Goal: Task Accomplishment & Management: Use online tool/utility

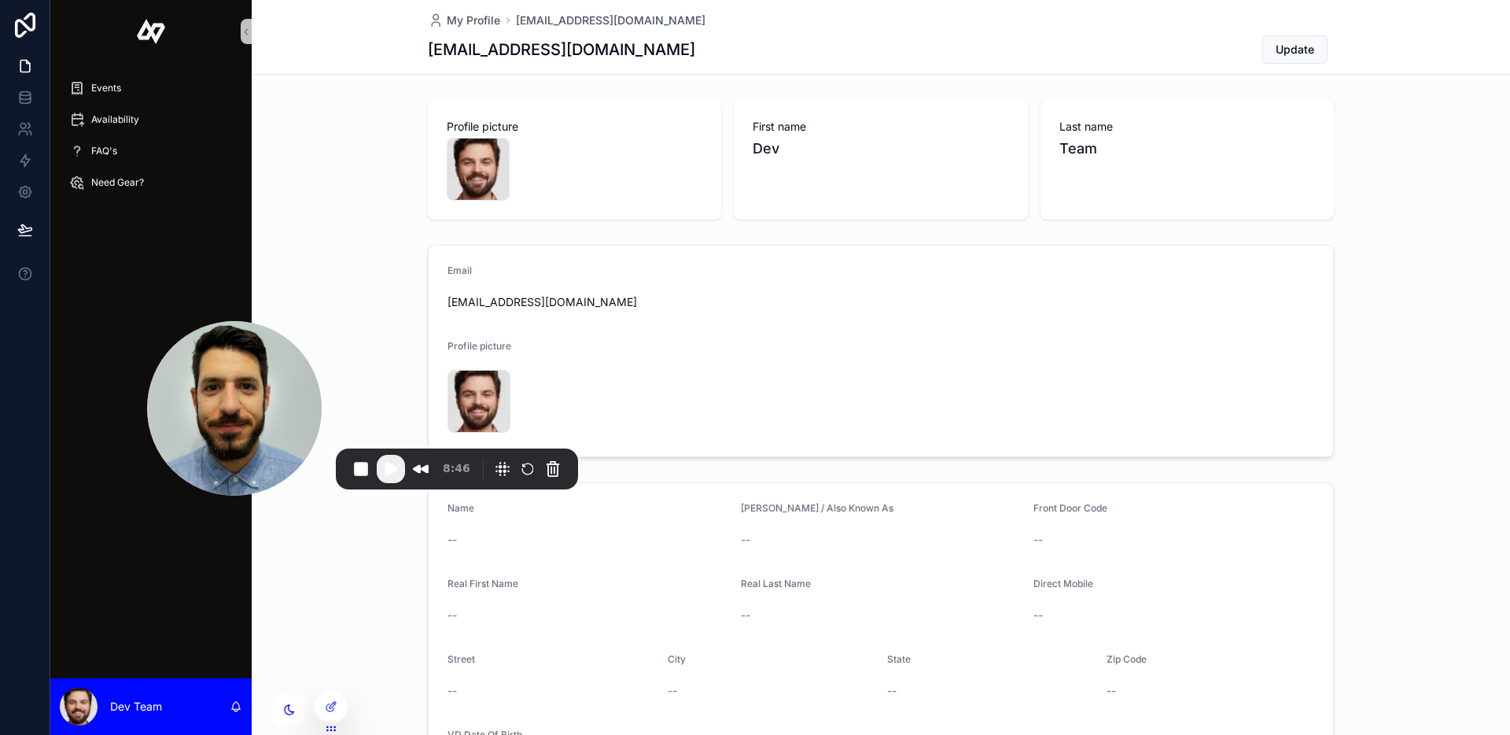
click at [390, 470] on span "Play Recording" at bounding box center [390, 468] width 19 height 19
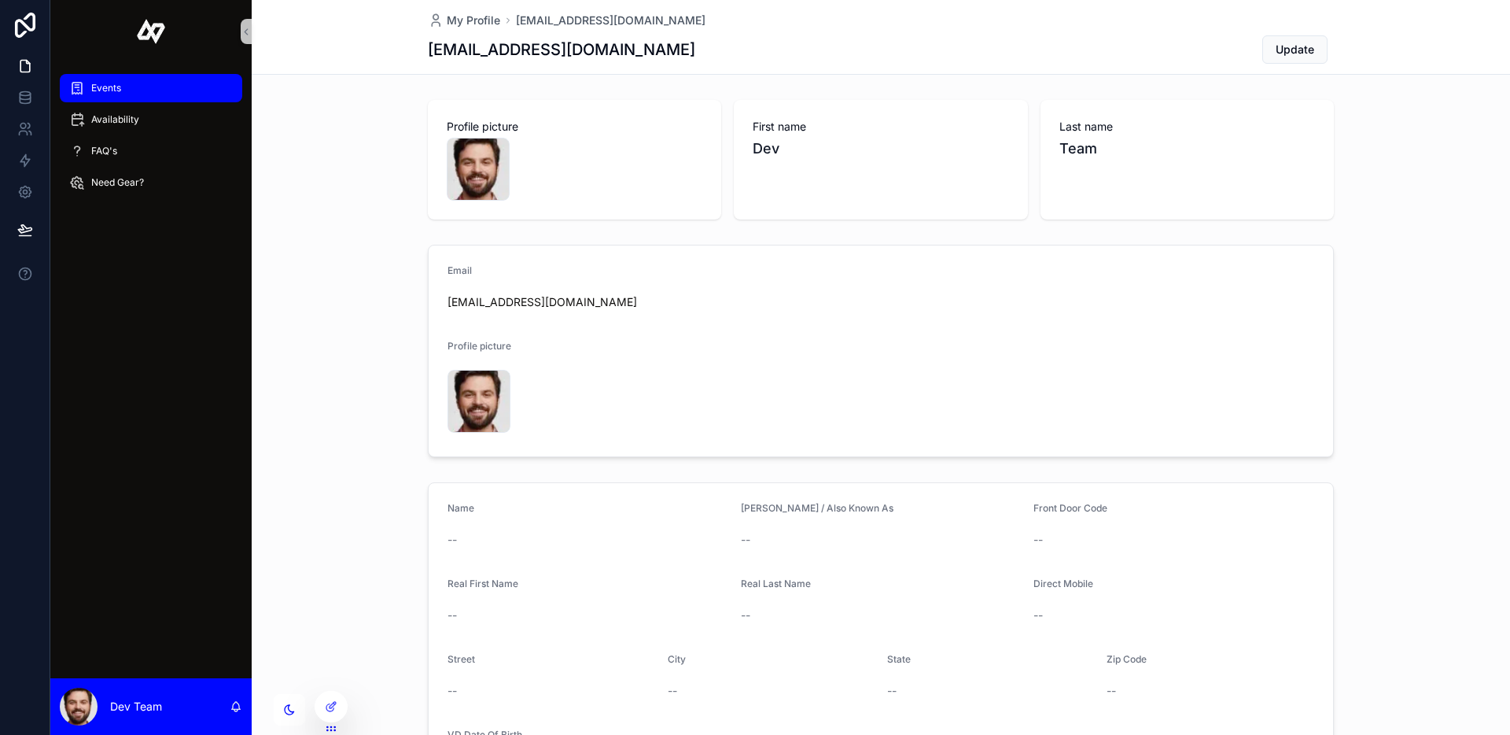
click at [125, 94] on div "Events" at bounding box center [151, 87] width 164 height 25
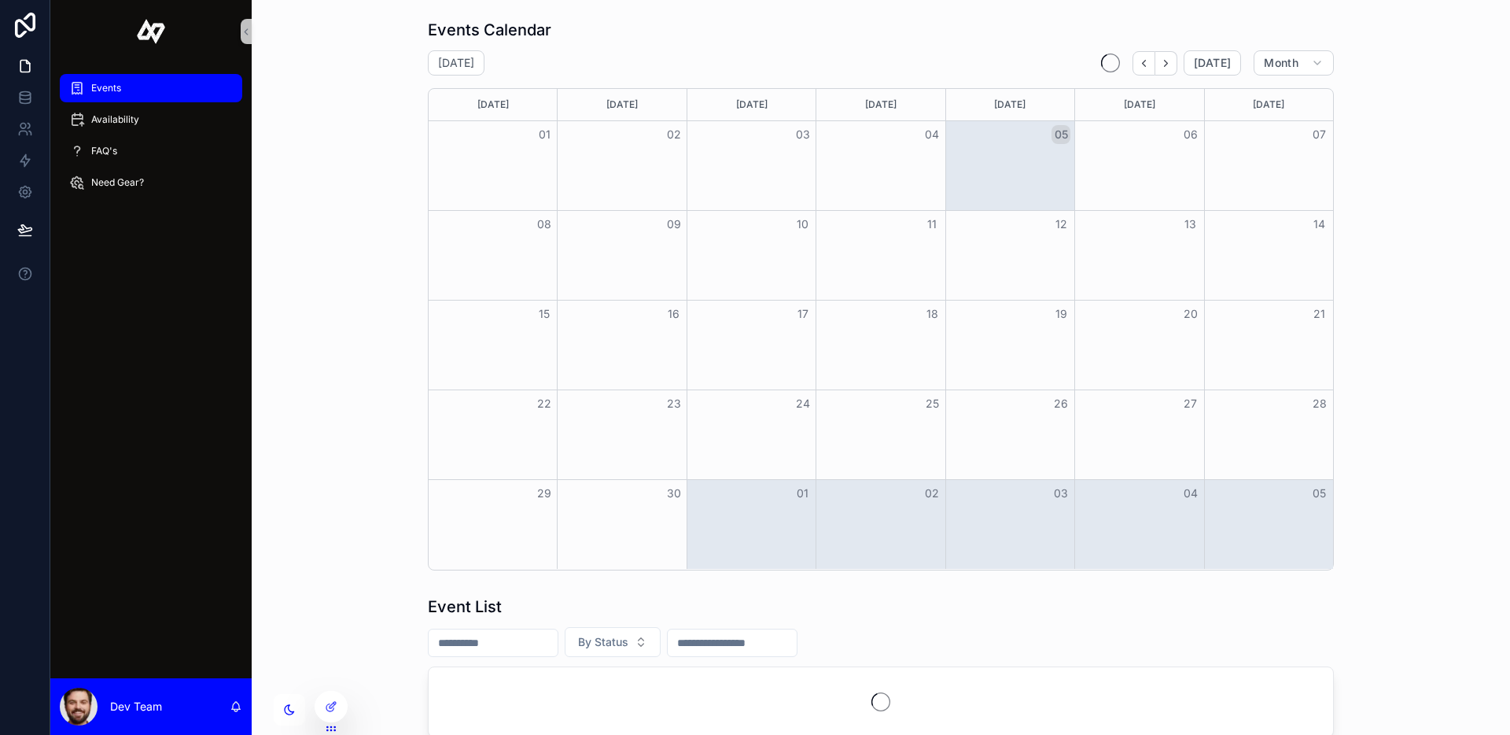
scroll to position [134, 0]
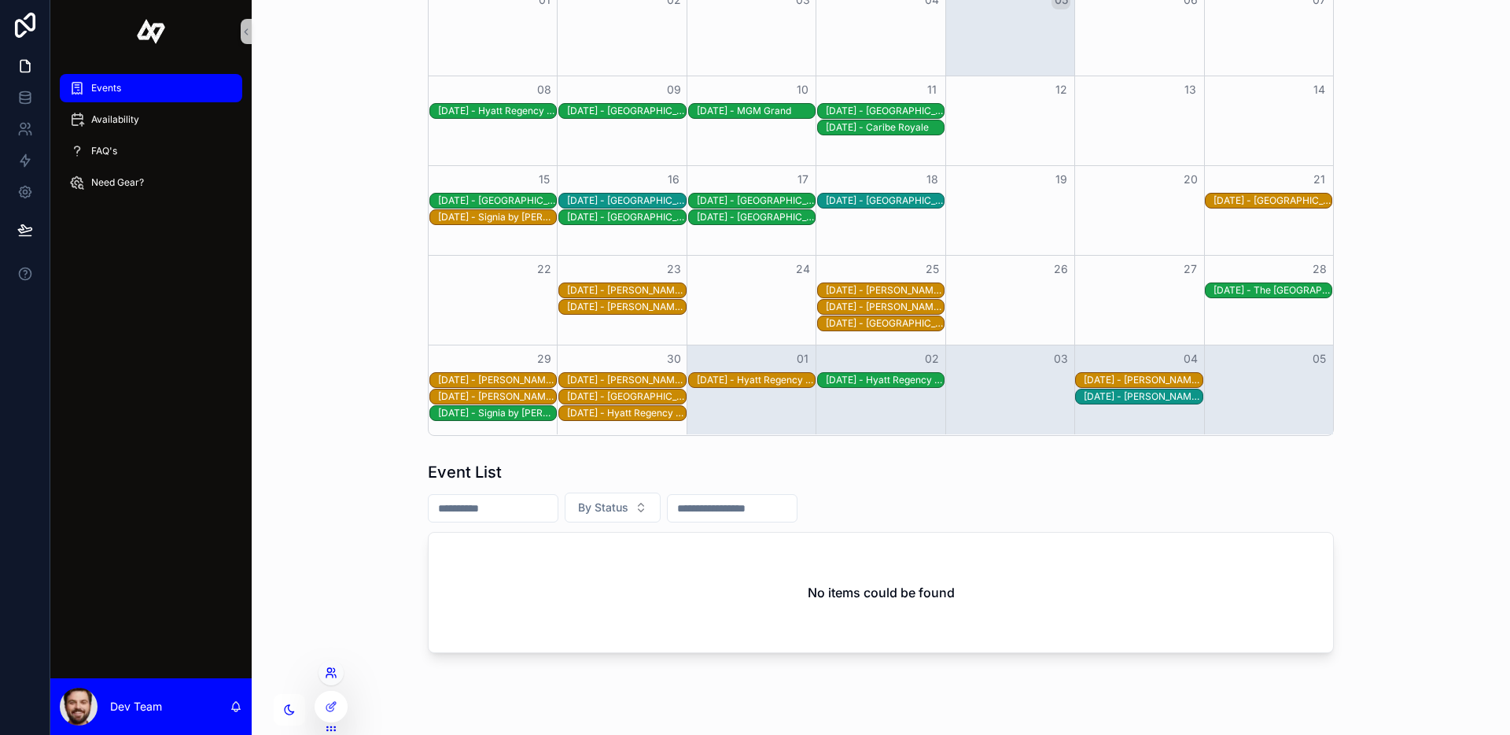
click at [331, 673] on icon at bounding box center [331, 672] width 13 height 13
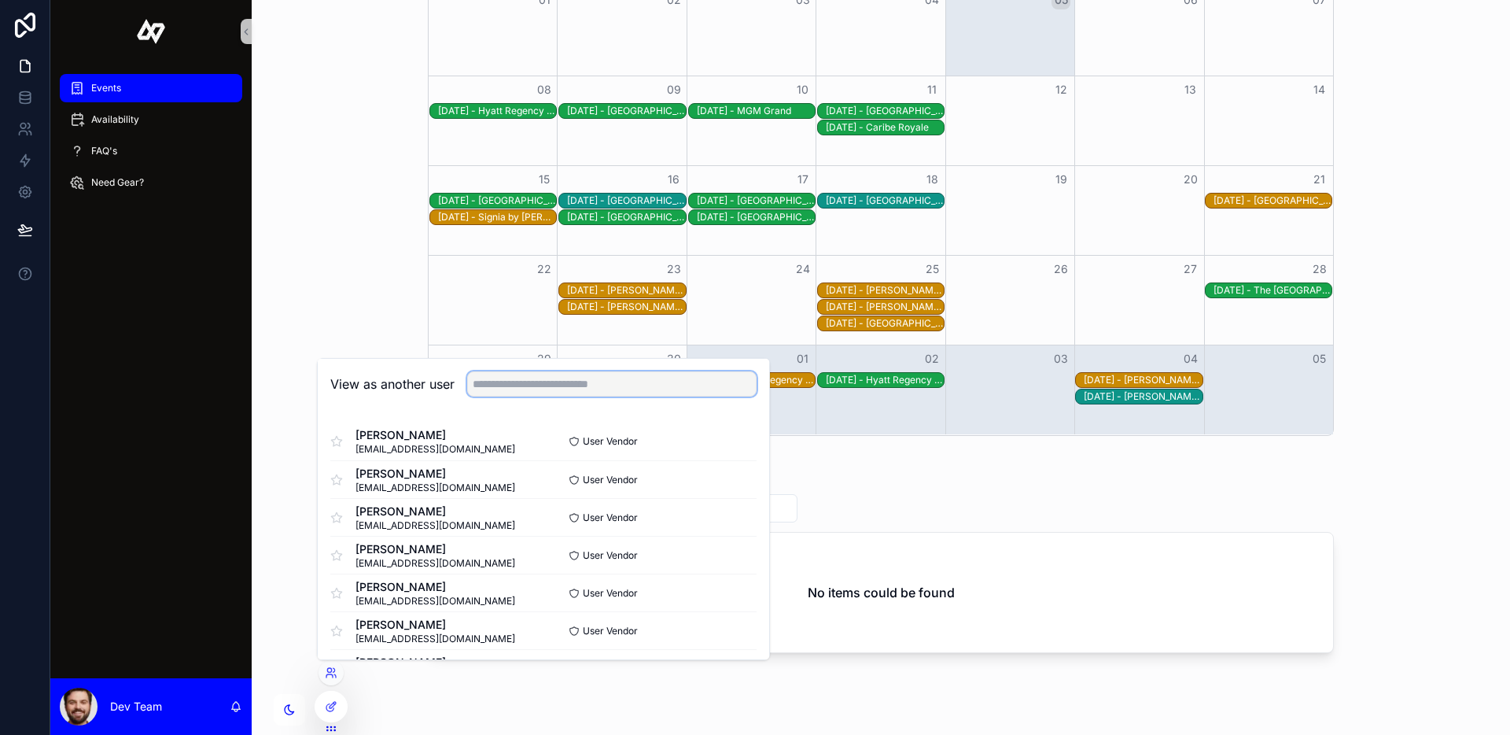
click at [562, 389] on input "text" at bounding box center [611, 383] width 289 height 25
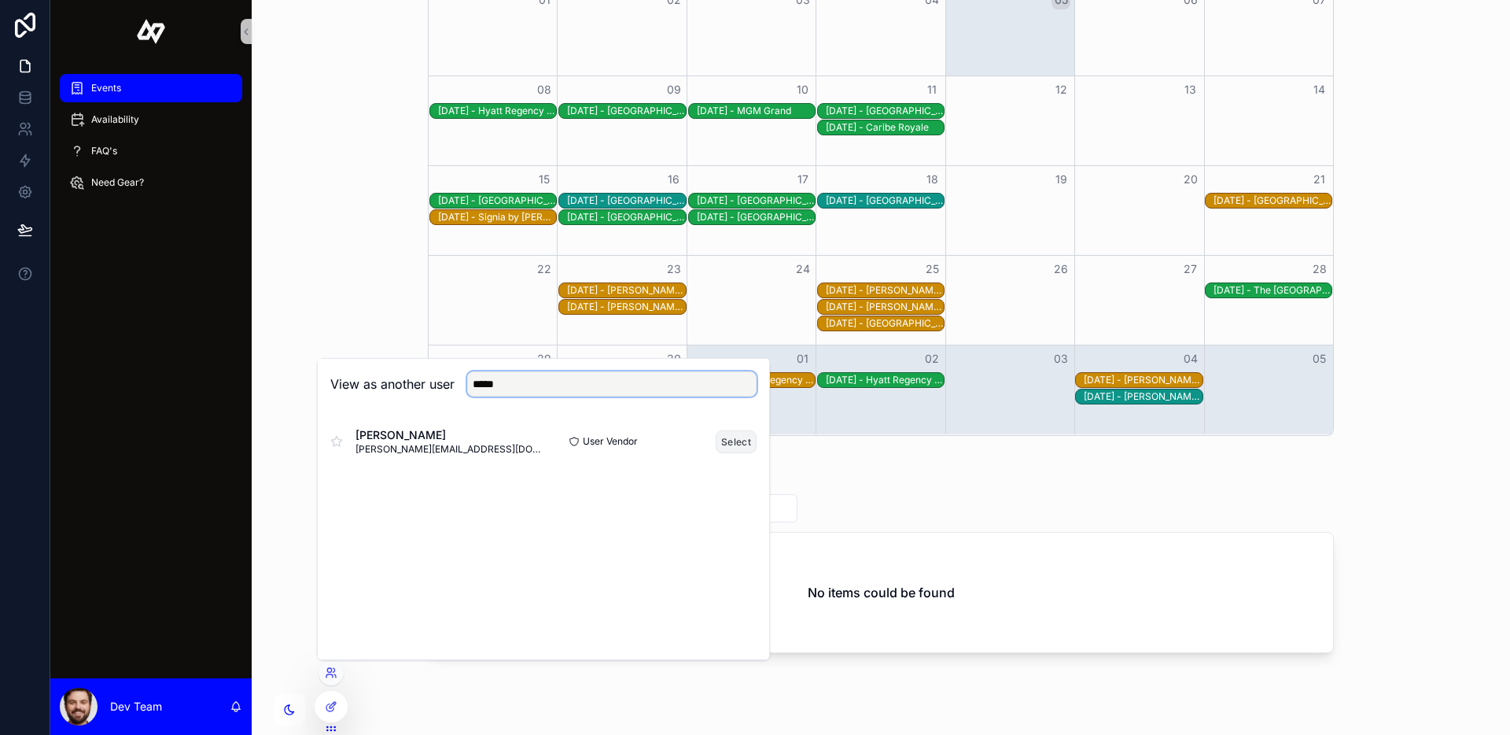
type input "*****"
click at [728, 444] on button "Select" at bounding box center [736, 441] width 41 height 23
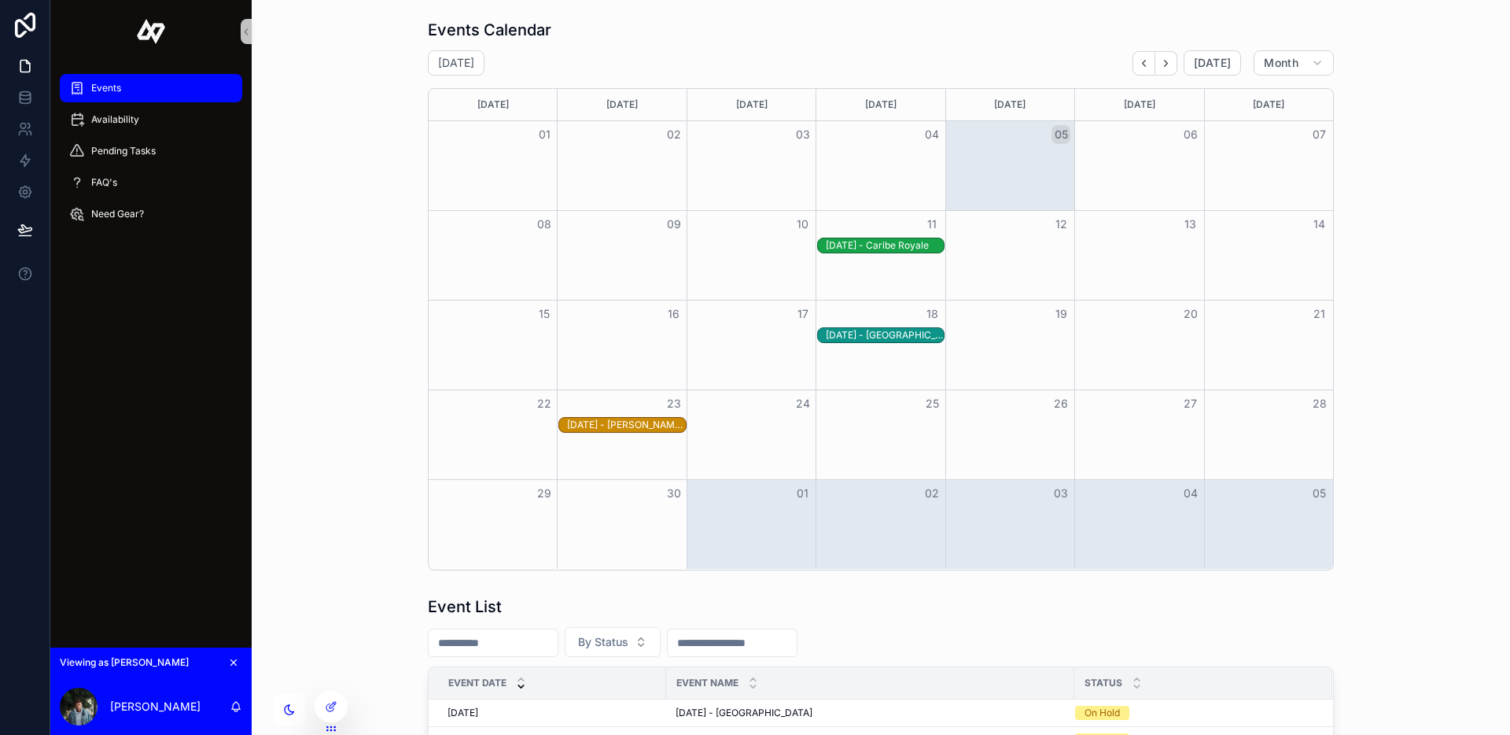
click at [887, 337] on div "[DATE] - [GEOGRAPHIC_DATA]" at bounding box center [885, 335] width 118 height 13
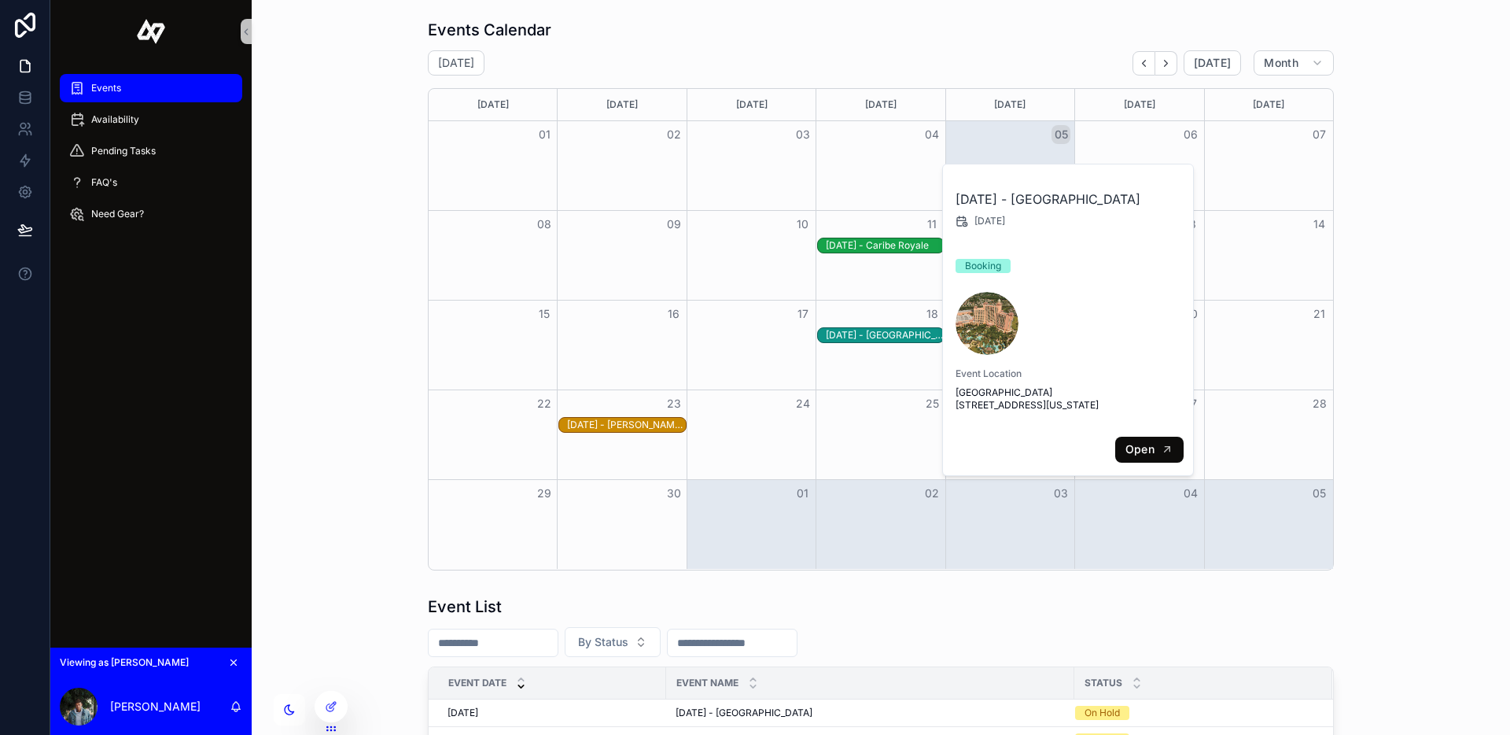
click at [1136, 462] on button "Open" at bounding box center [1149, 449] width 68 height 26
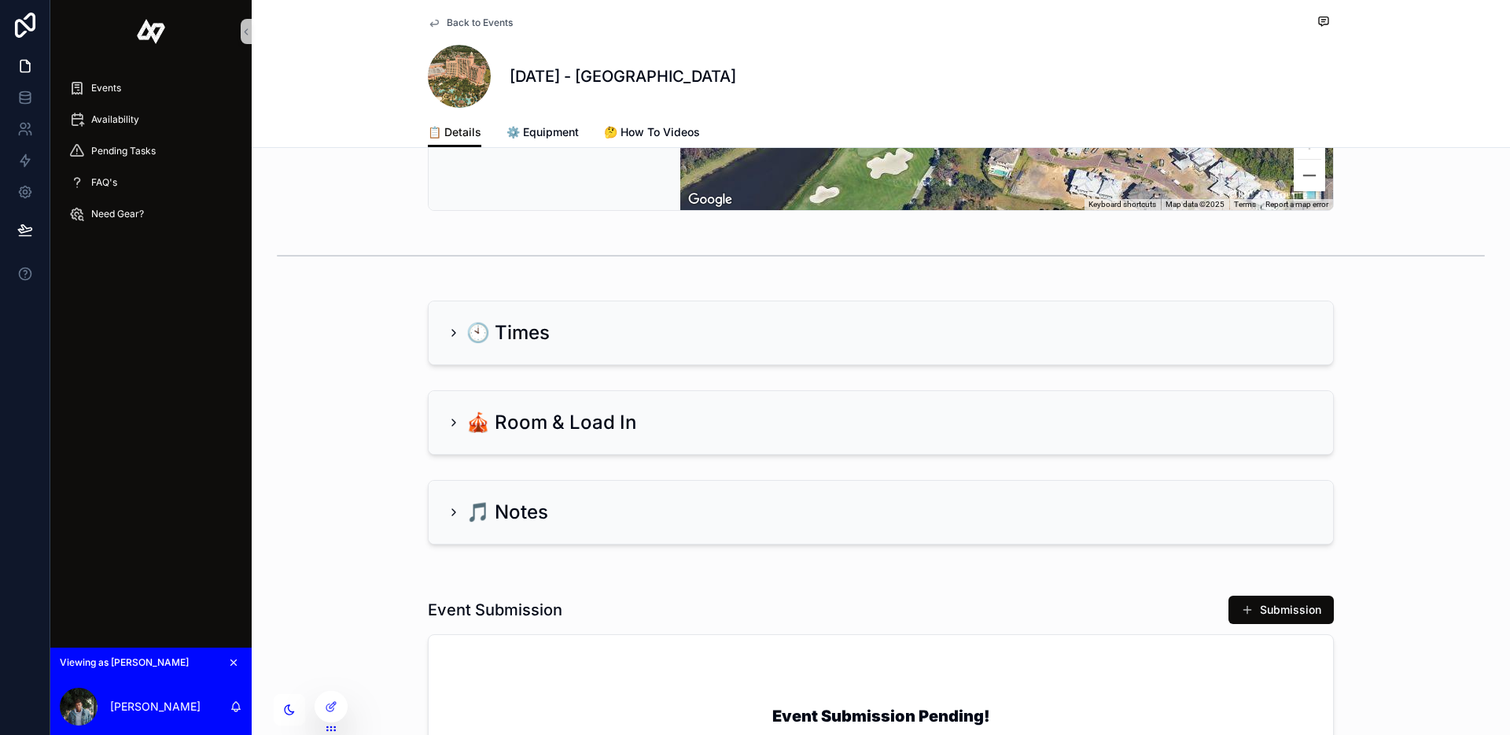
scroll to position [827, 0]
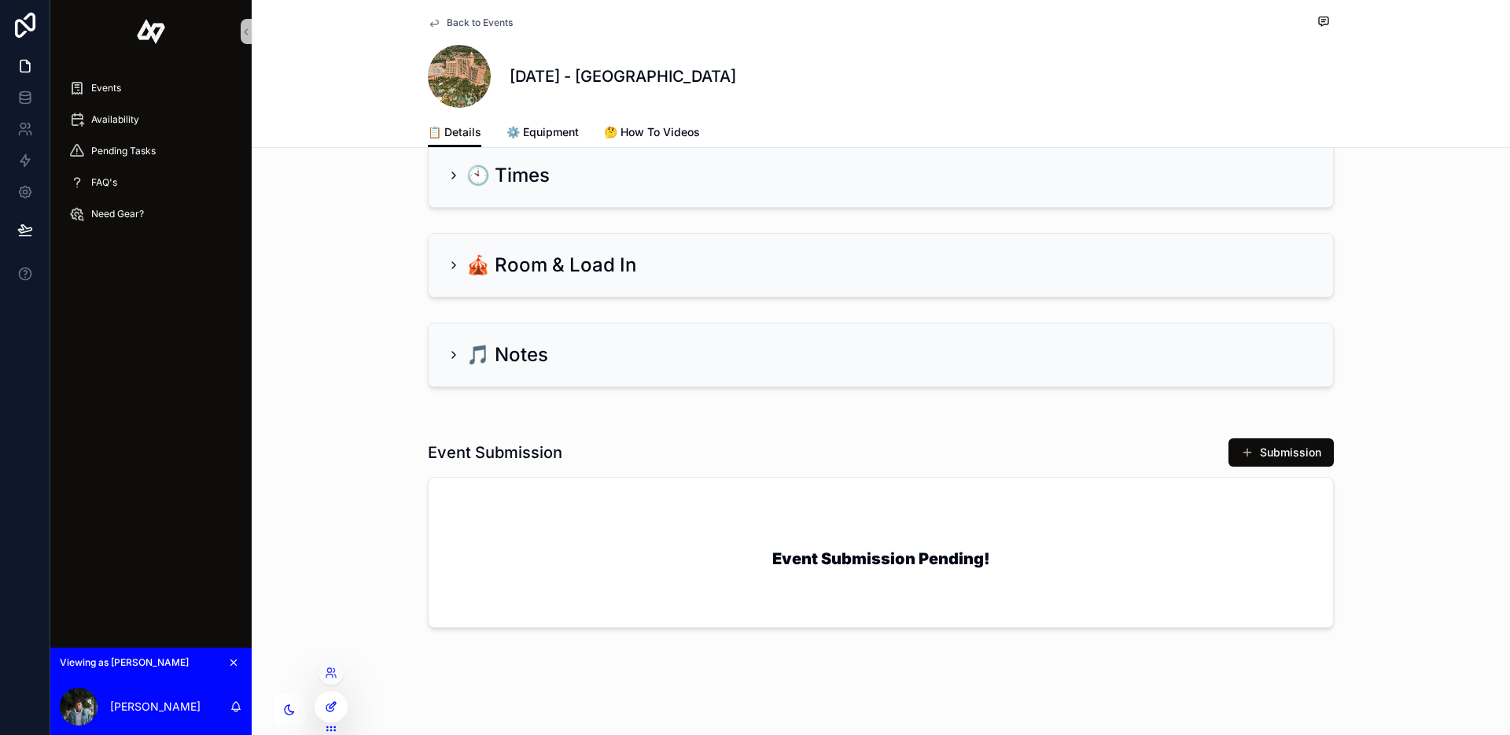
click at [341, 708] on div at bounding box center [330, 706] width 31 height 30
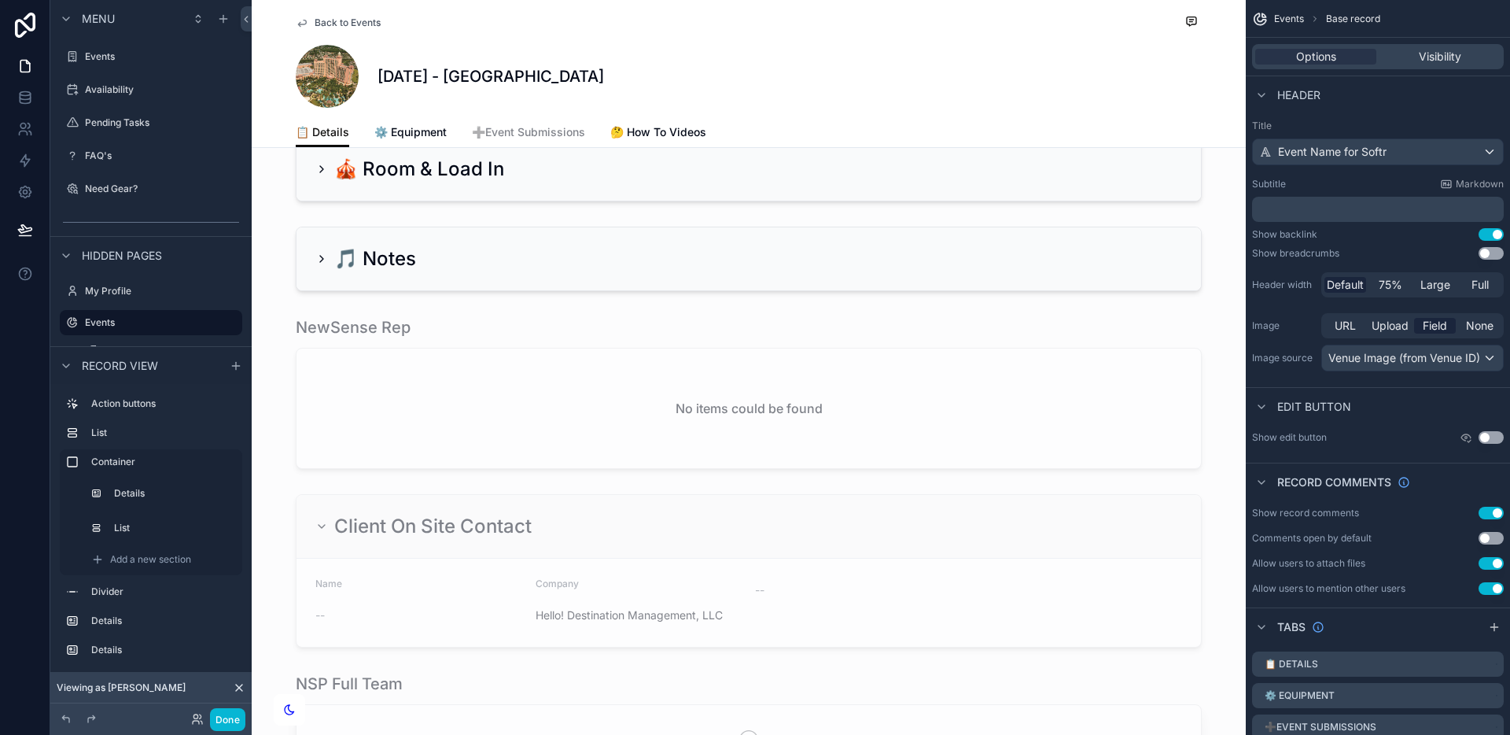
scroll to position [1033, 0]
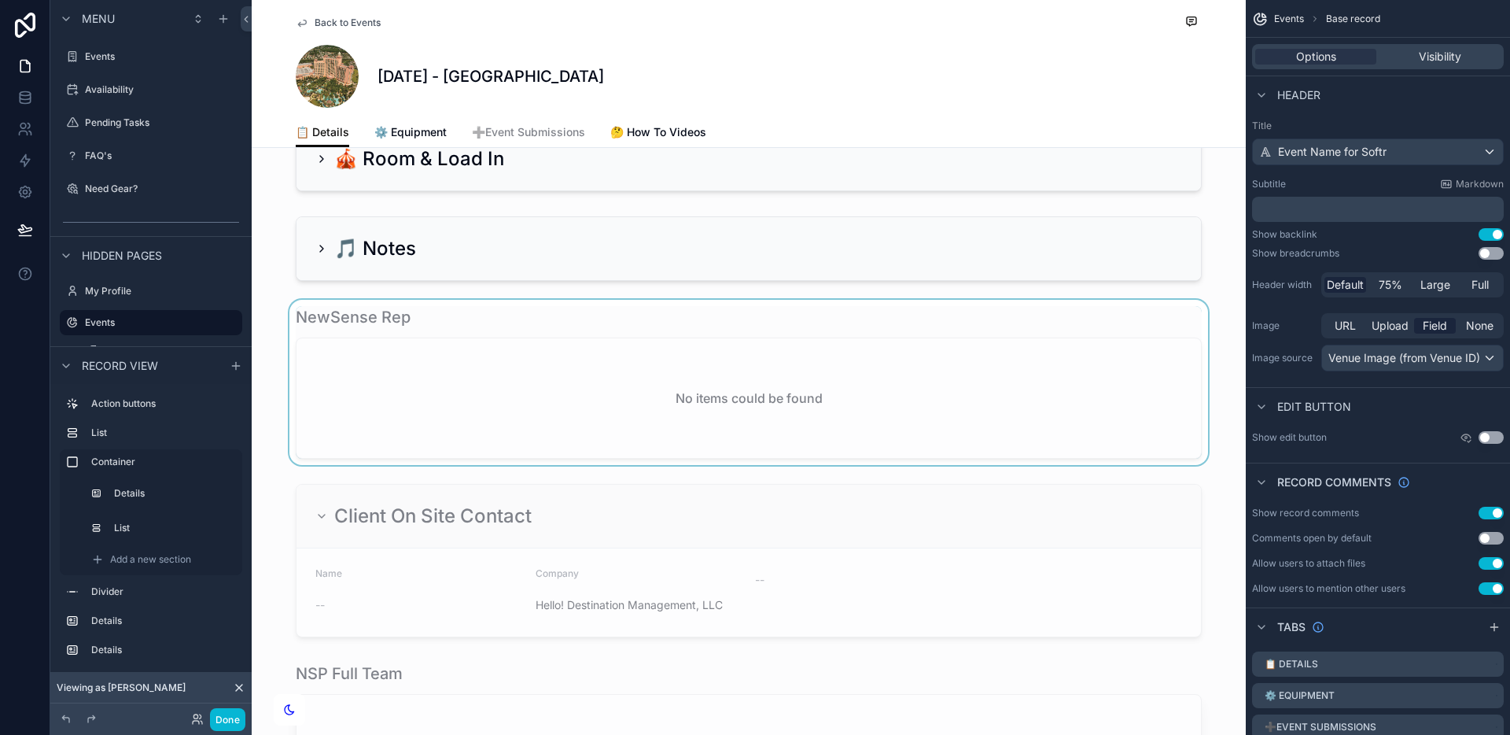
click at [504, 379] on div "scrollable content" at bounding box center [749, 382] width 994 height 165
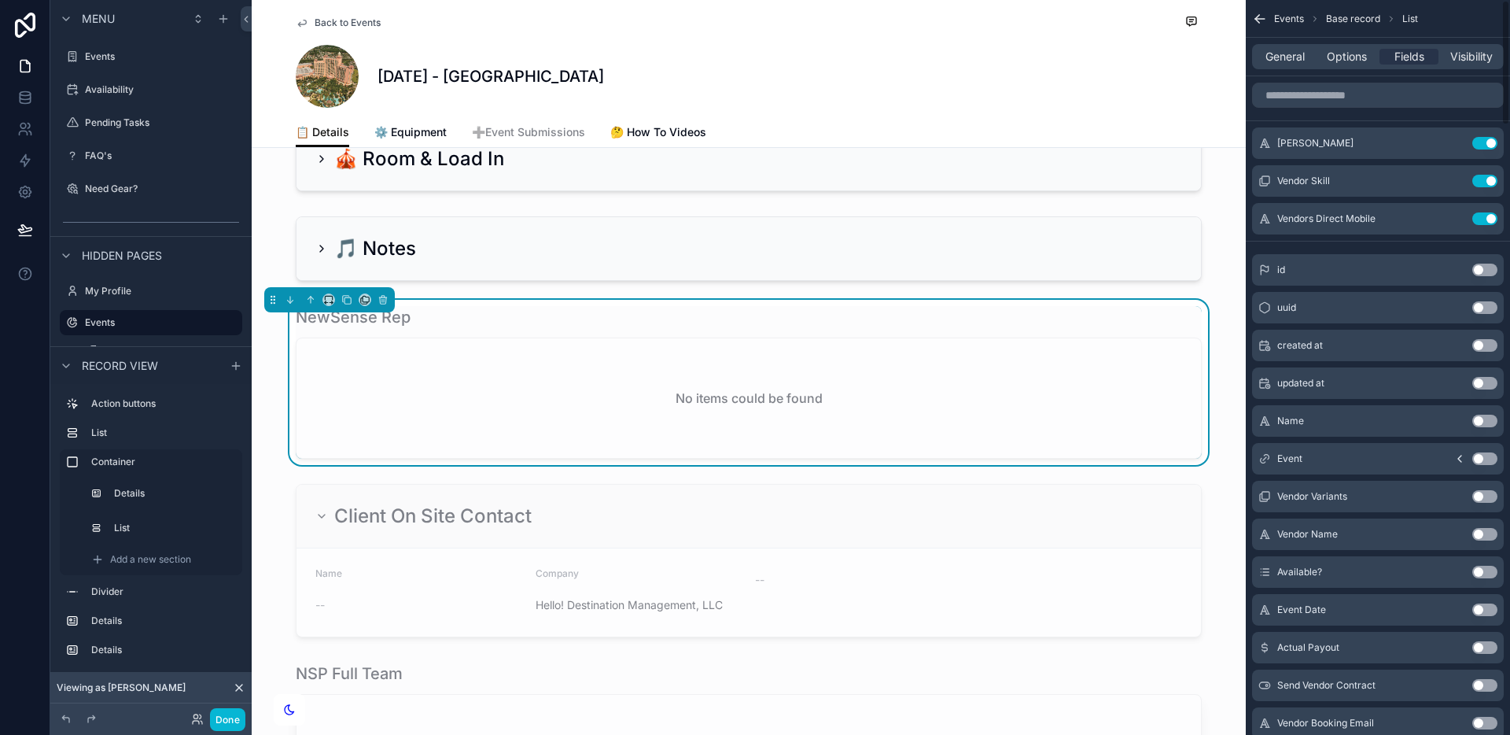
click at [1342, 63] on span "Options" at bounding box center [1347, 57] width 40 height 16
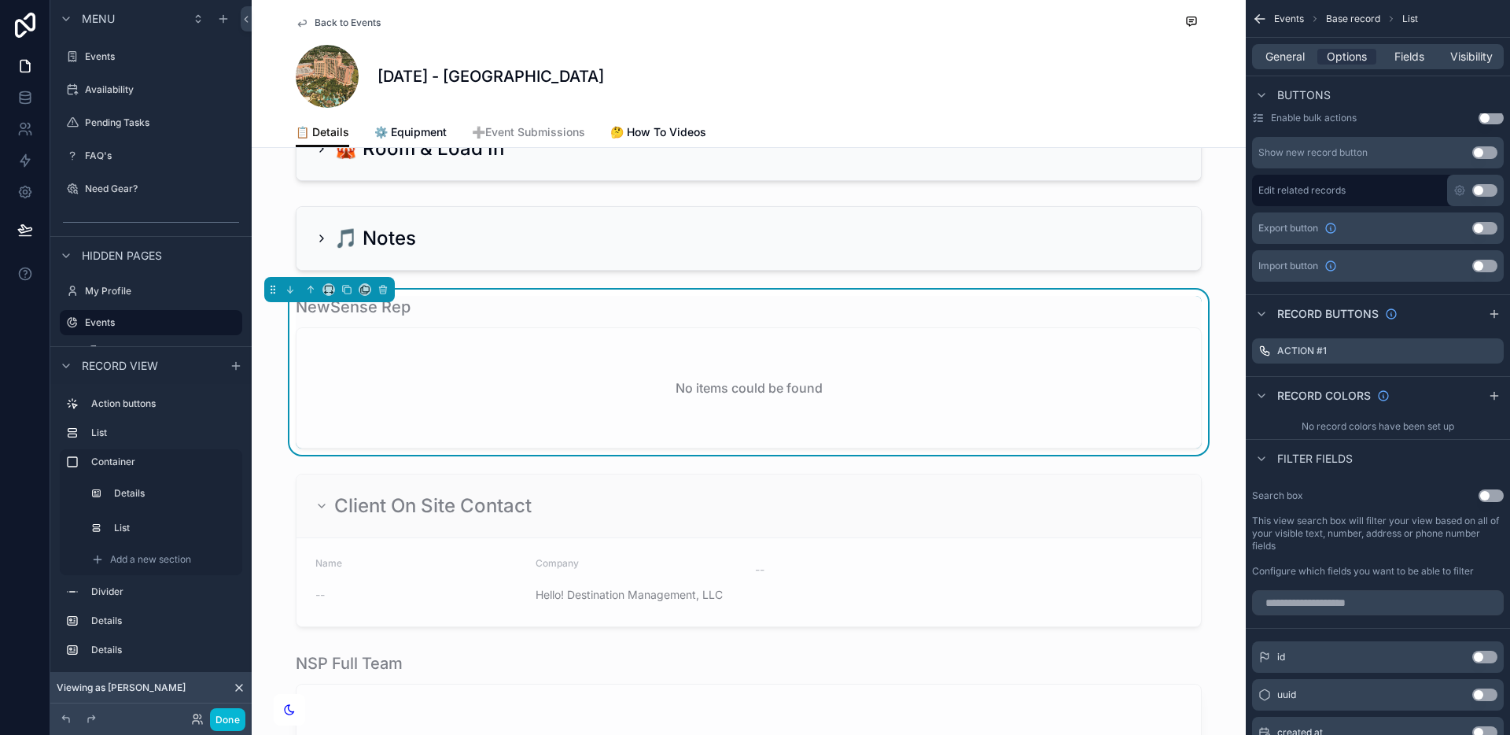
scroll to position [1053, 0]
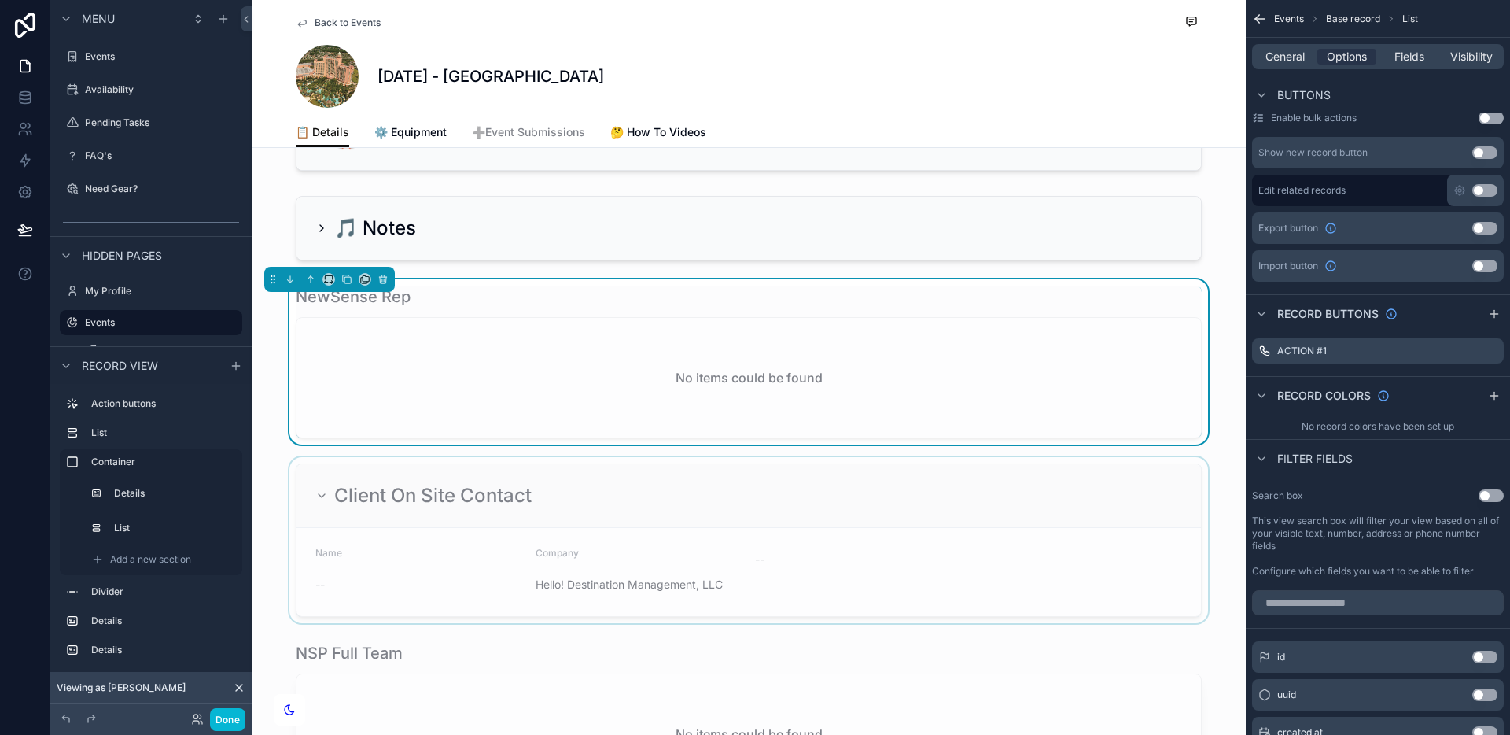
click at [942, 567] on div "scrollable content" at bounding box center [749, 540] width 994 height 166
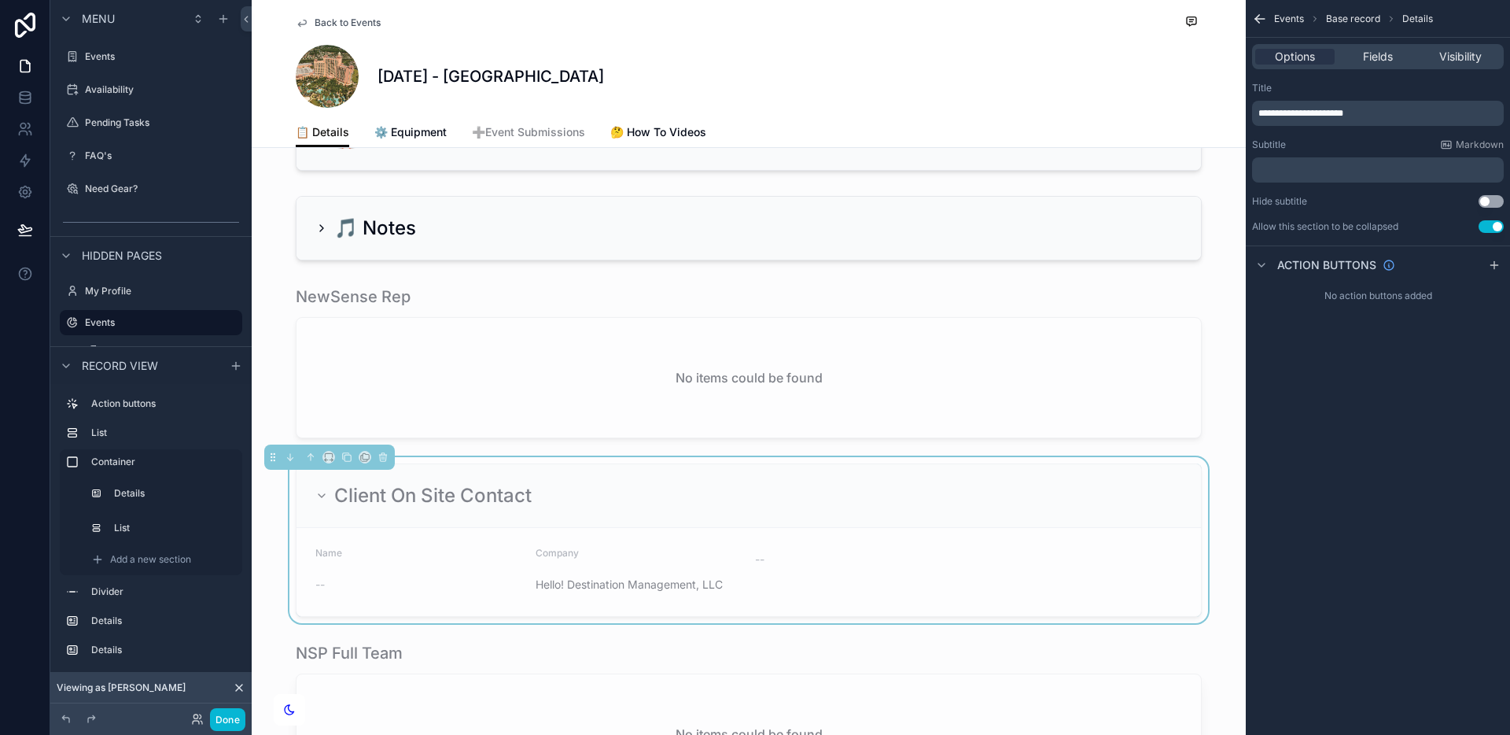
scroll to position [0, 0]
click at [1366, 54] on span "Fields" at bounding box center [1378, 57] width 30 height 16
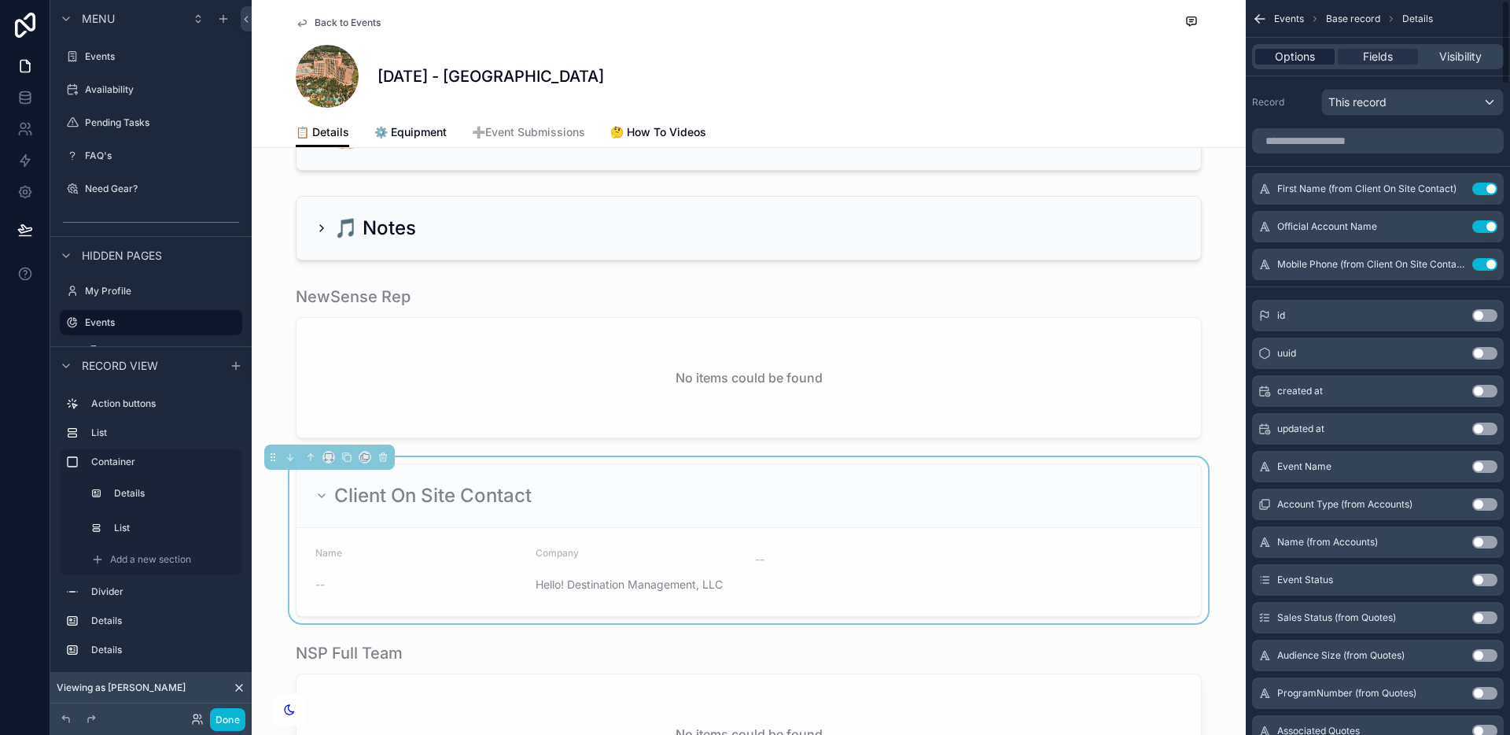
click at [1294, 57] on span "Options" at bounding box center [1295, 57] width 40 height 16
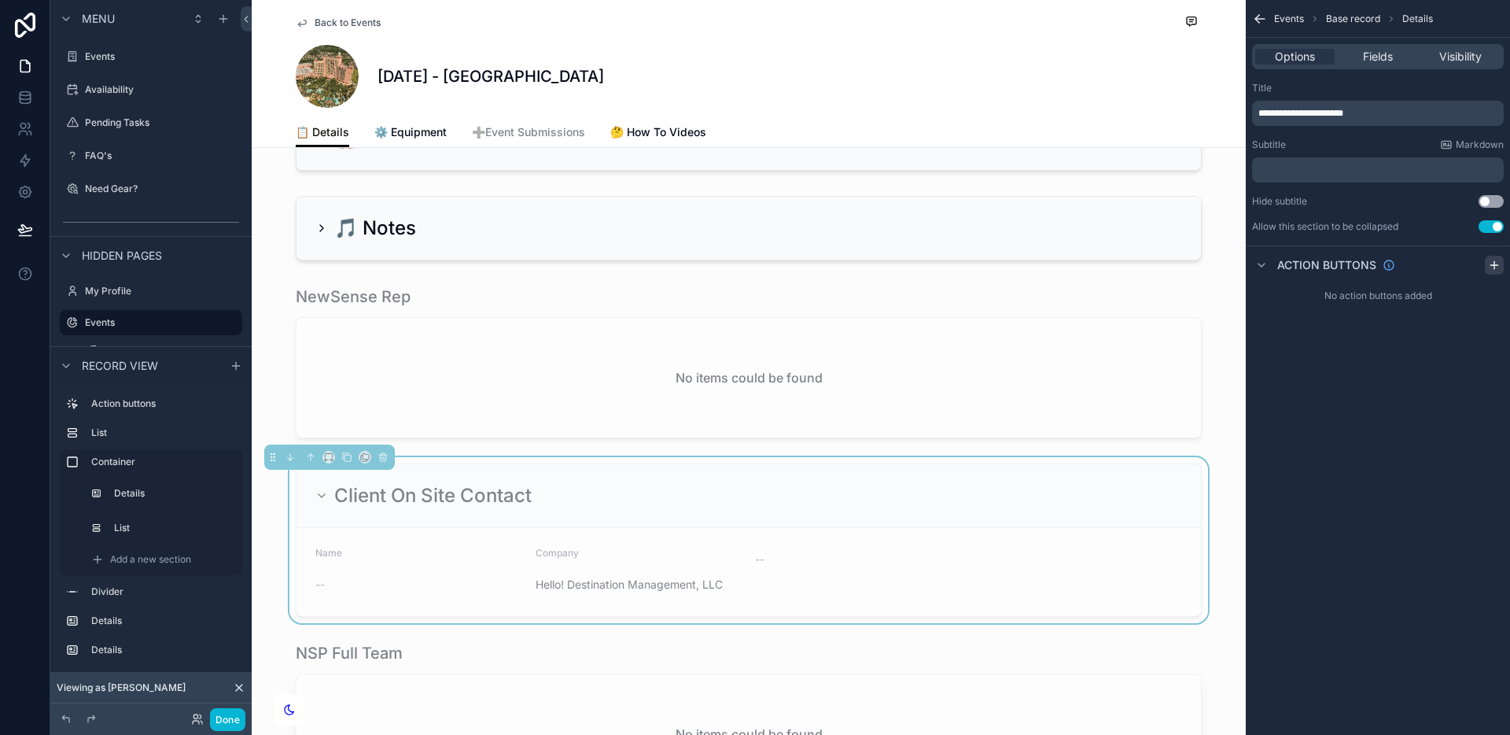
click at [1493, 265] on icon "scrollable content" at bounding box center [1493, 265] width 7 height 0
click at [1490, 300] on icon "scrollable content" at bounding box center [1491, 302] width 13 height 13
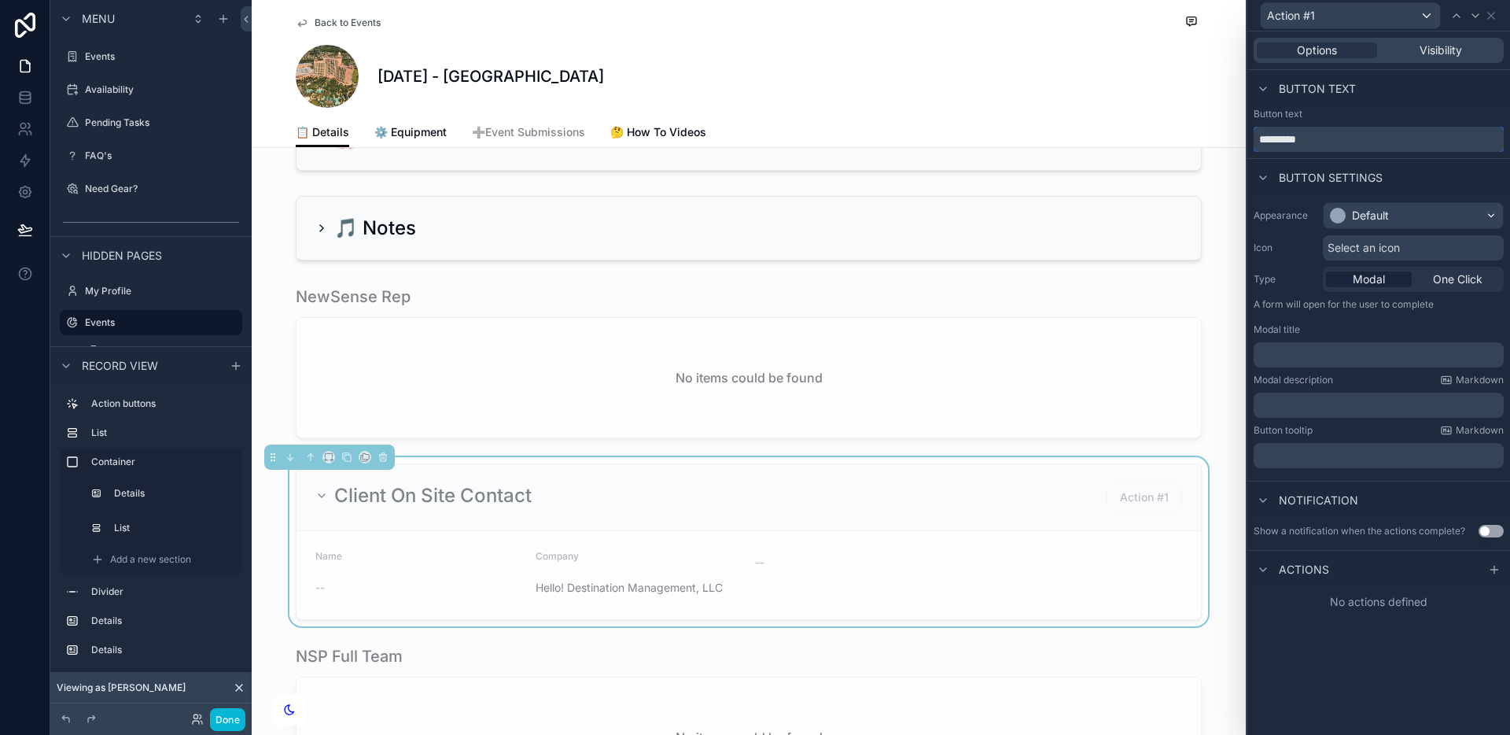
click at [1349, 143] on input "*********" at bounding box center [1379, 139] width 250 height 25
click at [1381, 213] on div "Default" at bounding box center [1370, 216] width 37 height 16
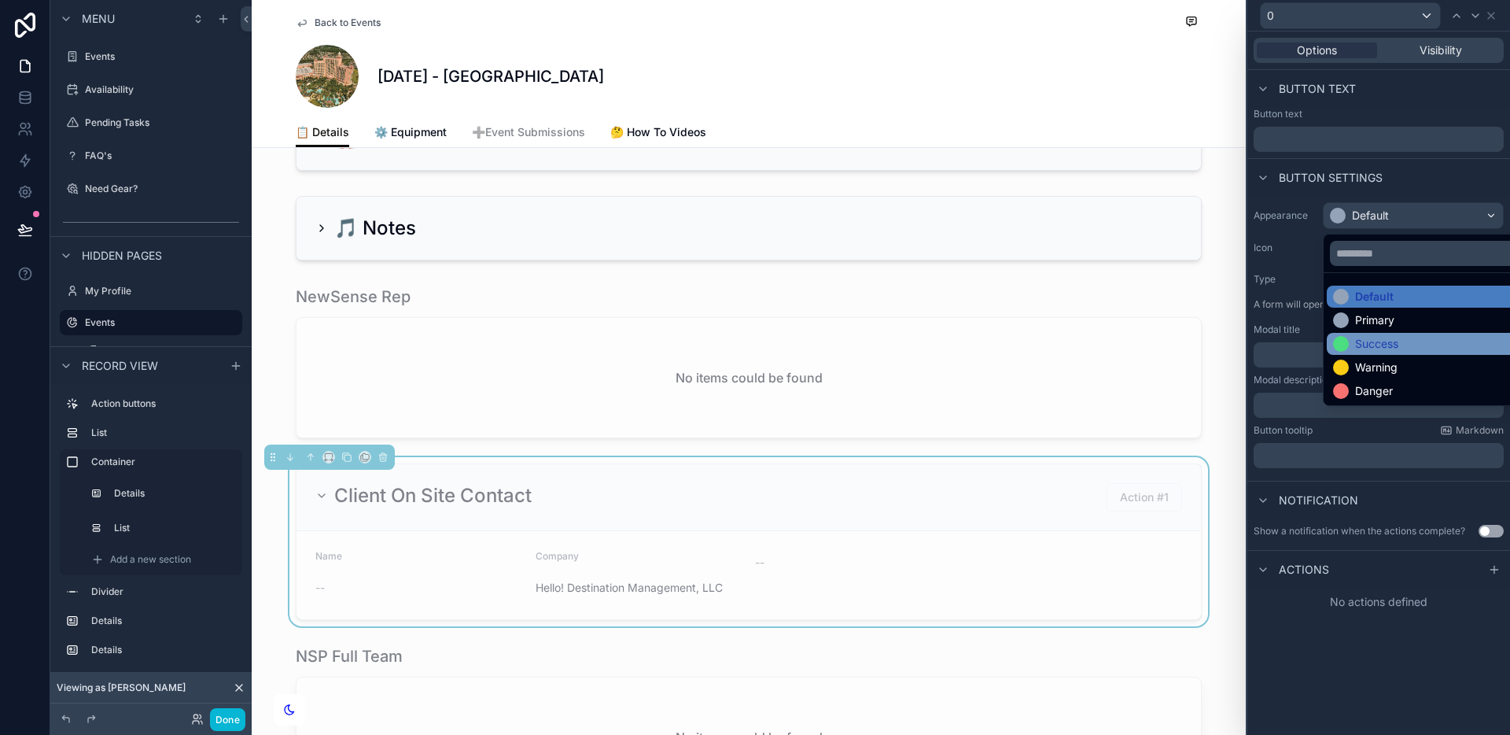
click at [1382, 343] on div "Success" at bounding box center [1376, 344] width 43 height 16
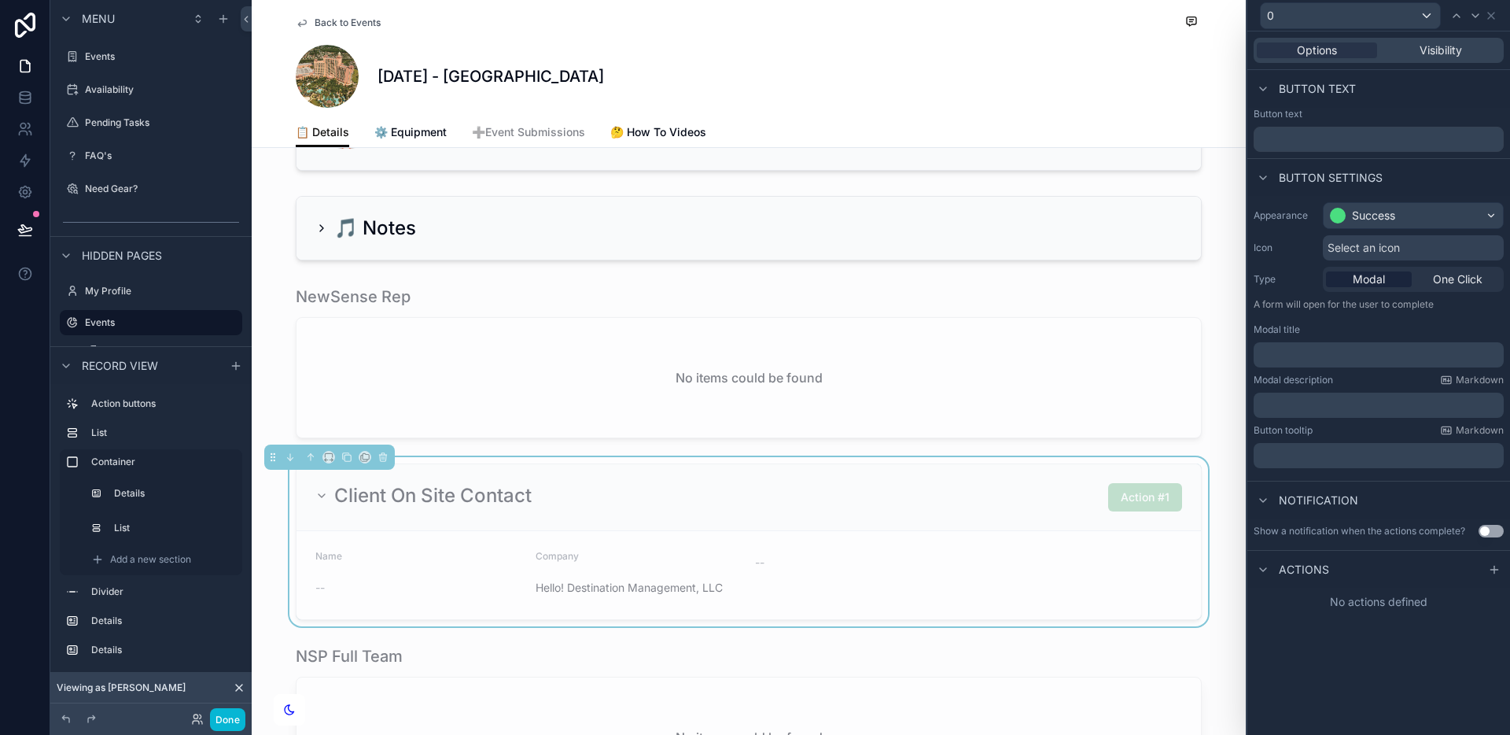
click at [1409, 247] on div "Select an icon" at bounding box center [1413, 247] width 181 height 25
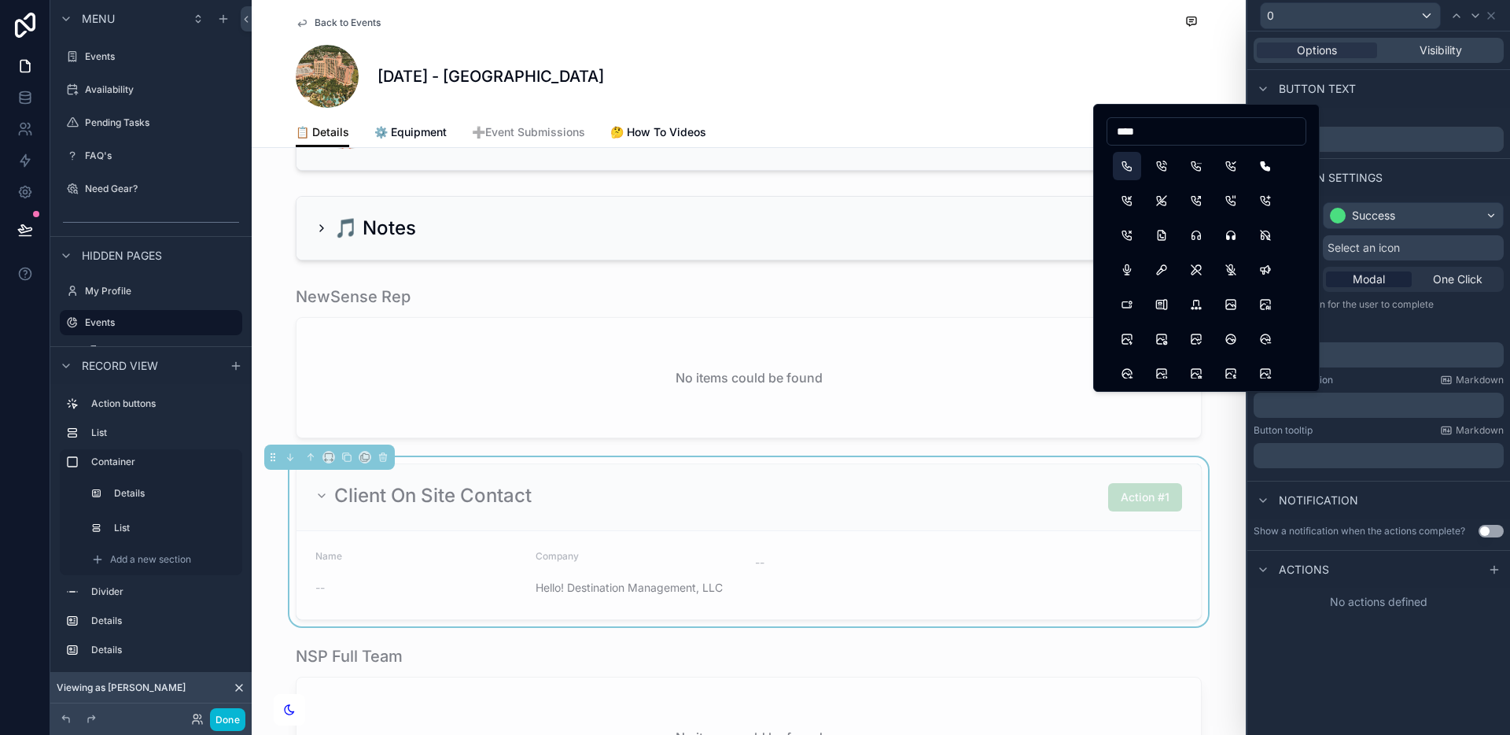
type input "****"
click at [1125, 167] on button "Phone" at bounding box center [1127, 166] width 28 height 28
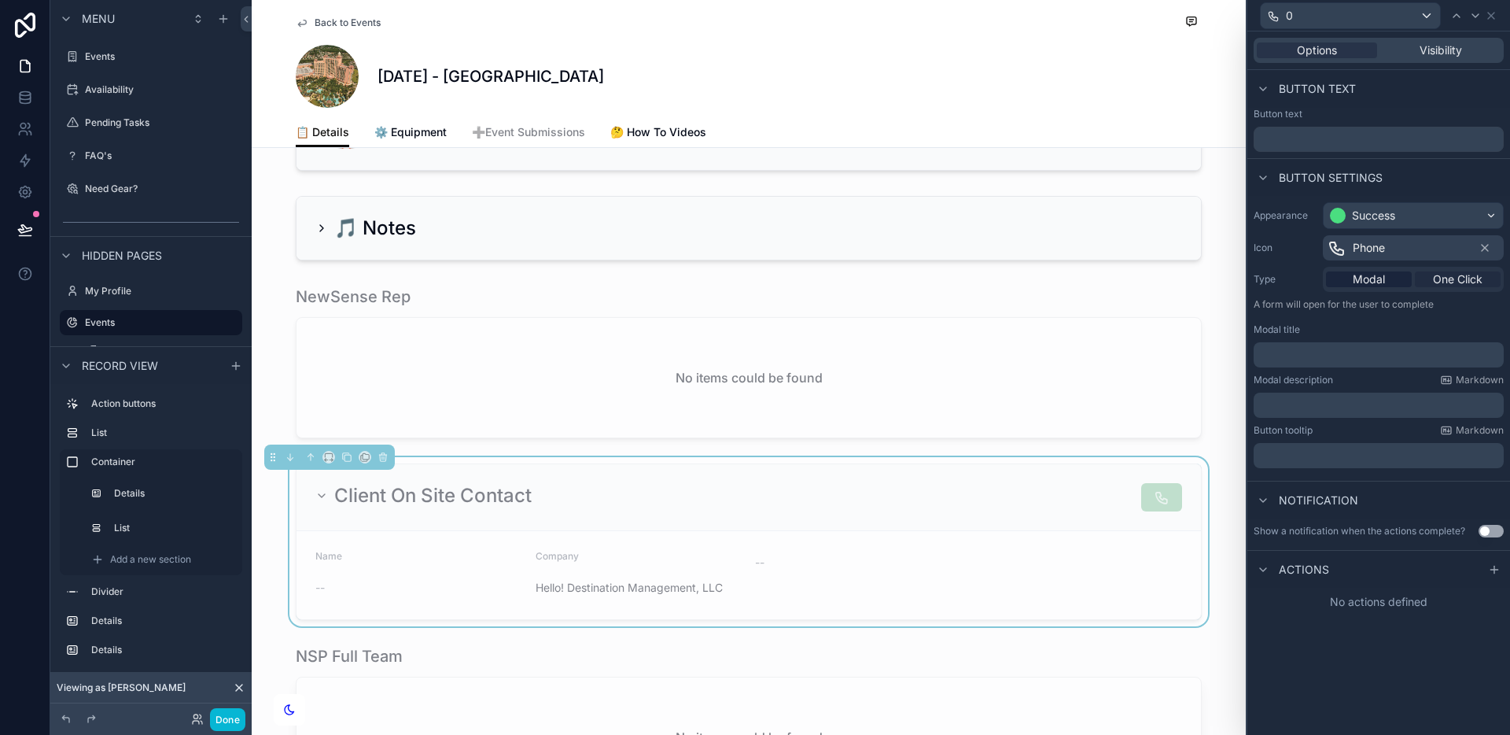
click at [1458, 282] on span "One Click" at bounding box center [1458, 279] width 50 height 16
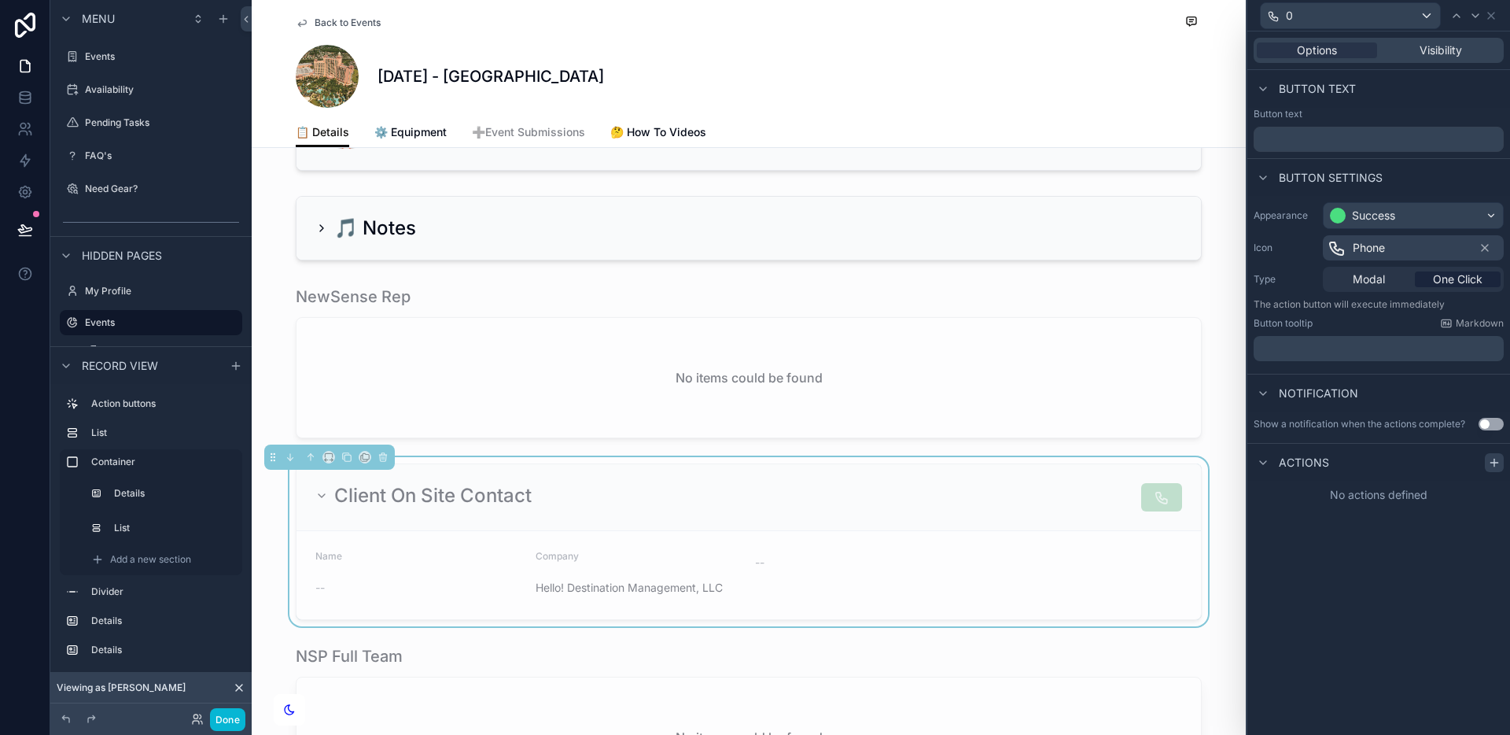
click at [1498, 466] on icon at bounding box center [1494, 462] width 13 height 13
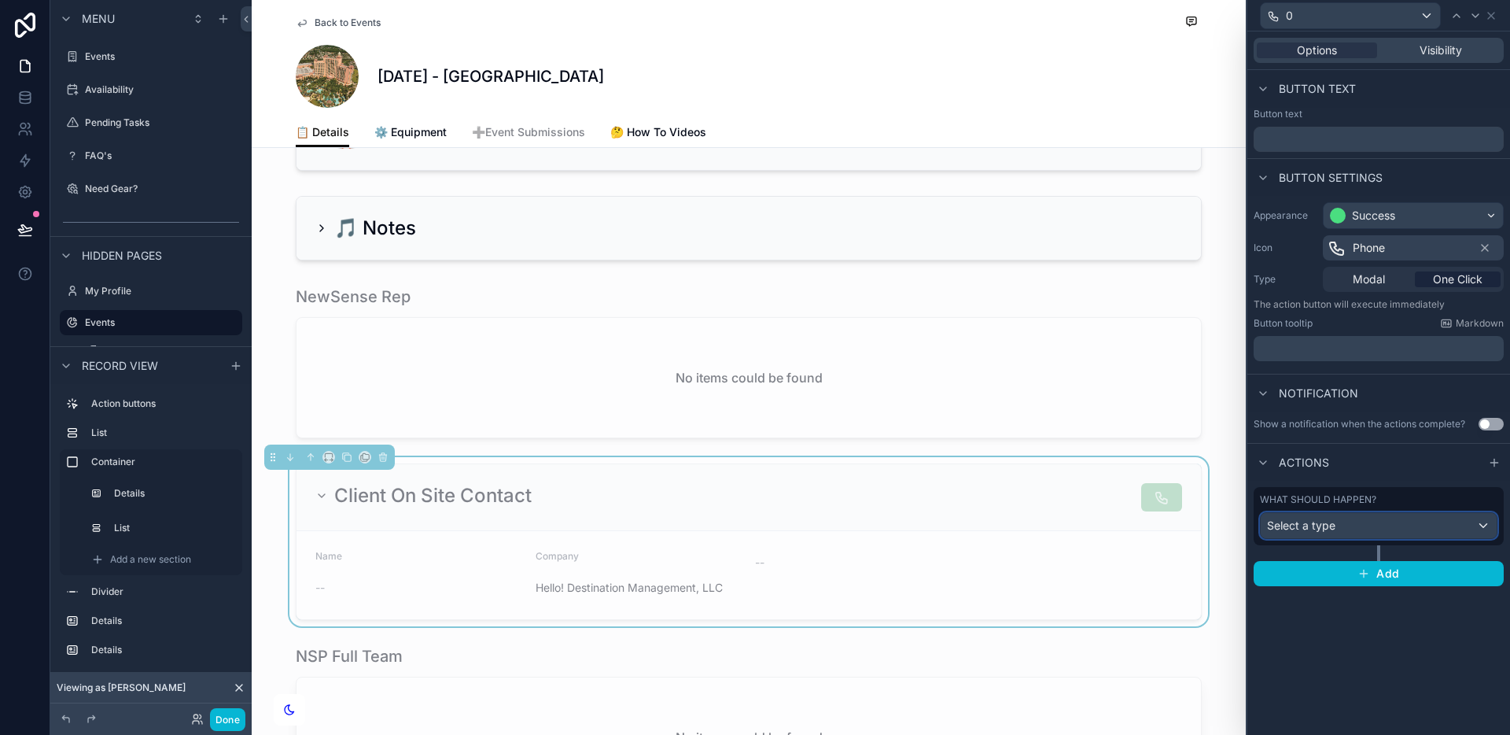
click at [1432, 532] on div "Select a type" at bounding box center [1379, 525] width 236 height 25
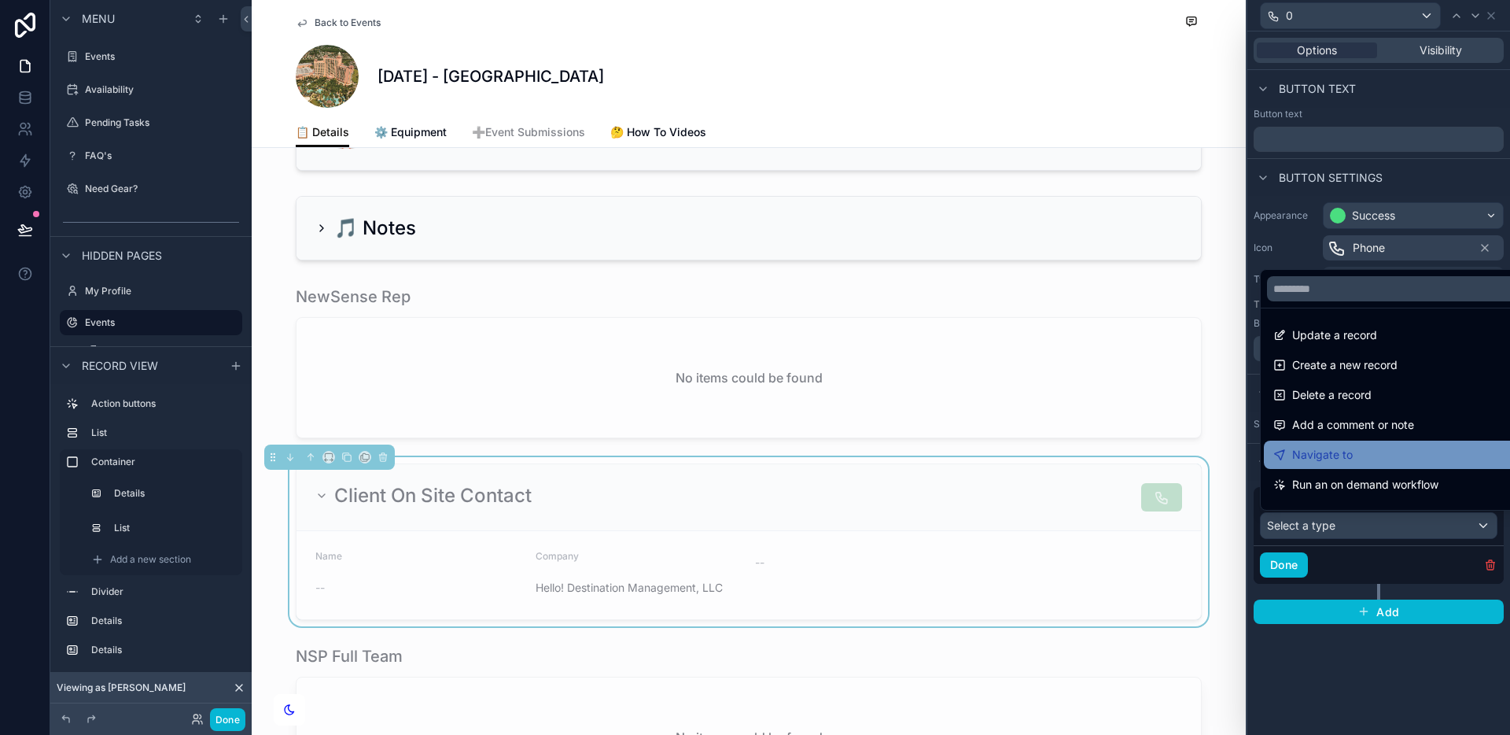
click at [1372, 448] on div "Navigate to" at bounding box center [1396, 454] width 247 height 19
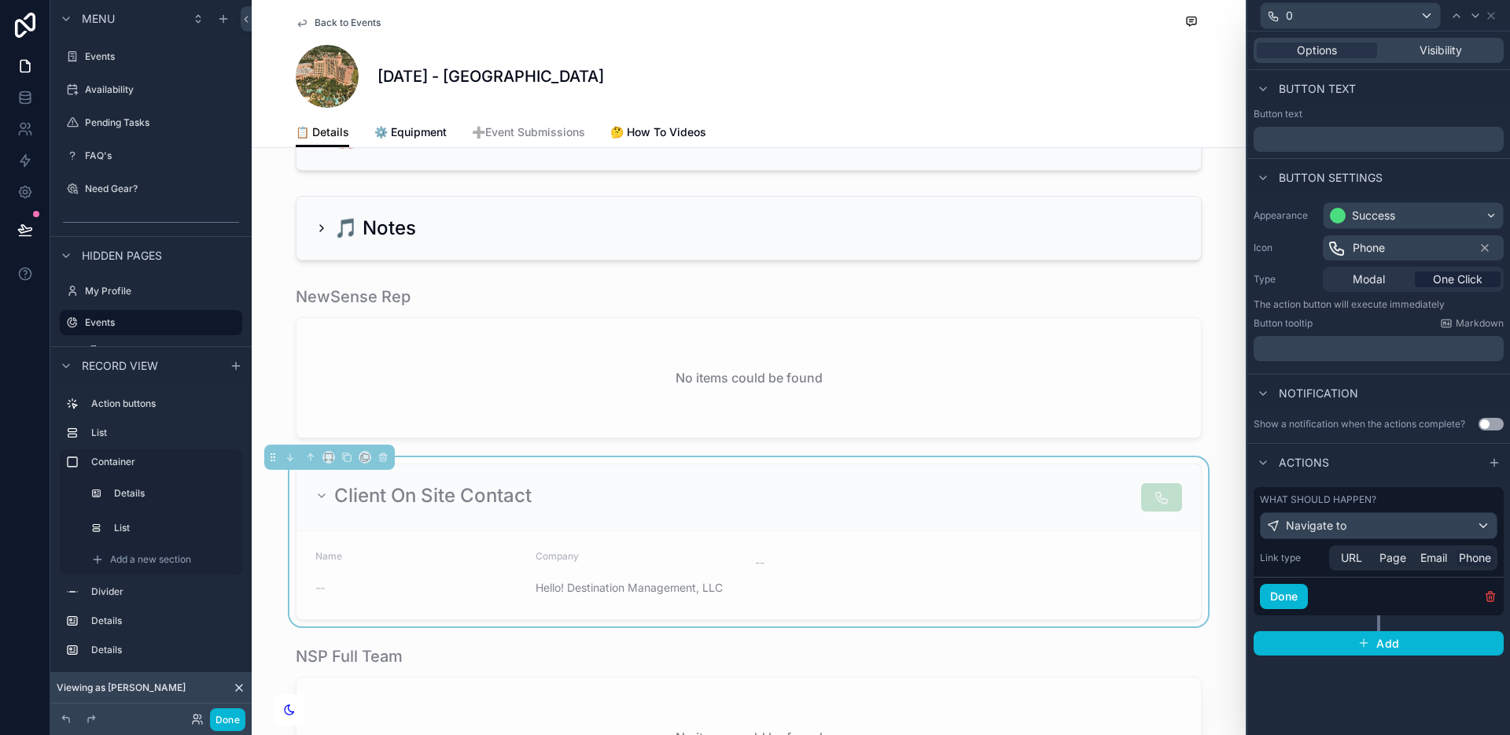
click at [1465, 559] on span "Phone" at bounding box center [1475, 558] width 32 height 16
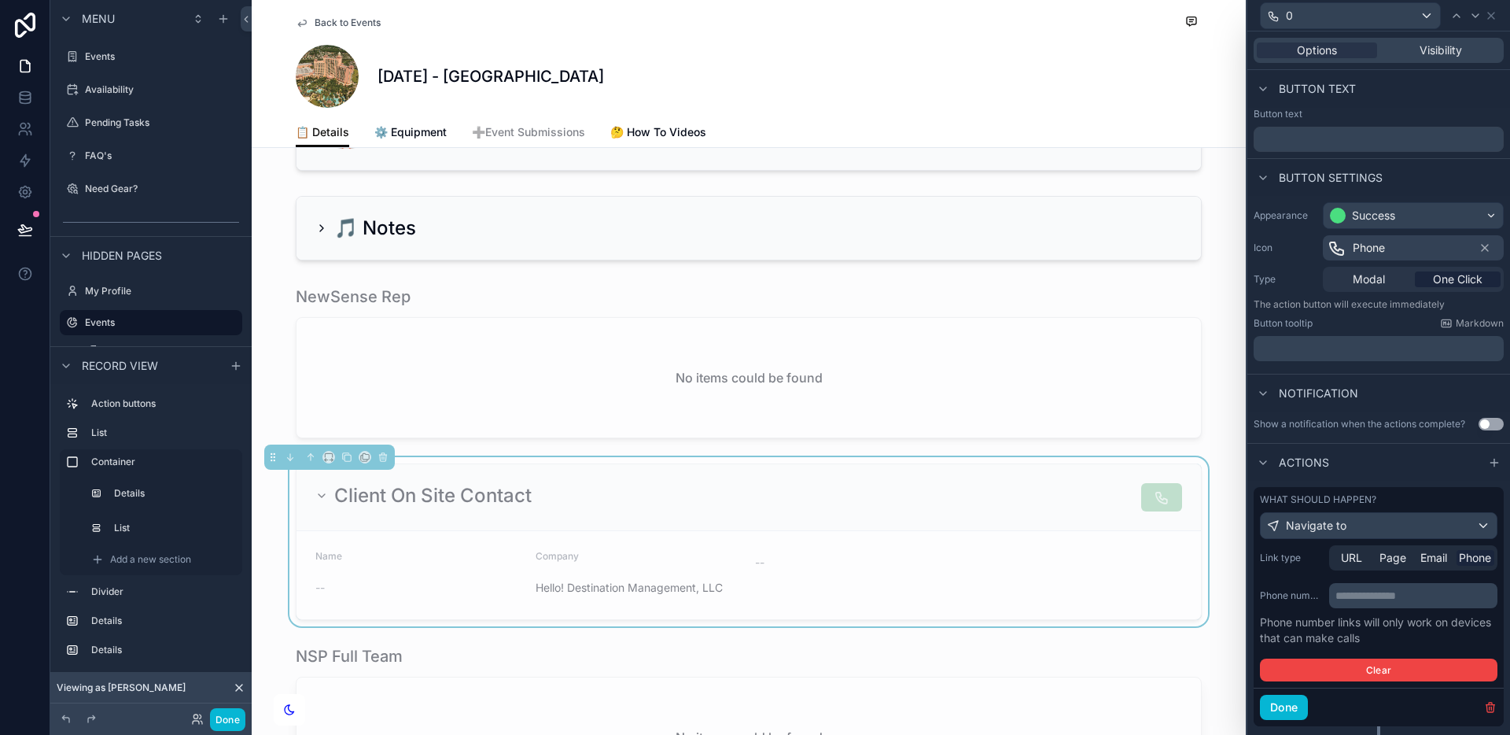
click at [1390, 597] on p "**********" at bounding box center [1414, 595] width 159 height 16
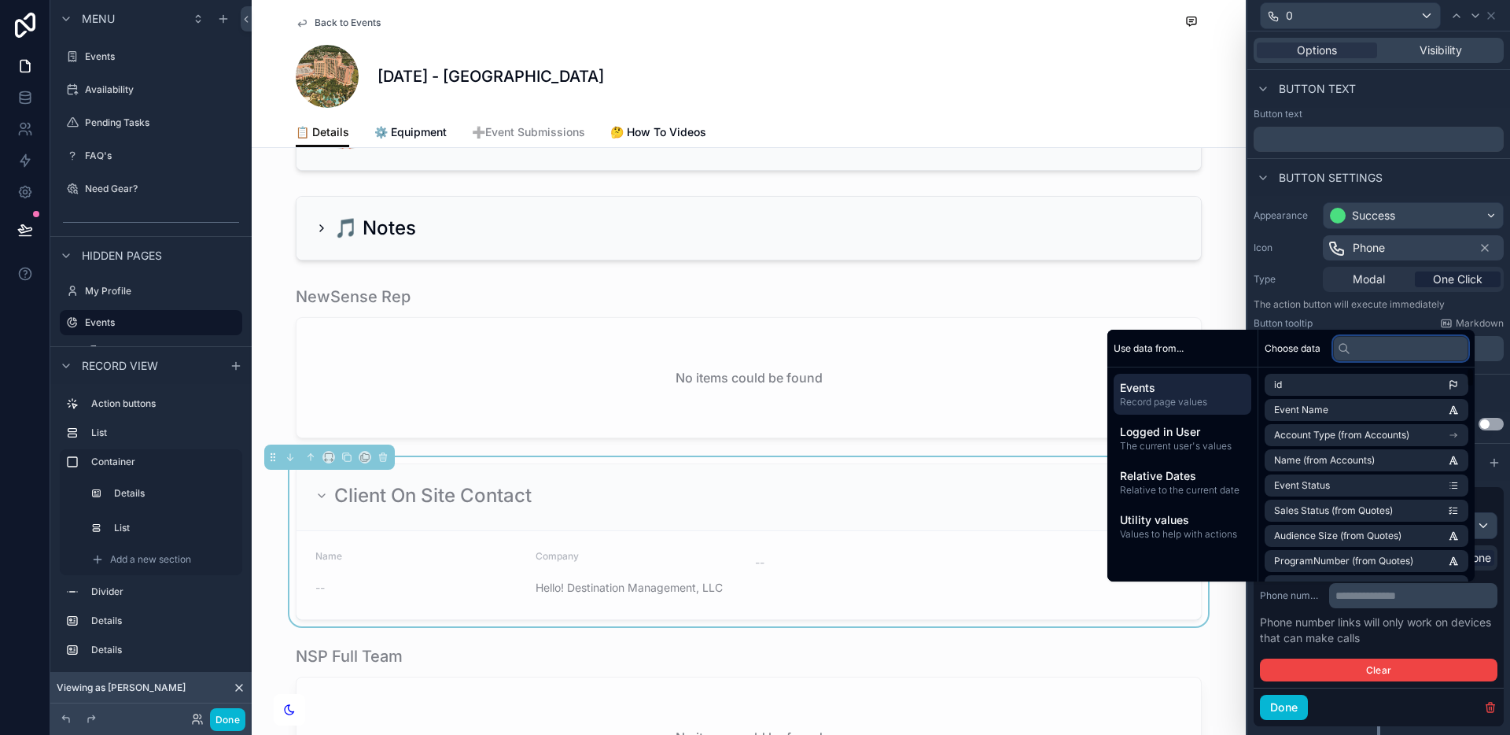
click at [1350, 347] on input "text" at bounding box center [1400, 348] width 135 height 25
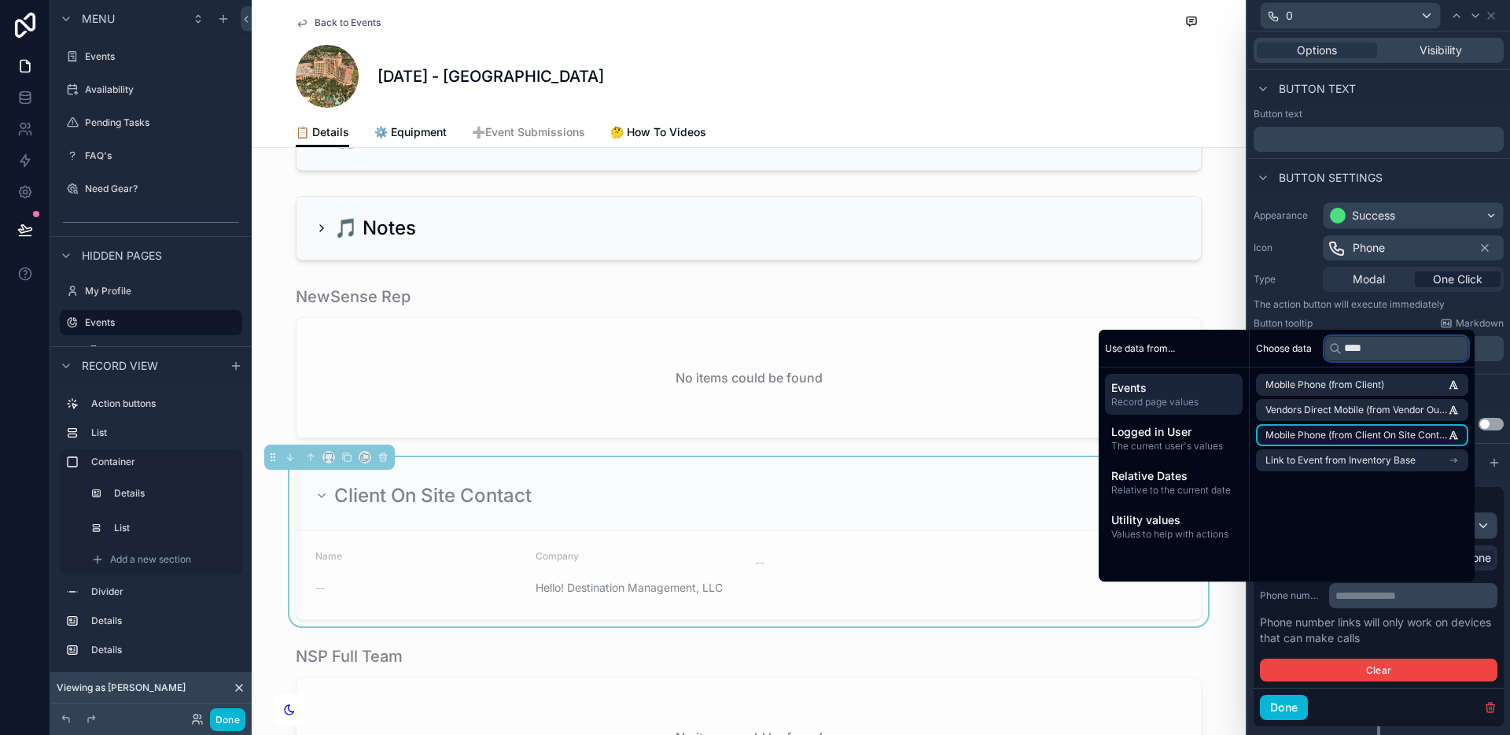
type input "****"
click at [1371, 435] on span "Mobile Phone (from Client On Site Contact)" at bounding box center [1356, 435] width 182 height 13
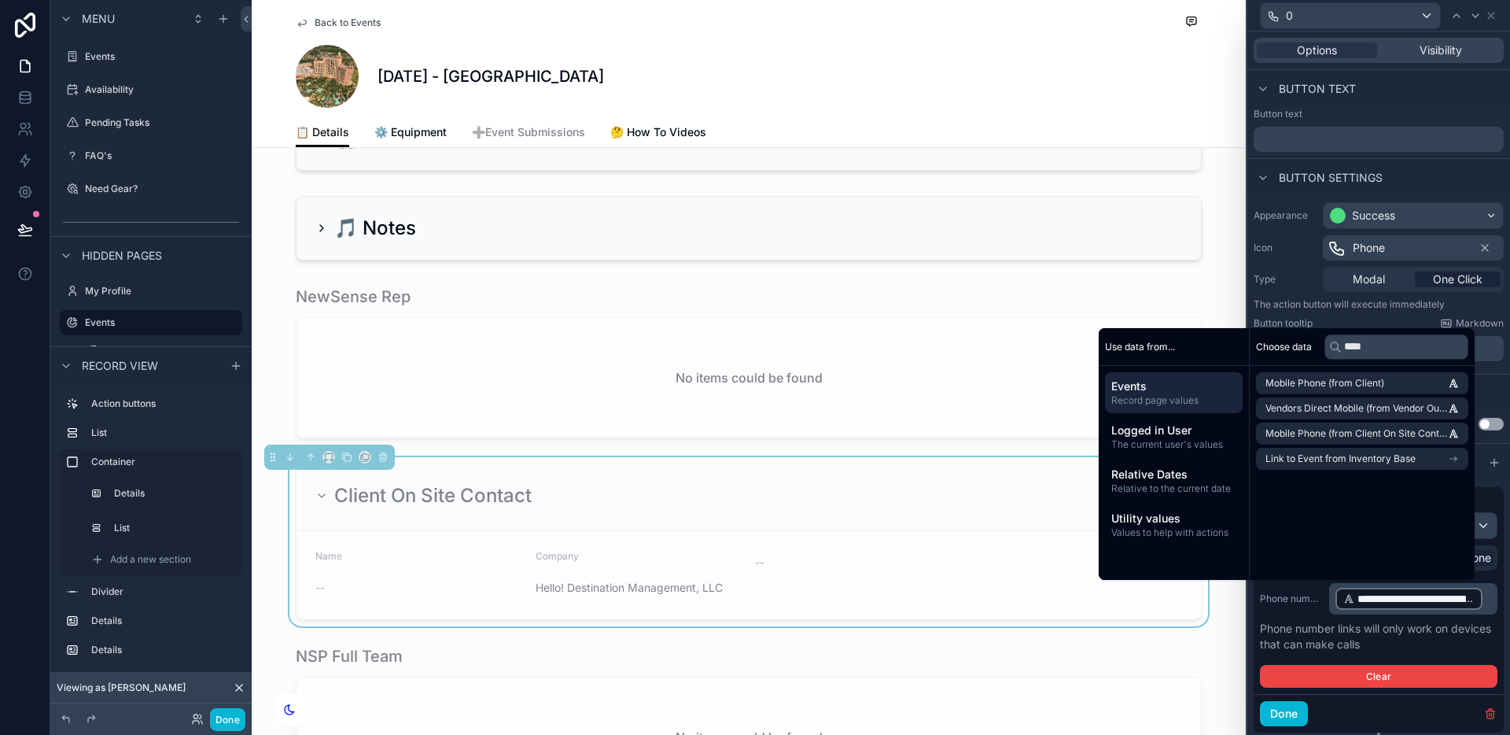
click at [1432, 639] on p "Phone number links will only work on devices that can make calls" at bounding box center [1379, 636] width 238 height 31
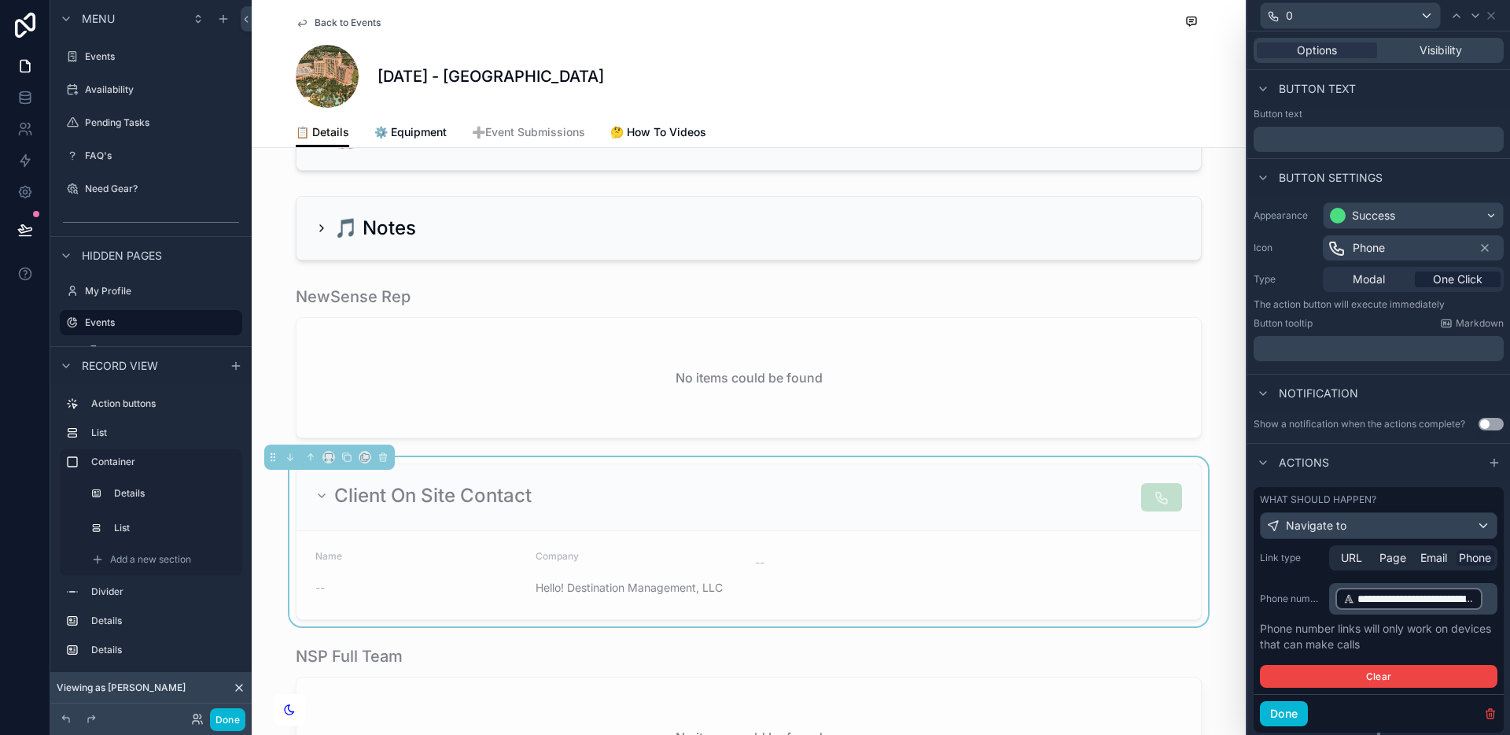
click at [1069, 559] on form "Name -- Company Hello! Destination Management, LLC --" at bounding box center [748, 575] width 904 height 88
click at [1079, 531] on div "Client On Site Contact" at bounding box center [748, 497] width 904 height 67
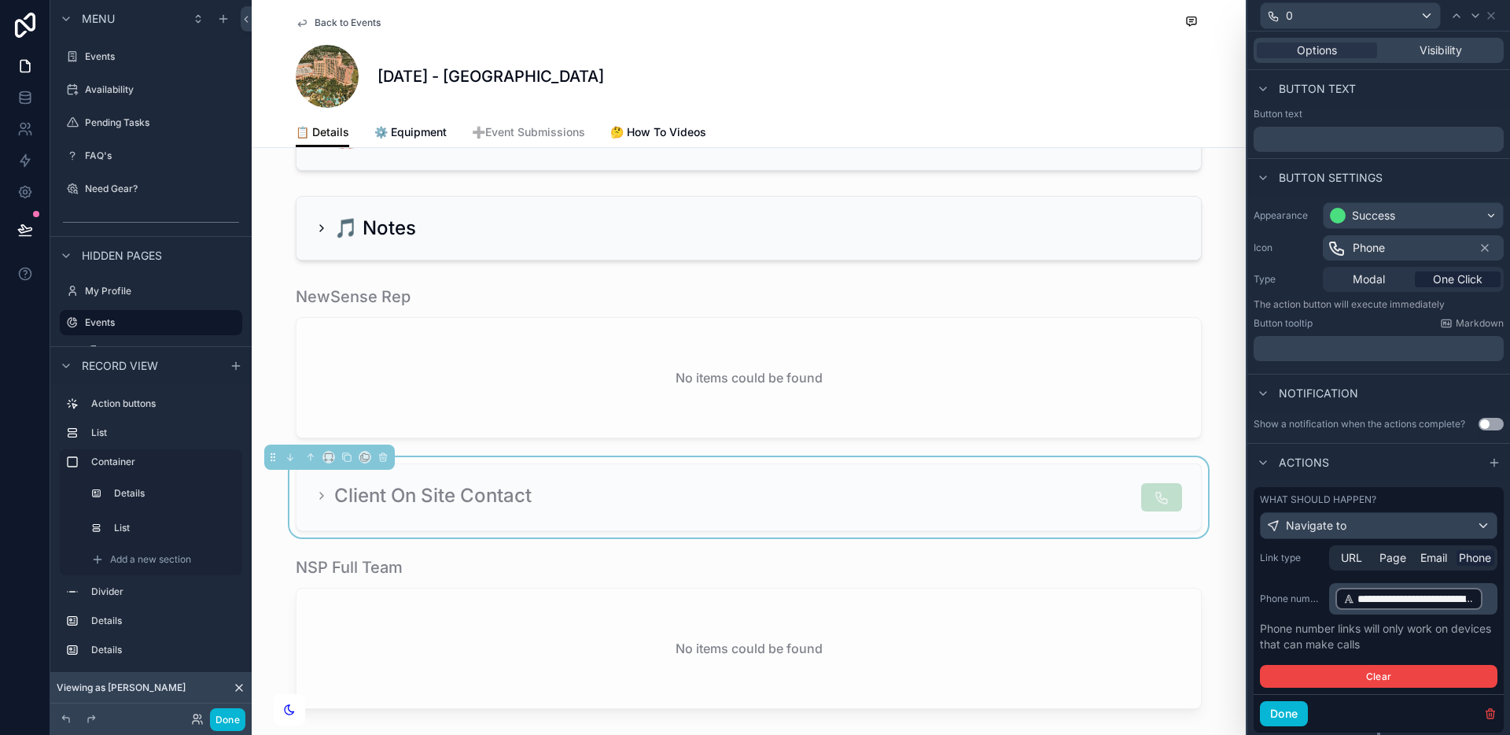
click at [1007, 511] on div "Client On Site Contact" at bounding box center [748, 497] width 867 height 28
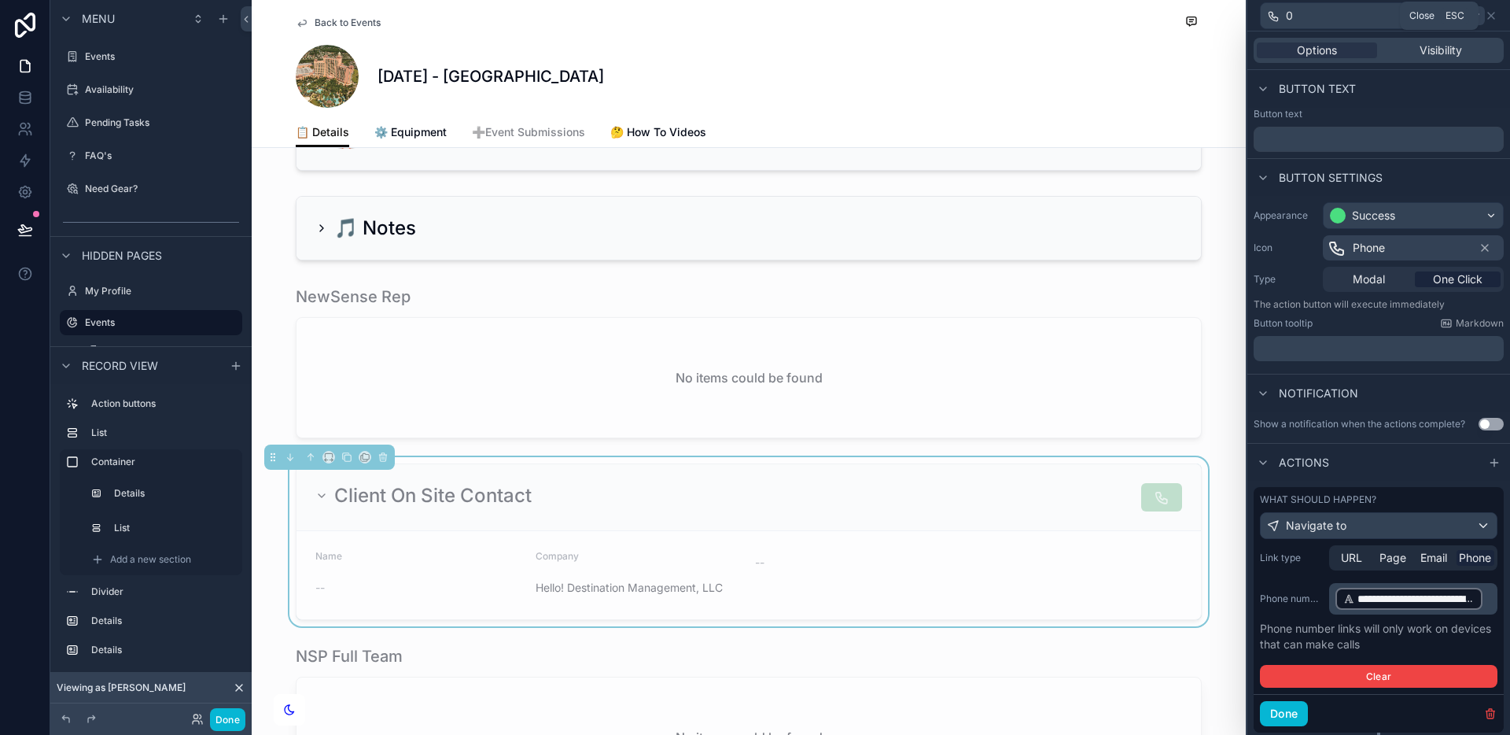
click at [1490, 19] on icon at bounding box center [1491, 15] width 13 height 13
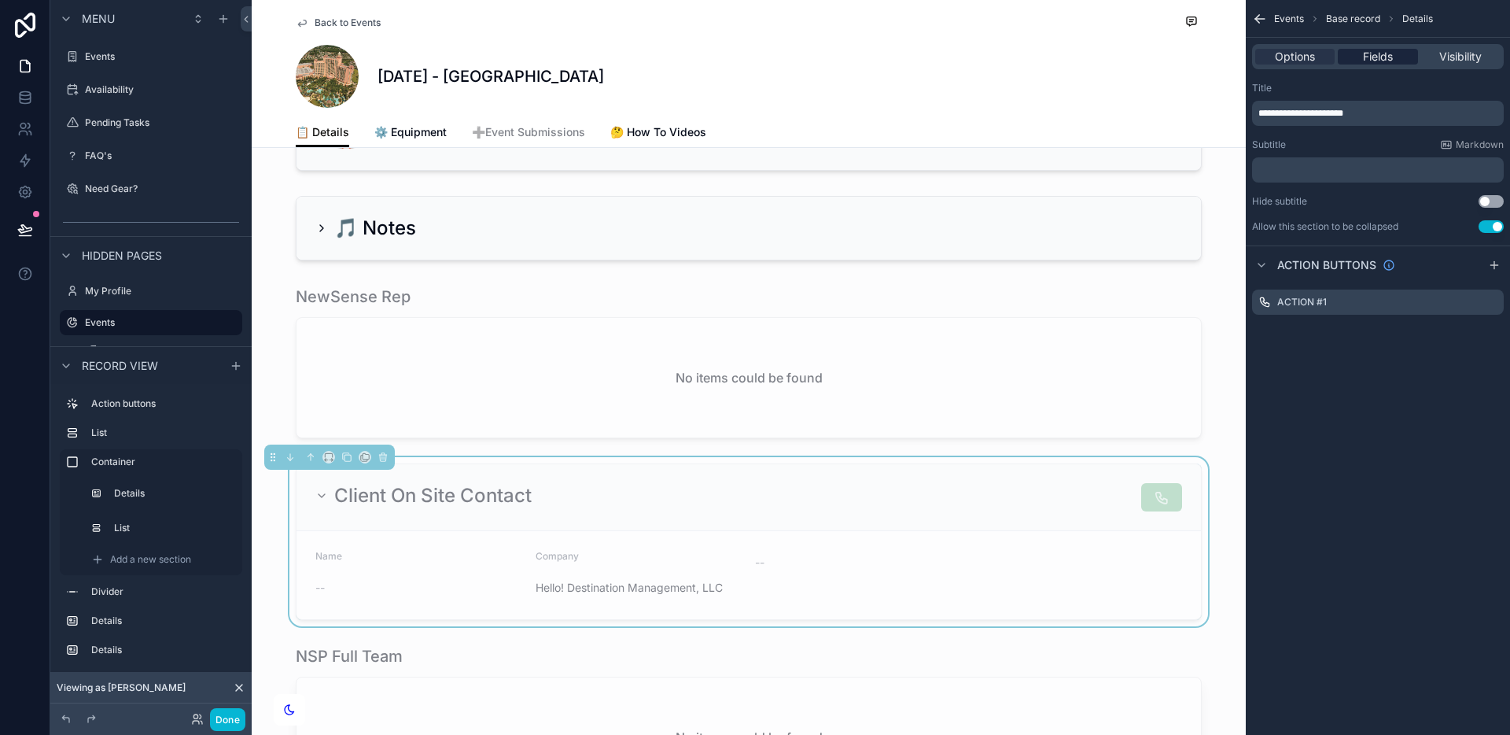
click at [1381, 53] on span "Fields" at bounding box center [1378, 57] width 30 height 16
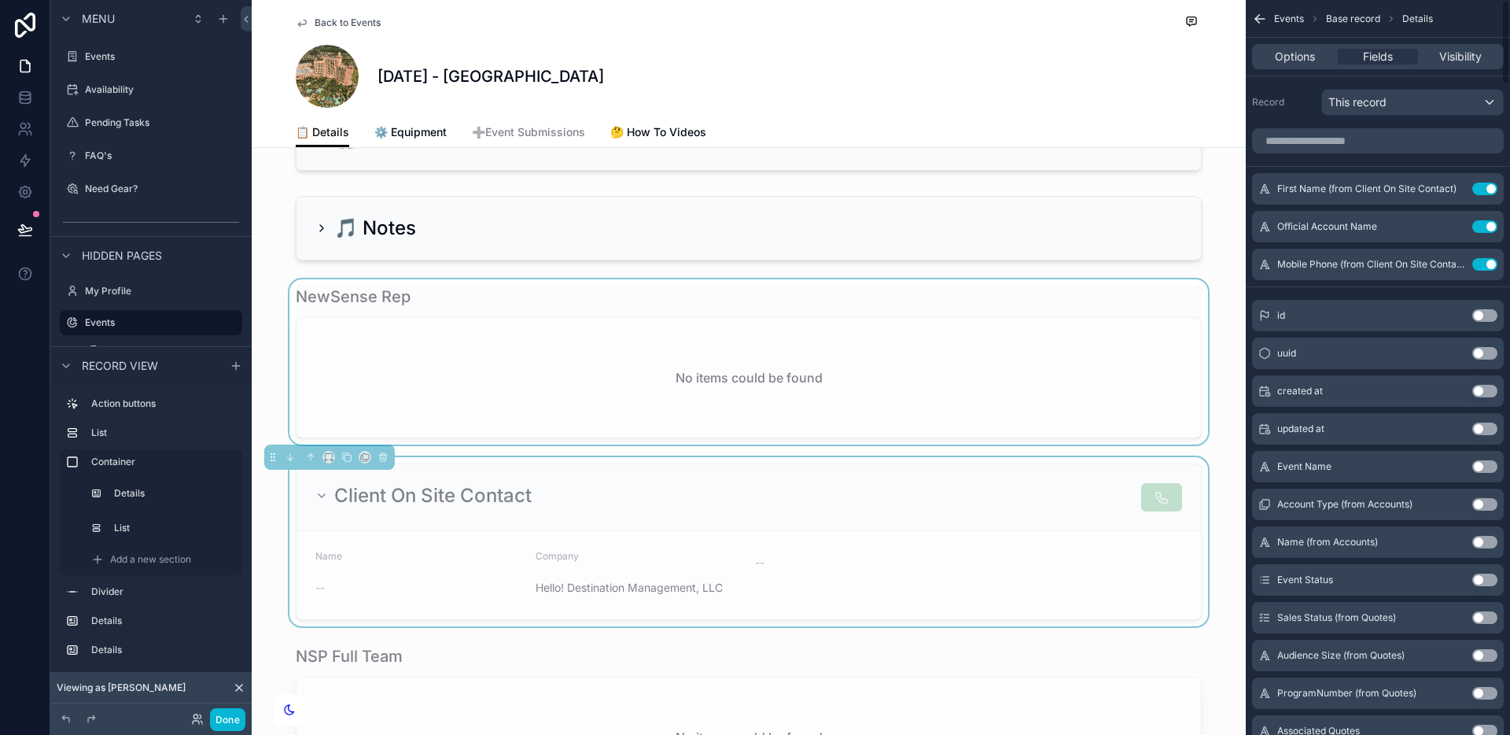
click at [1040, 392] on div "scrollable content" at bounding box center [749, 361] width 994 height 165
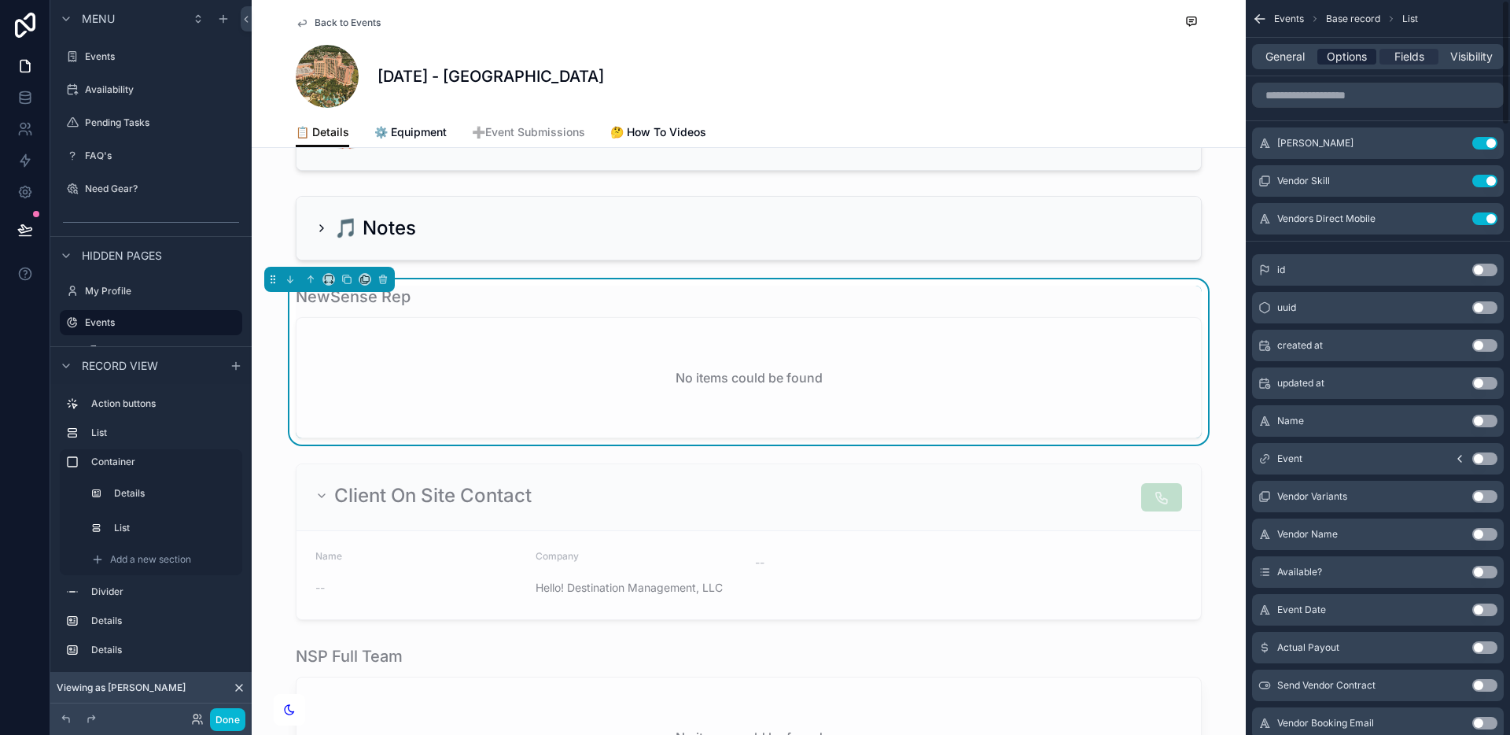
click at [1345, 59] on span "Options" at bounding box center [1347, 57] width 40 height 16
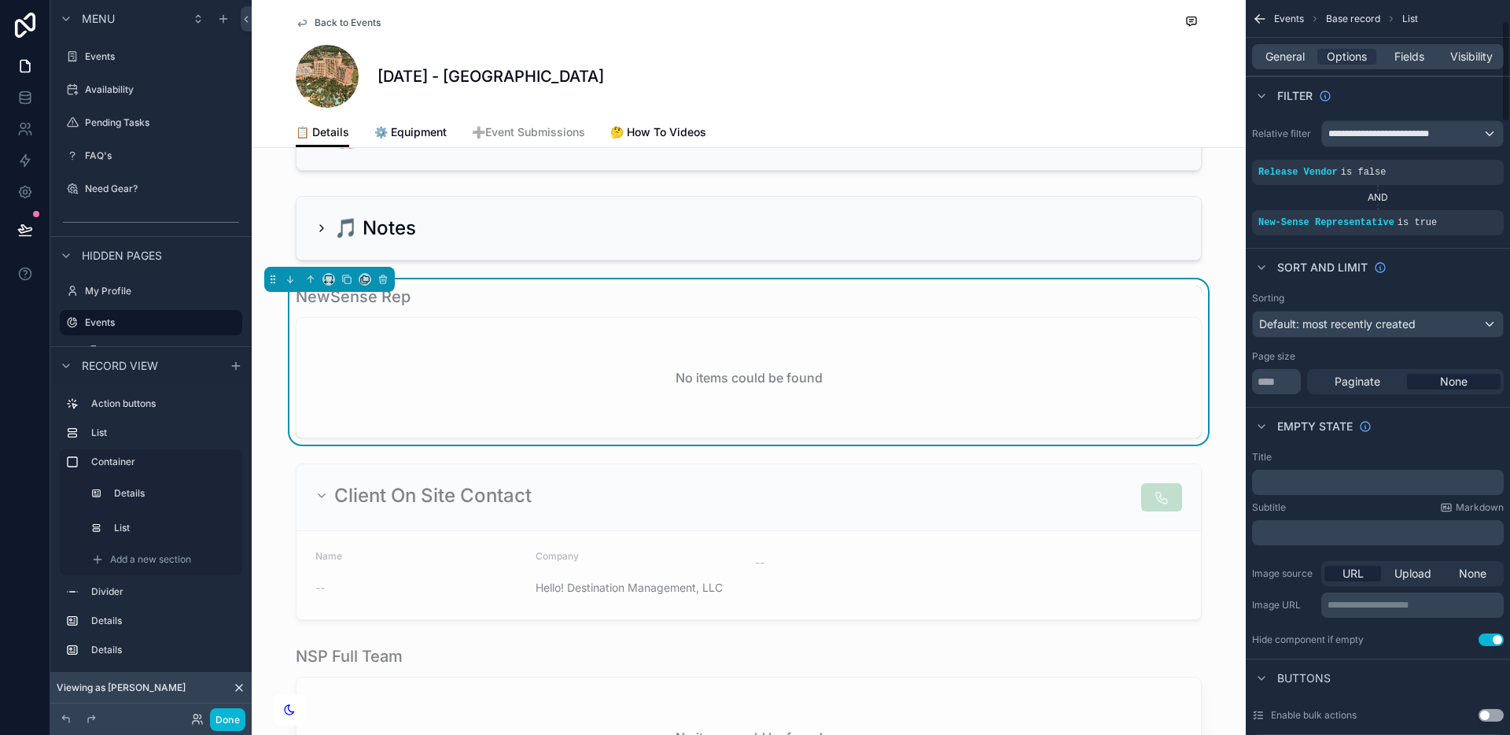
scroll to position [311, 0]
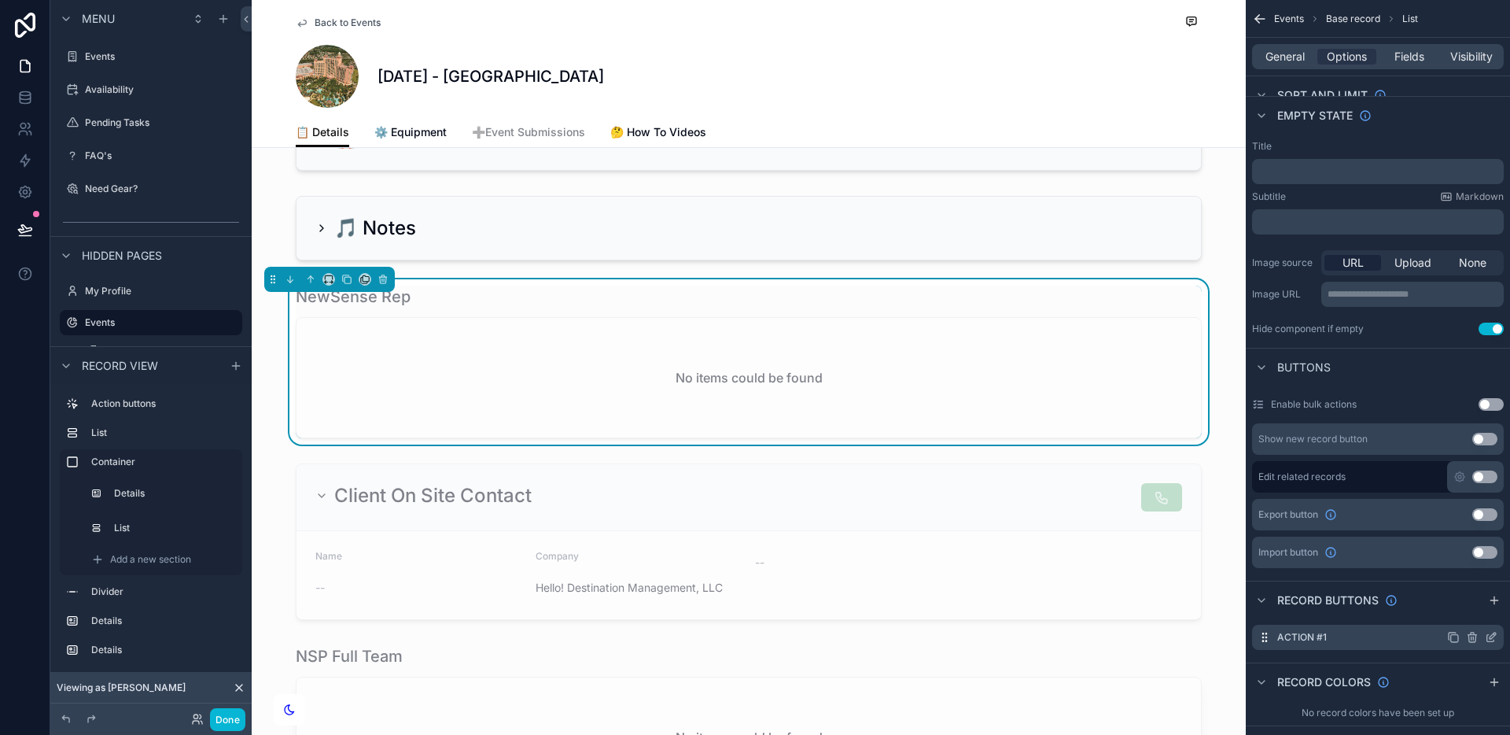
click at [1494, 634] on icon "scrollable content" at bounding box center [1494, 634] width 2 height 2
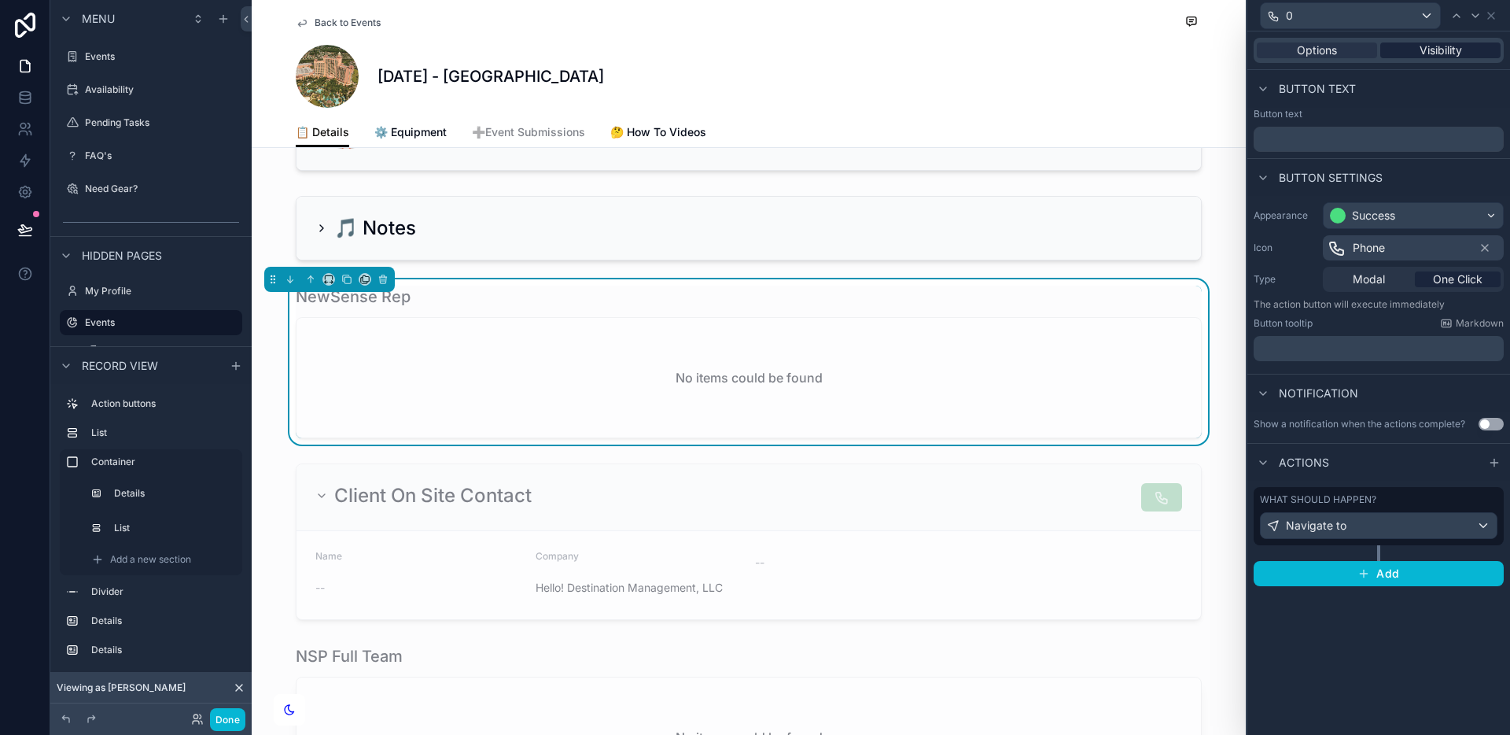
click at [1464, 55] on div "Visibility" at bounding box center [1440, 50] width 120 height 16
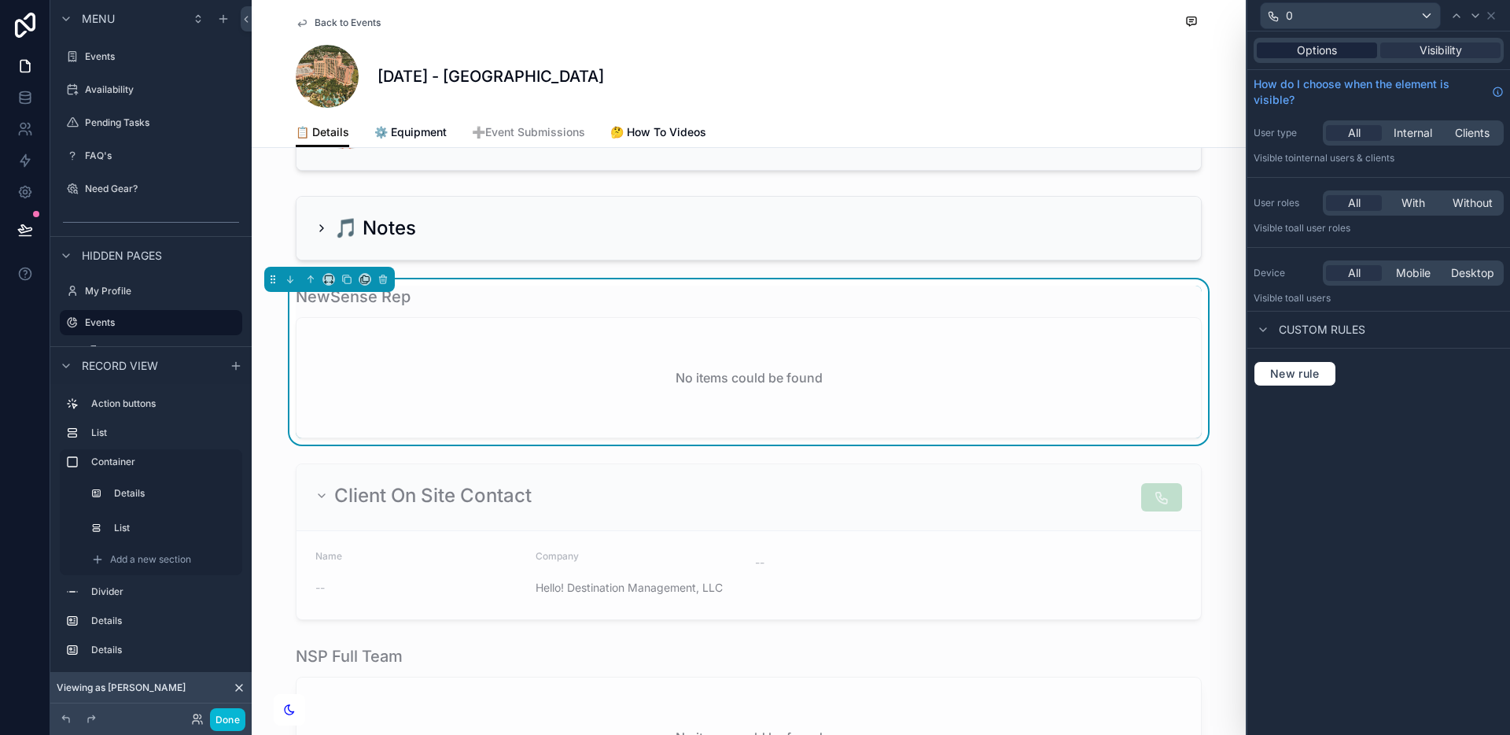
click at [1319, 52] on span "Options" at bounding box center [1317, 50] width 40 height 16
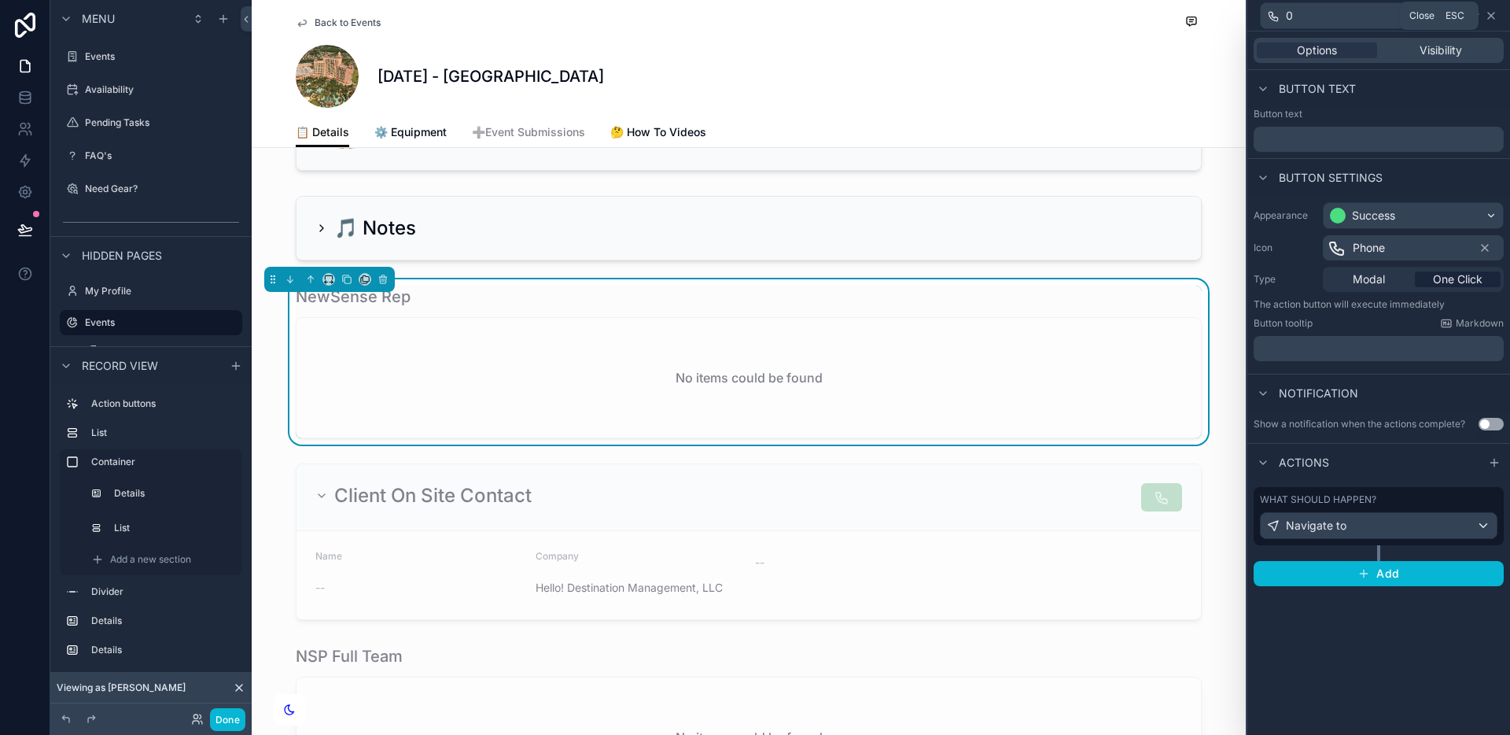
click at [1490, 17] on icon at bounding box center [1491, 15] width 13 height 13
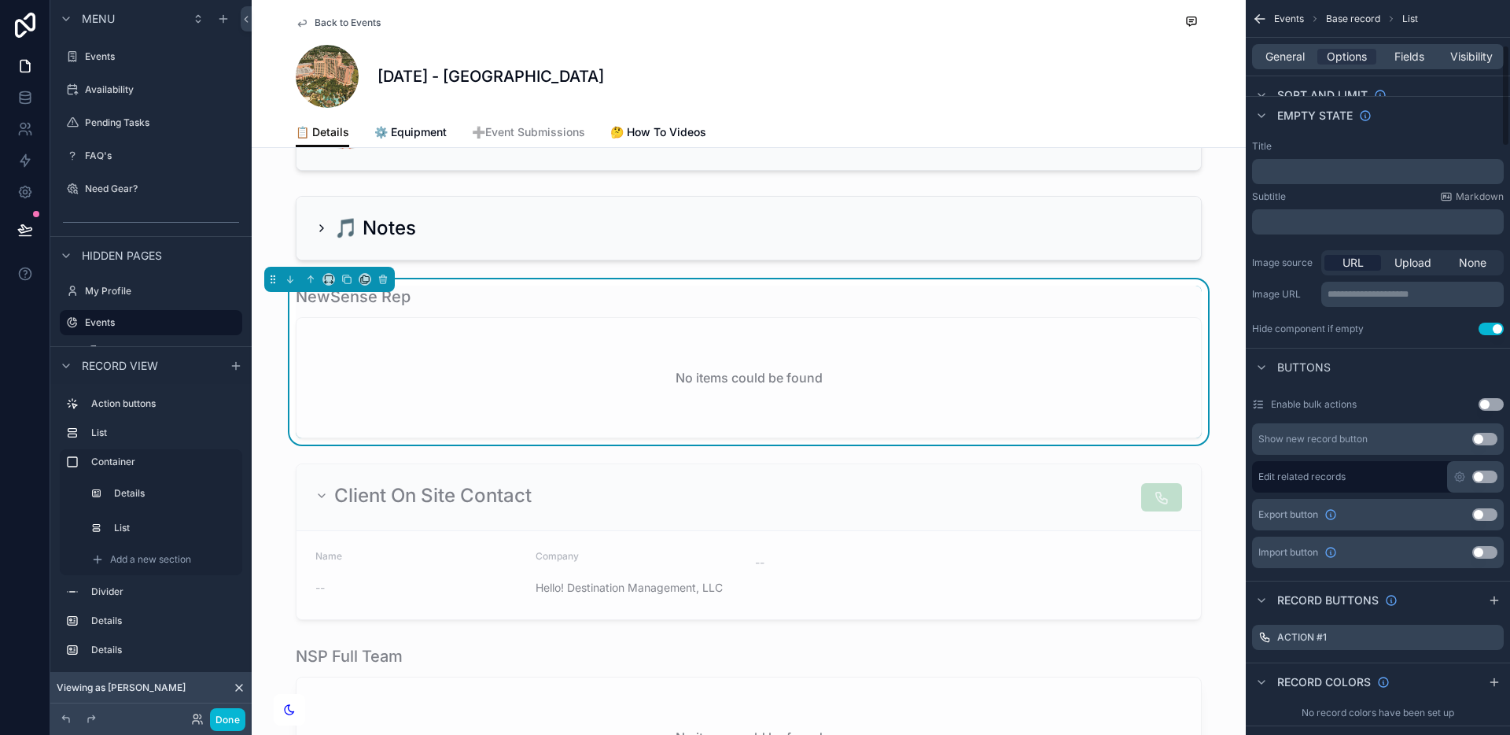
scroll to position [366, 0]
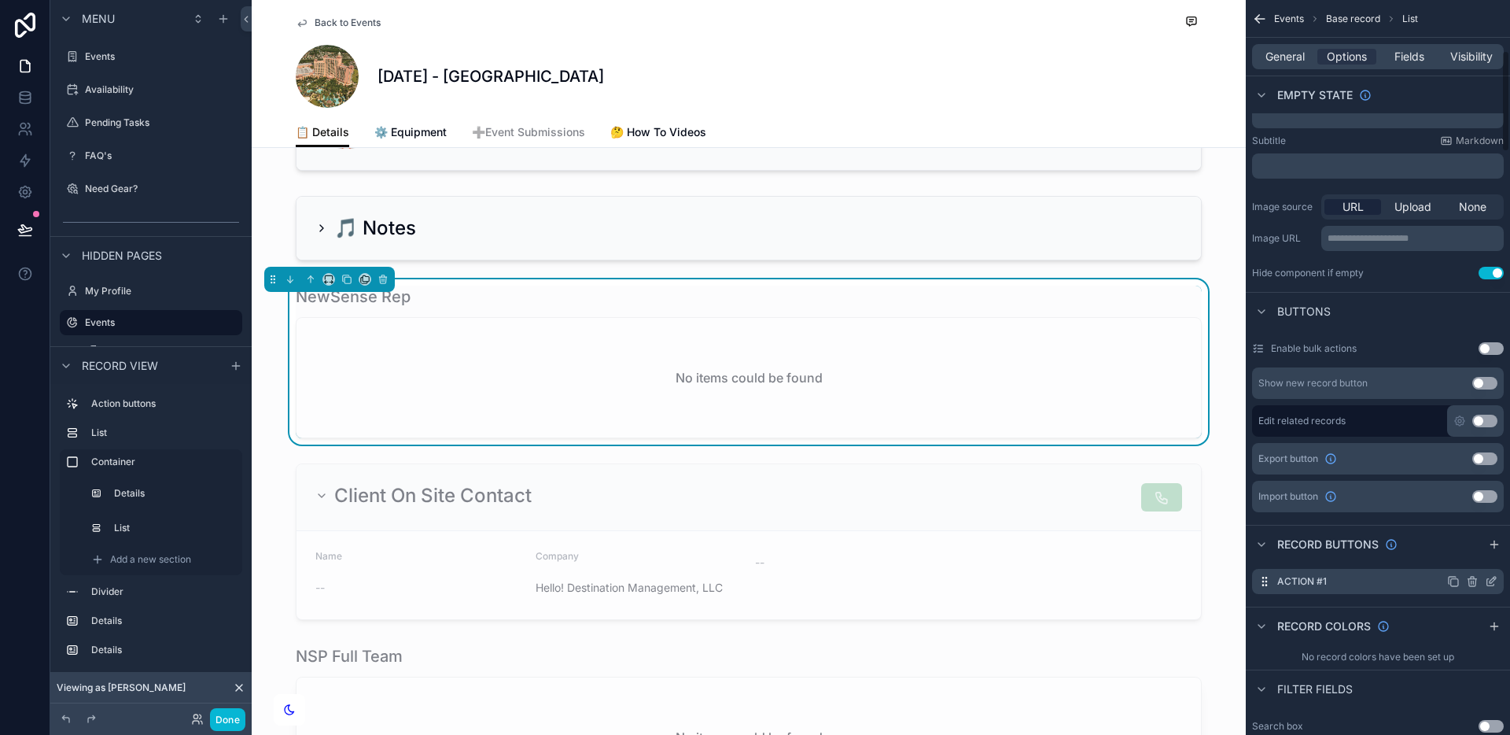
click at [1488, 579] on icon "scrollable content" at bounding box center [1491, 581] width 13 height 13
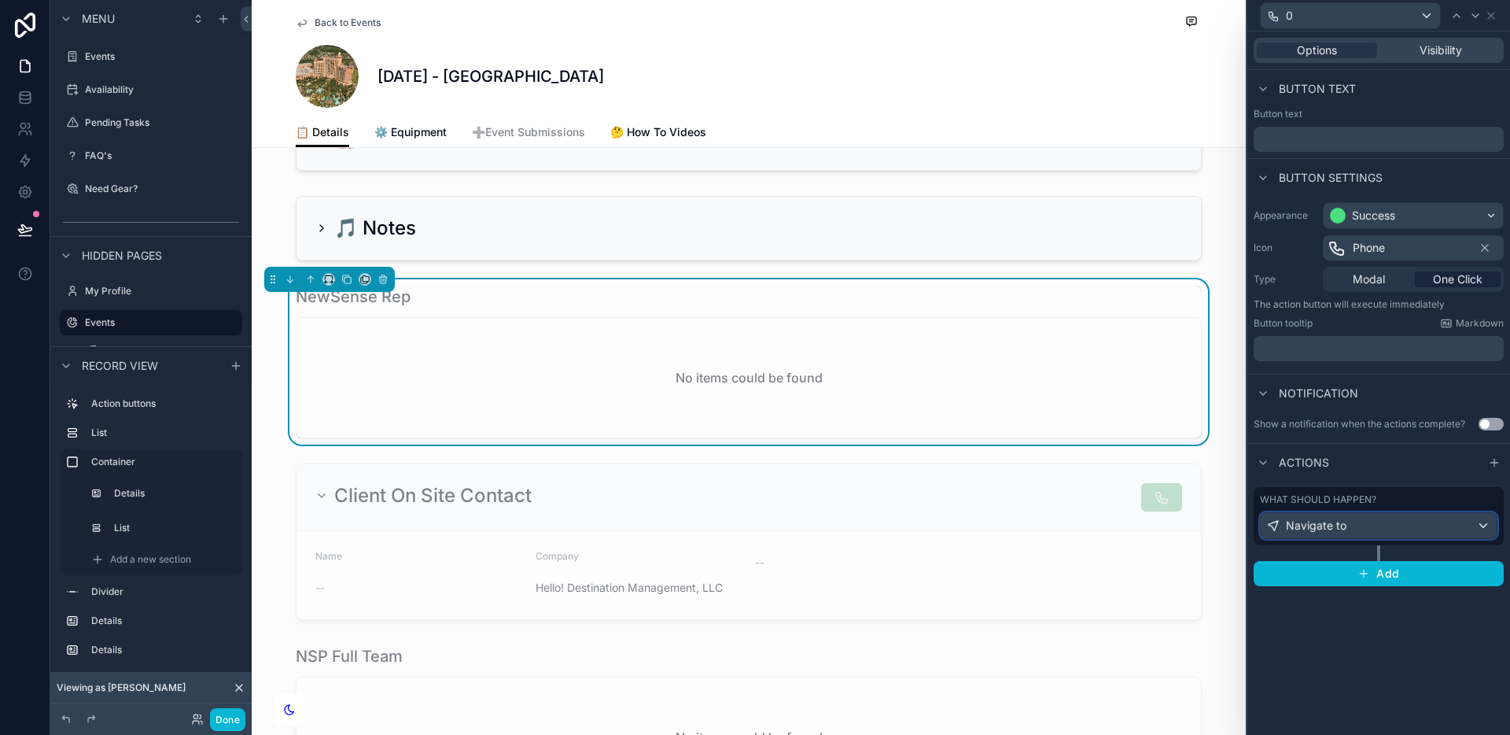
click at [1408, 523] on div "Navigate to" at bounding box center [1379, 525] width 236 height 25
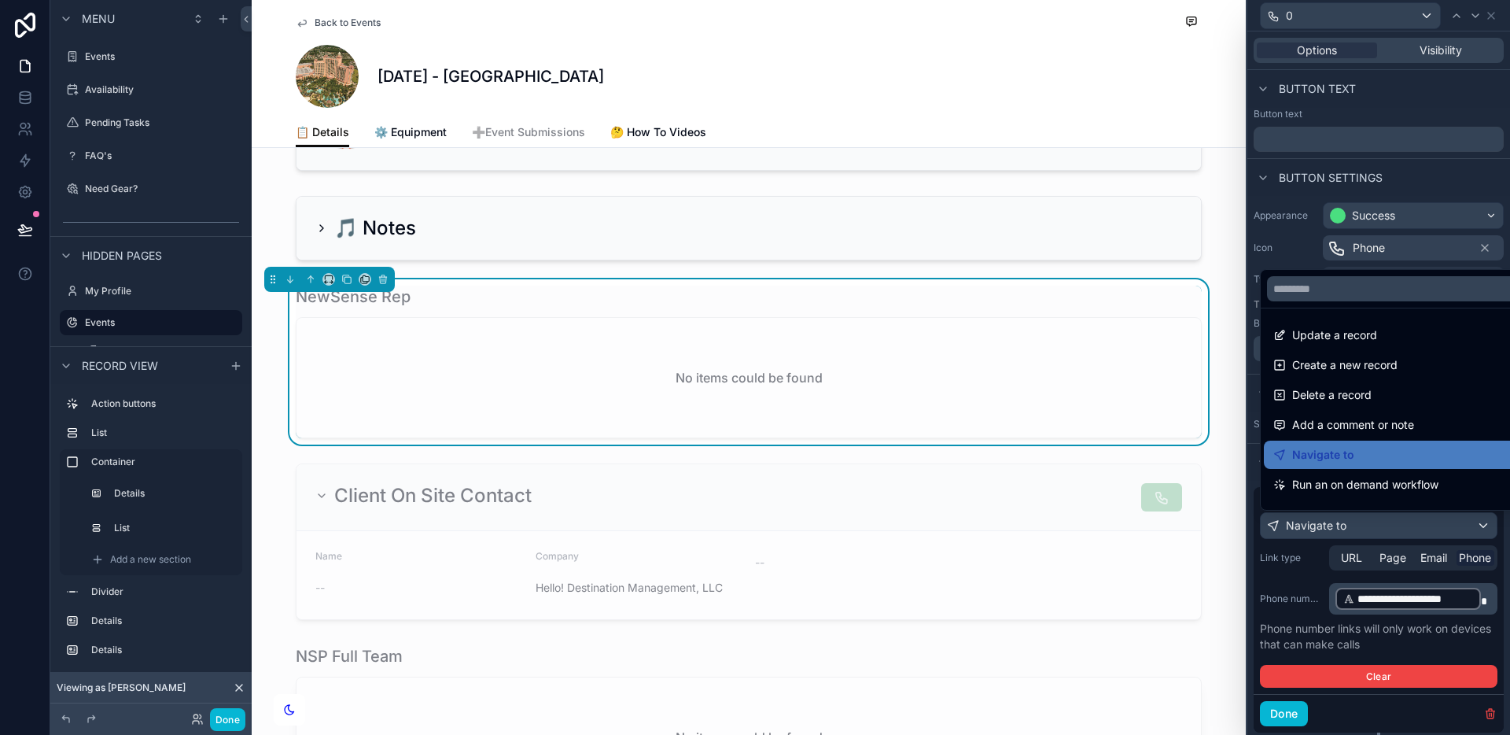
click at [1408, 524] on div at bounding box center [1378, 367] width 263 height 735
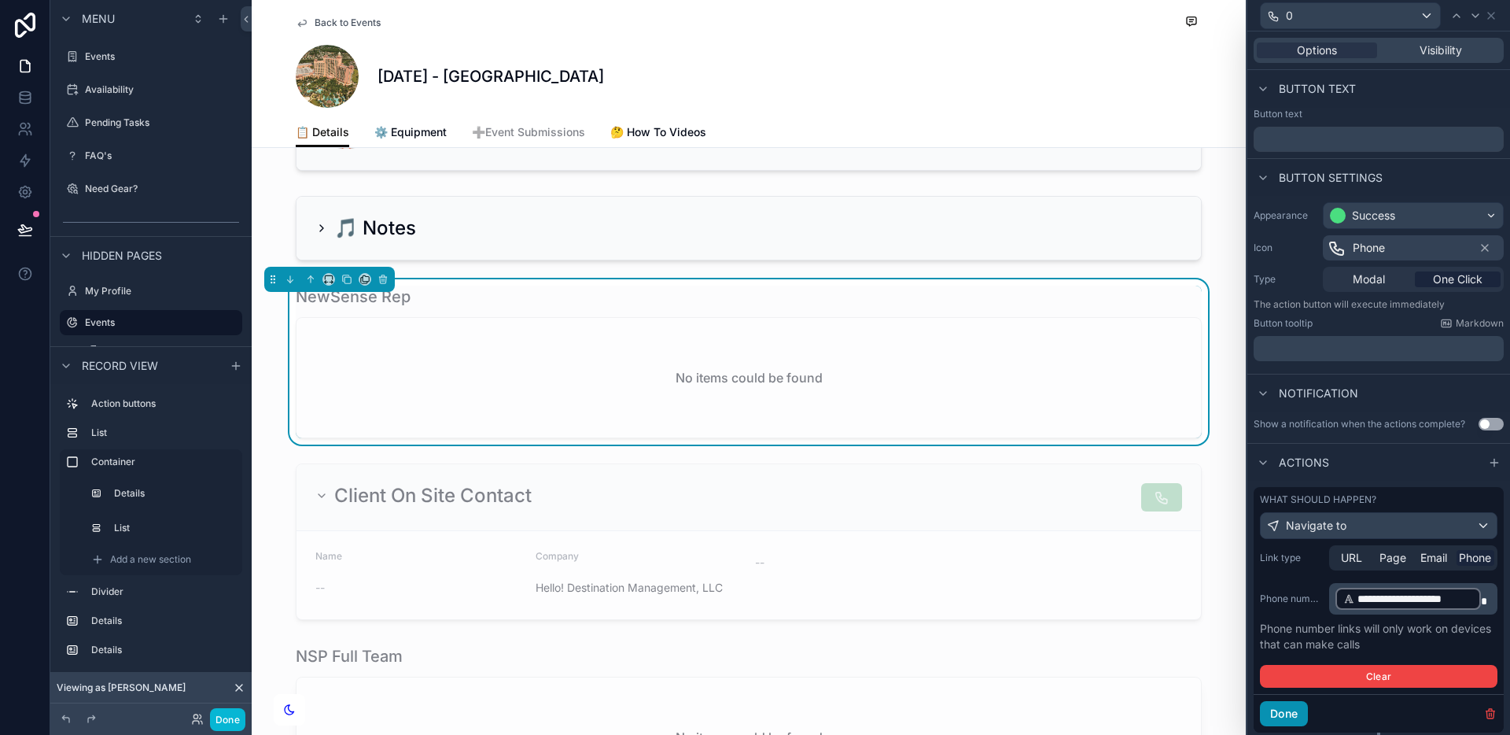
click at [1288, 717] on button "Done" at bounding box center [1284, 713] width 48 height 25
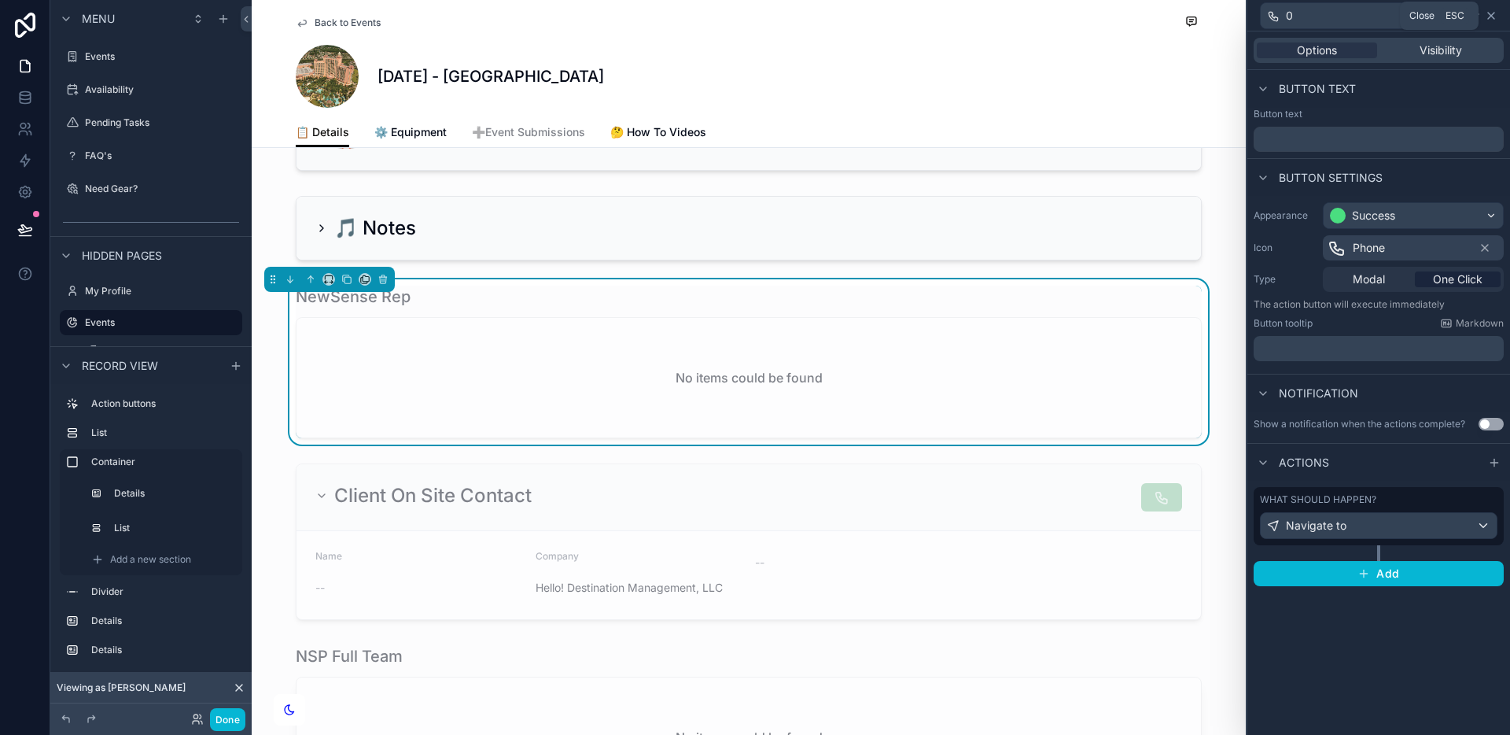
click at [1494, 14] on icon at bounding box center [1491, 15] width 13 height 13
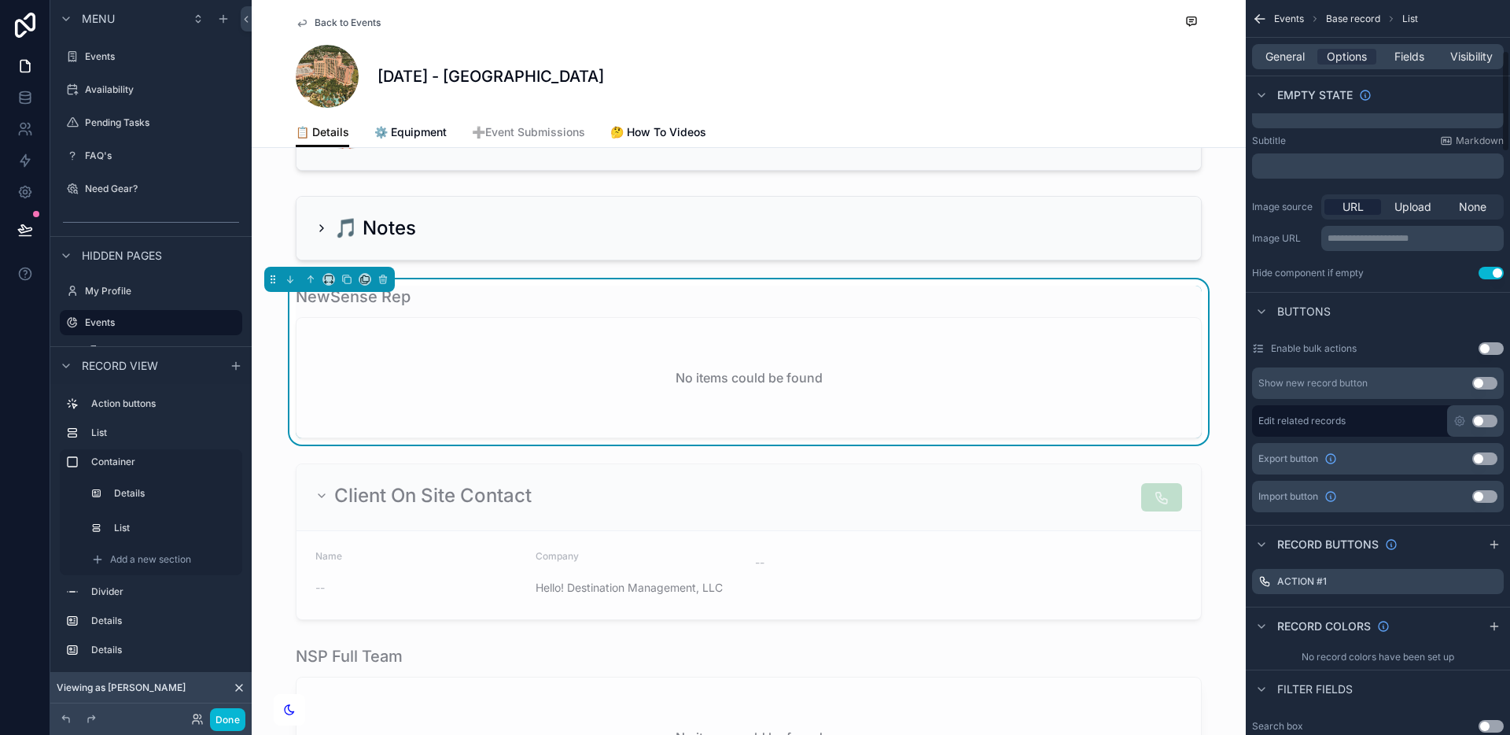
click at [1027, 327] on div "No items could be found" at bounding box center [748, 378] width 904 height 120
click at [1035, 308] on div "NewSense Rep" at bounding box center [749, 296] width 906 height 22
click at [1050, 389] on div "No items could be found" at bounding box center [748, 378] width 904 height 120
click at [1044, 558] on div "scrollable content" at bounding box center [749, 541] width 994 height 169
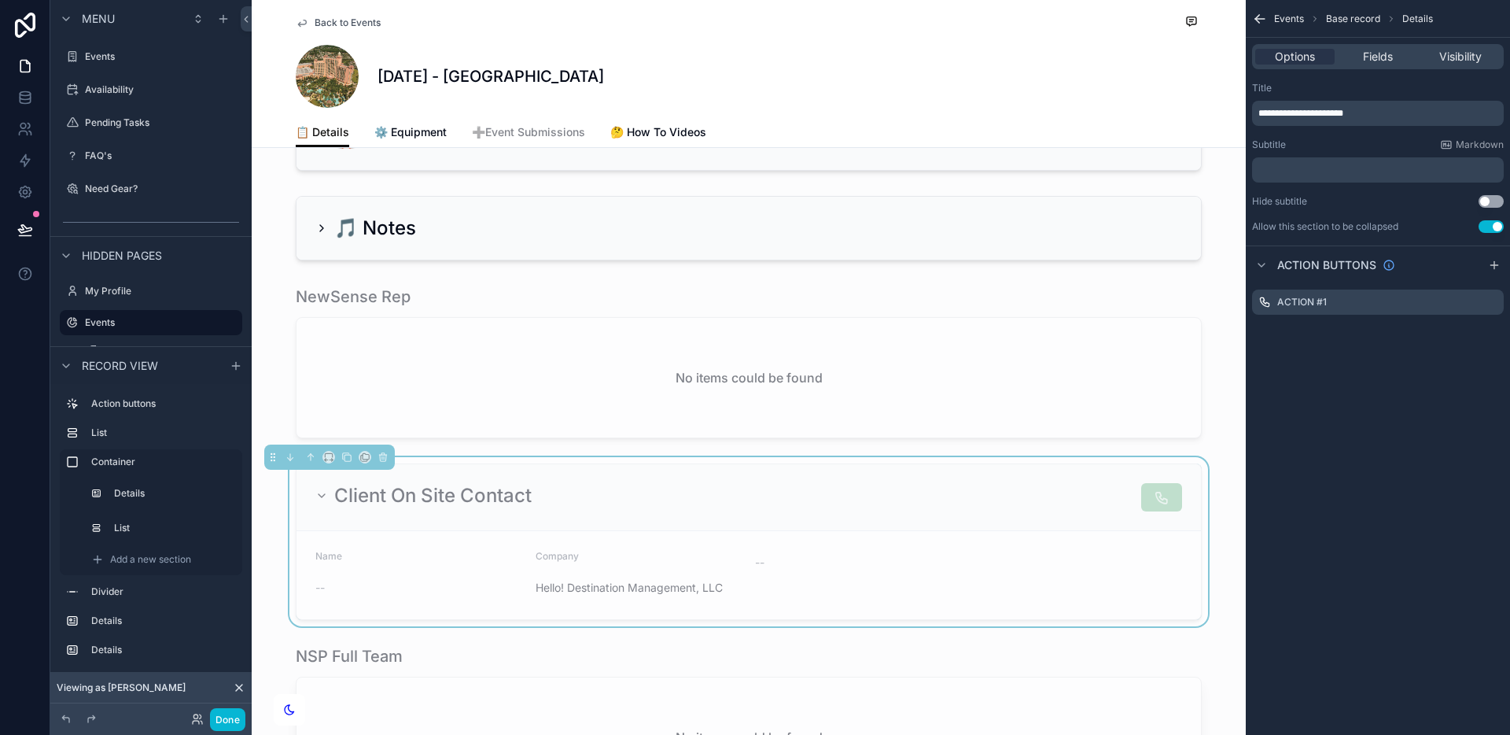
scroll to position [0, 0]
click at [1492, 300] on icon "scrollable content" at bounding box center [1491, 302] width 13 height 13
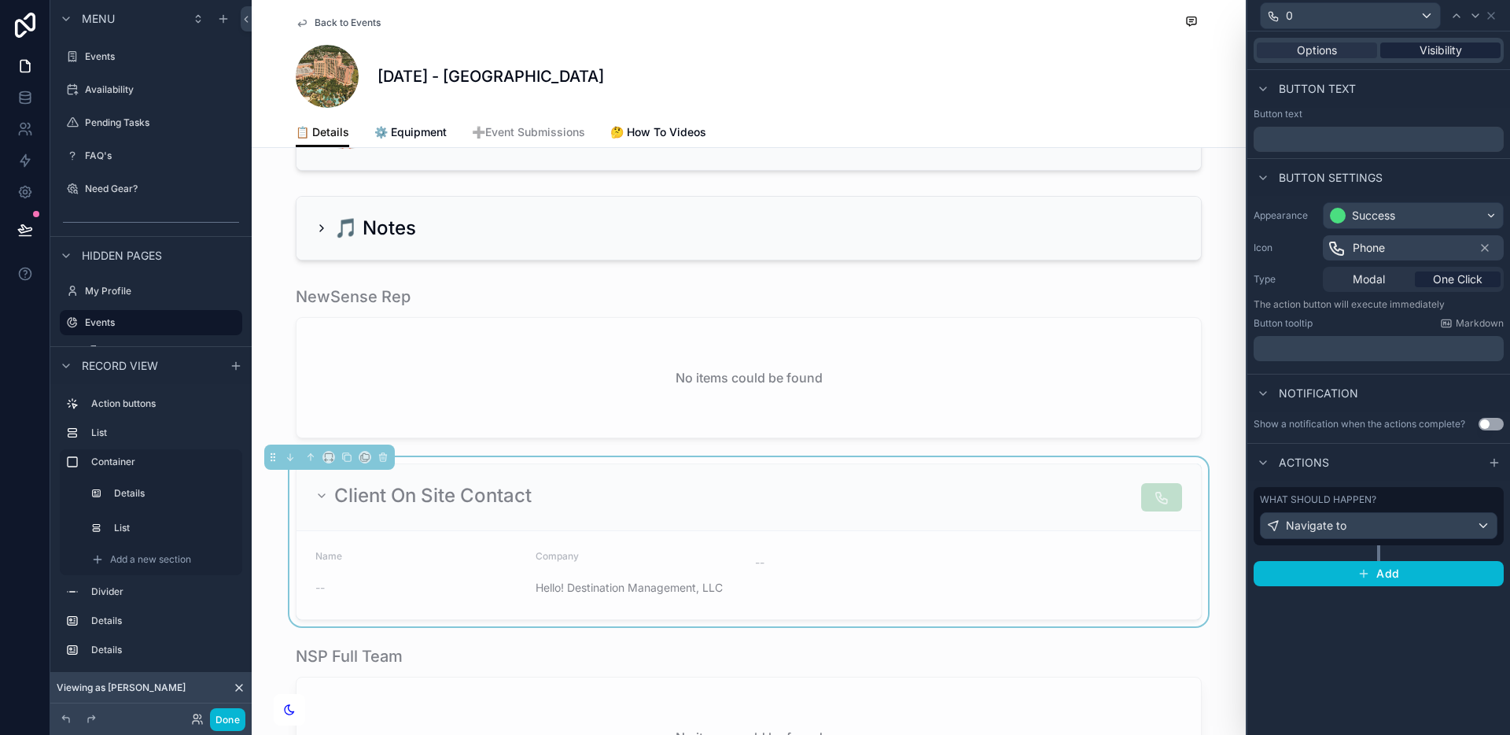
click at [1437, 49] on span "Visibility" at bounding box center [1441, 50] width 42 height 16
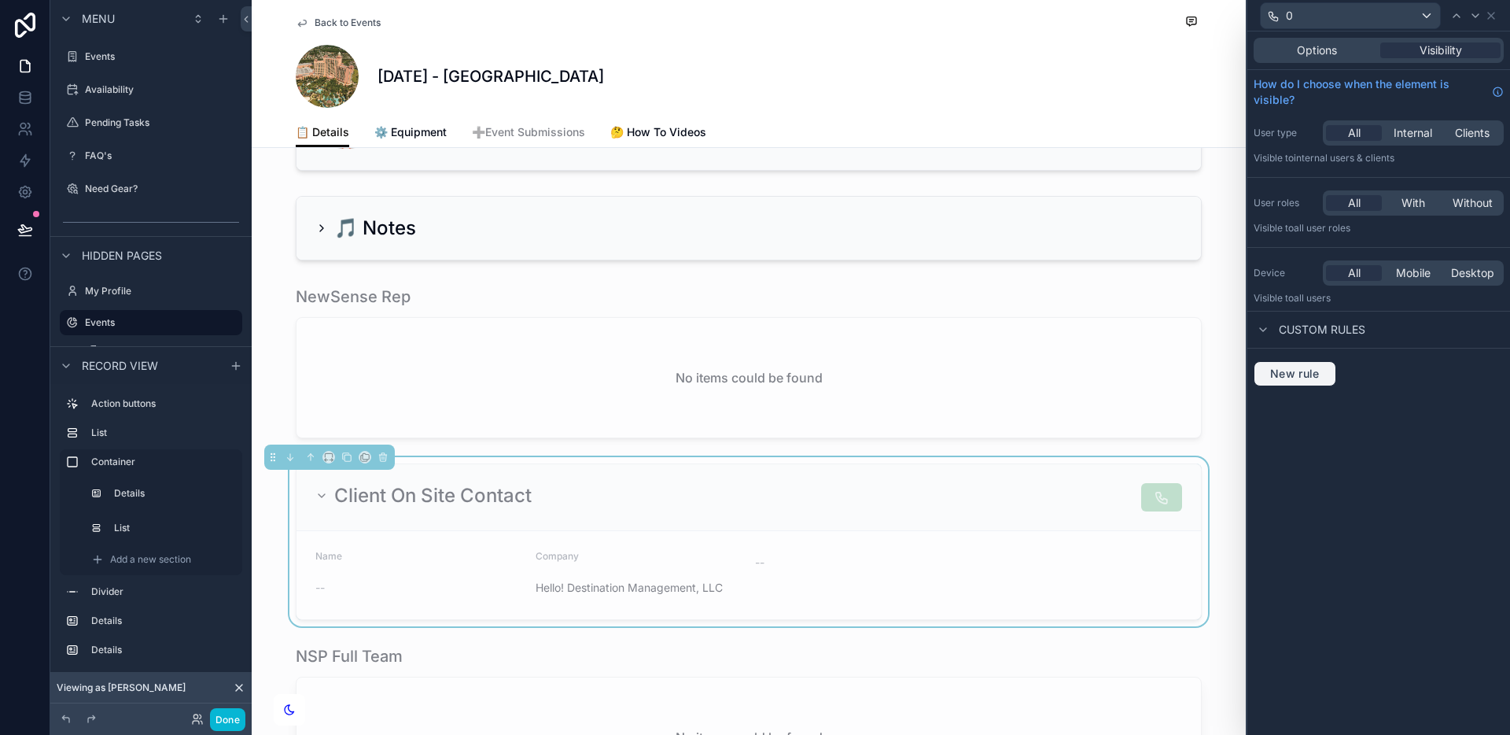
click at [1311, 381] on button "New rule" at bounding box center [1295, 373] width 83 height 25
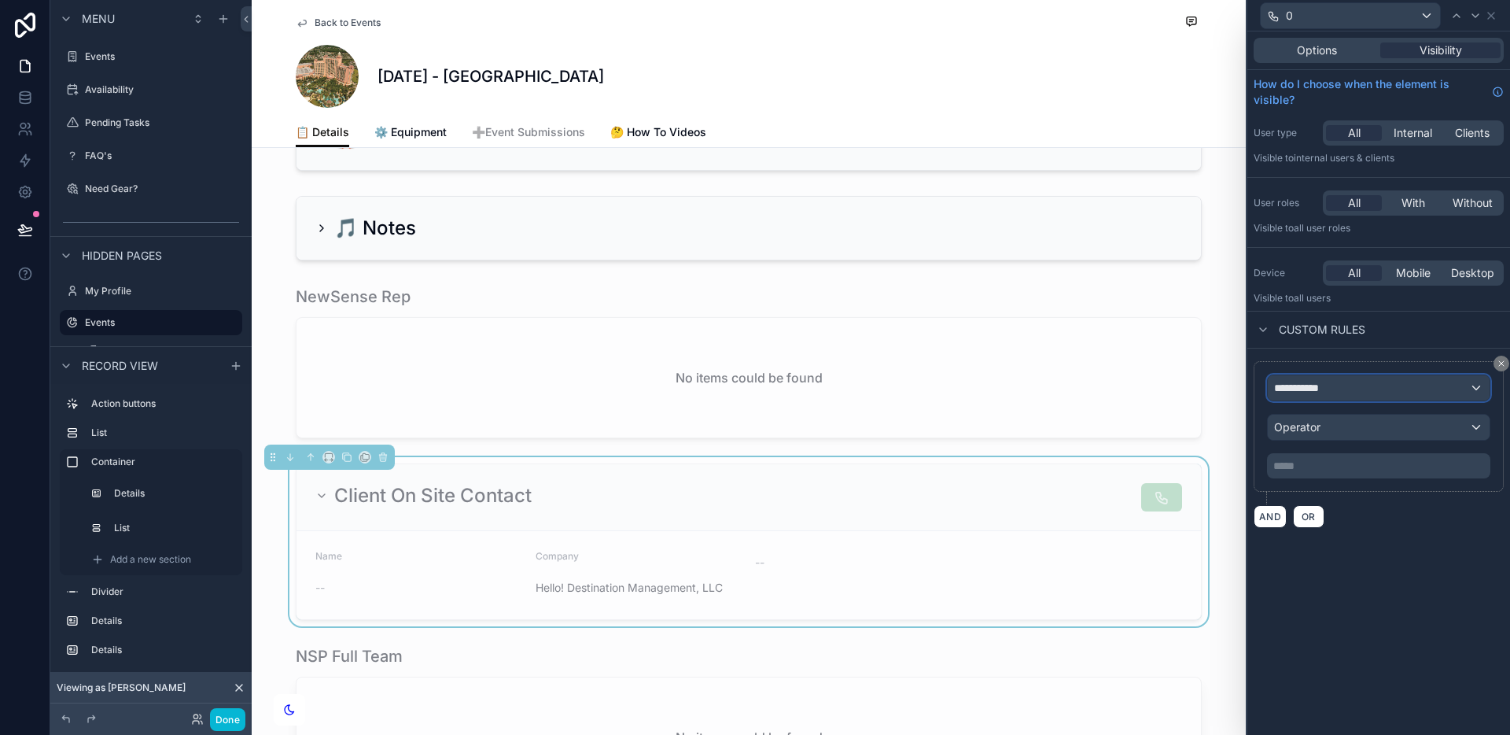
click at [1329, 387] on span "**********" at bounding box center [1303, 388] width 58 height 16
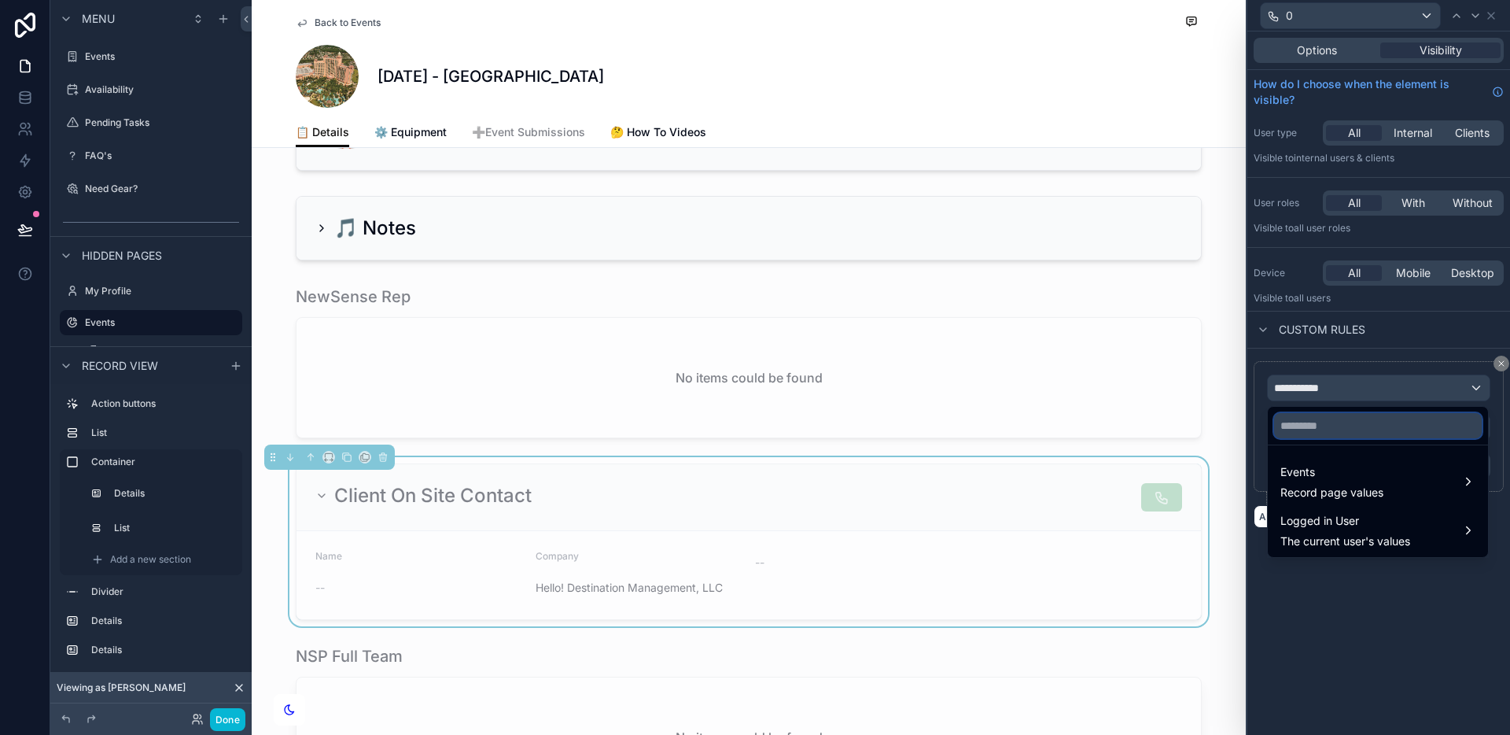
click at [1331, 436] on input "text" at bounding box center [1378, 425] width 208 height 25
type input "******"
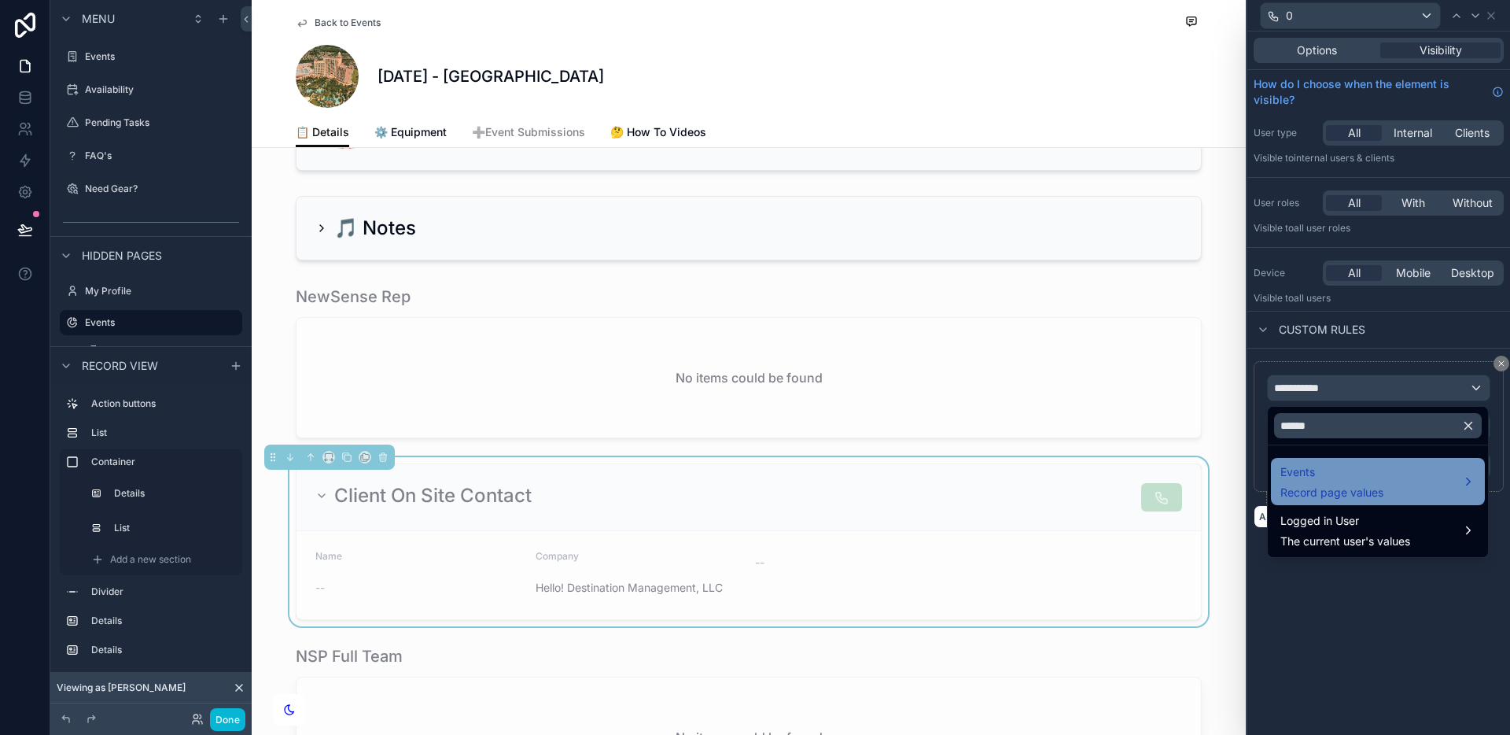
click at [1304, 485] on span "Record page values" at bounding box center [1331, 492] width 103 height 16
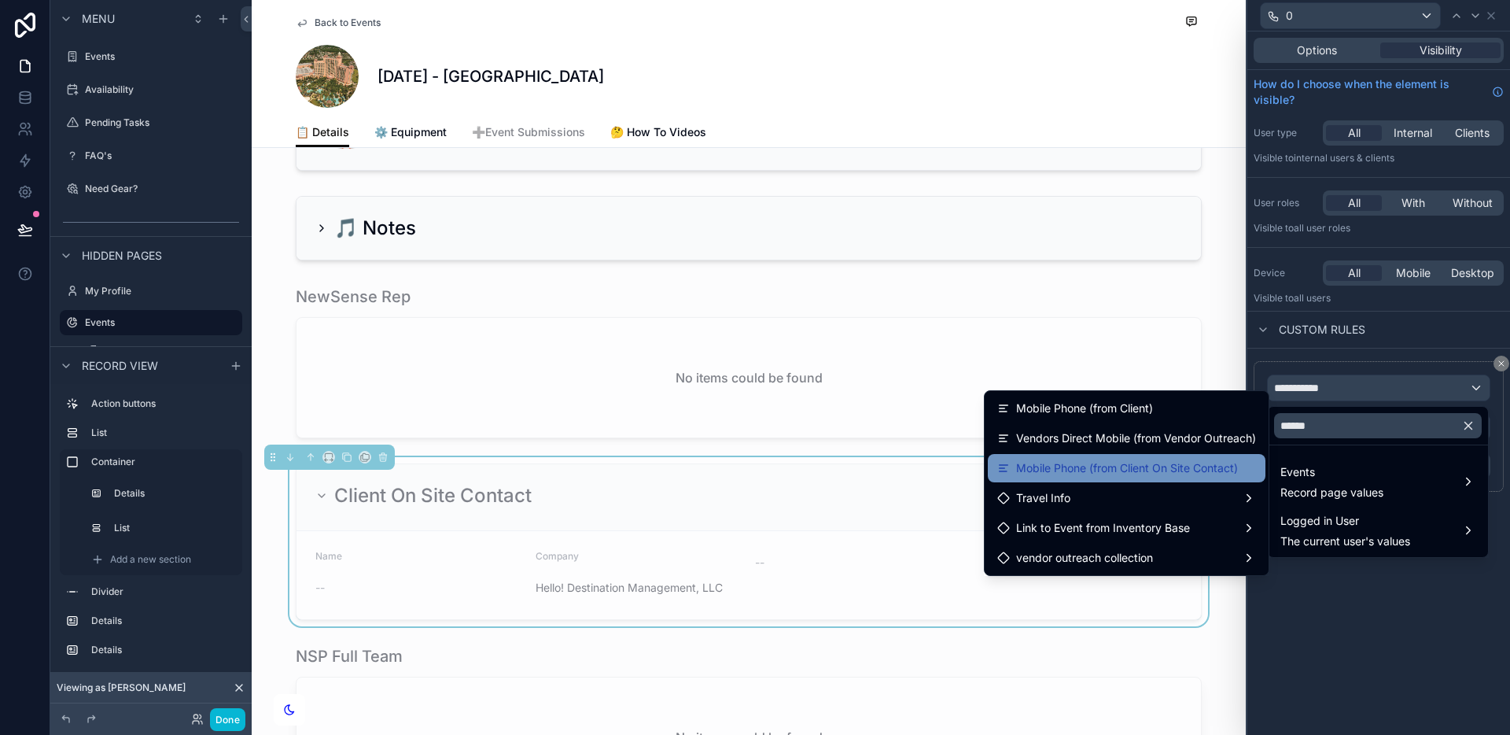
click at [1158, 455] on div "Mobile Phone (from Client On Site Contact)" at bounding box center [1127, 468] width 278 height 28
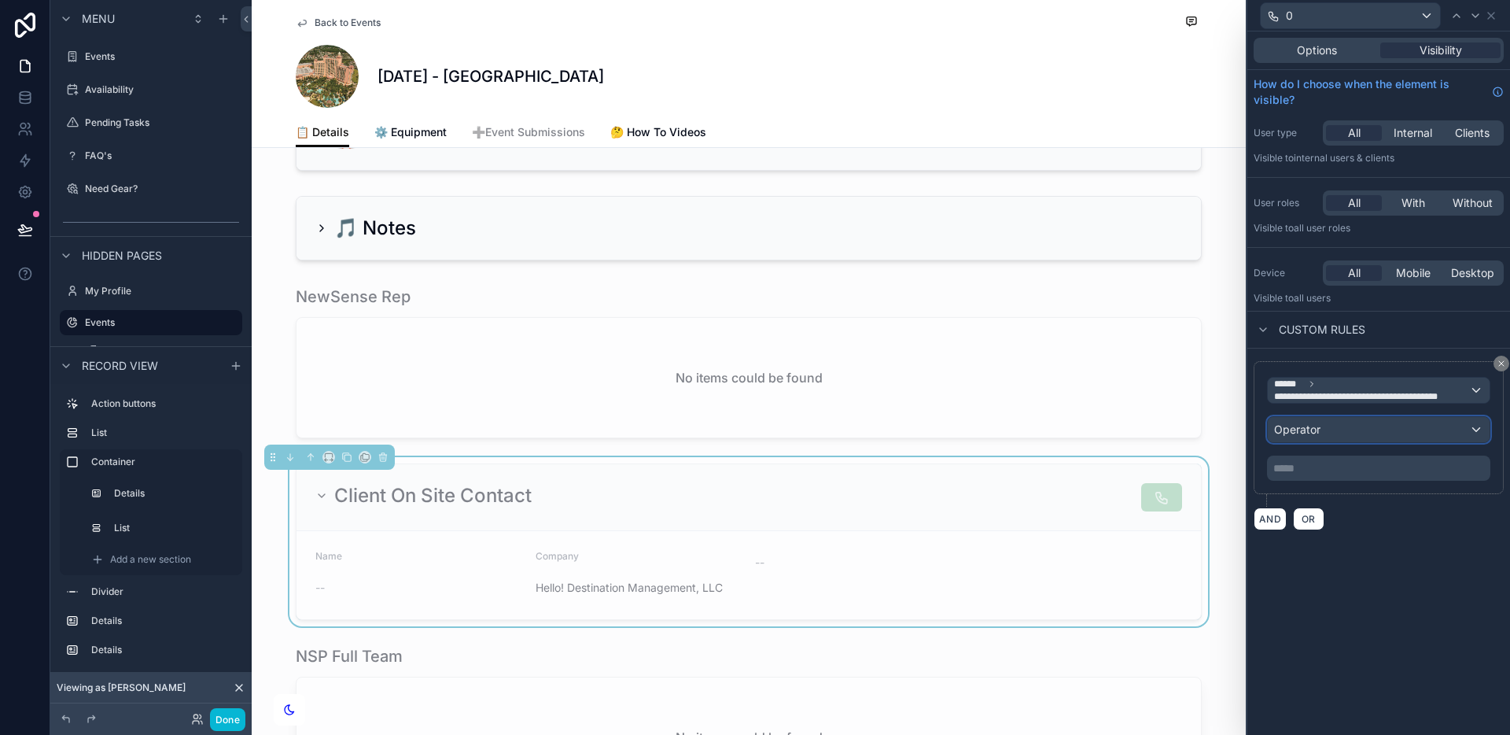
click at [1340, 430] on div "Operator" at bounding box center [1379, 429] width 222 height 25
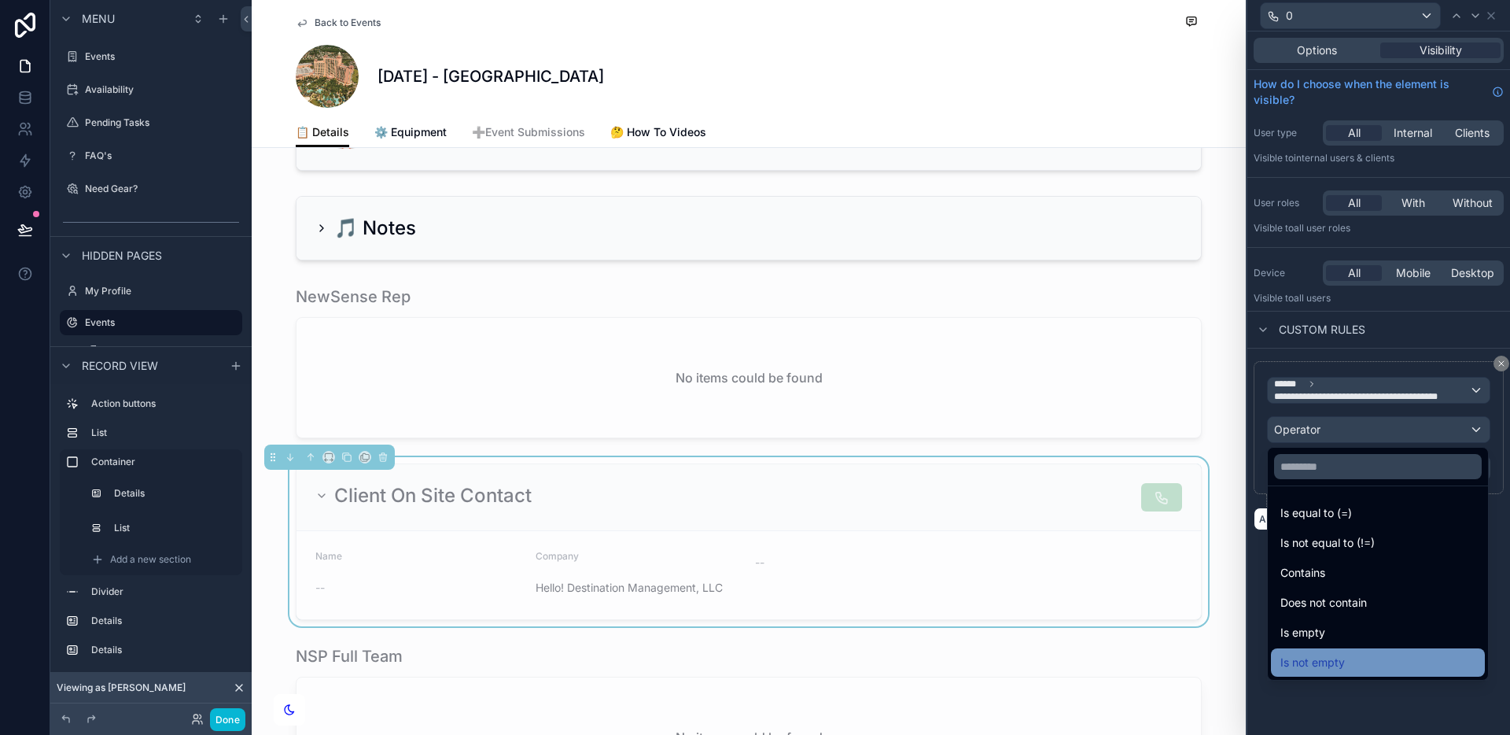
click at [1353, 651] on div "Is not empty" at bounding box center [1378, 662] width 214 height 28
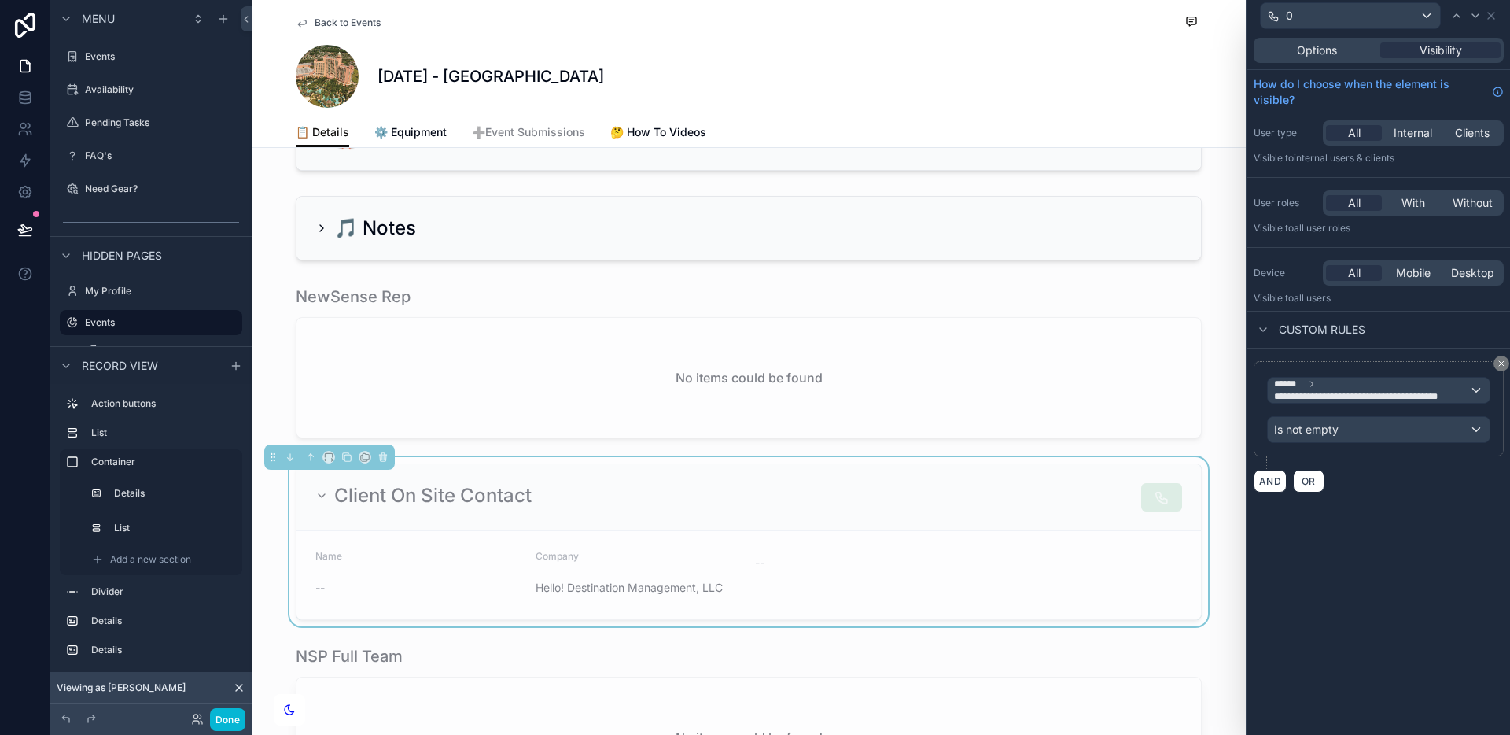
click at [1101, 596] on form "Name -- Company Hello! Destination Management, LLC --" at bounding box center [748, 575] width 904 height 88
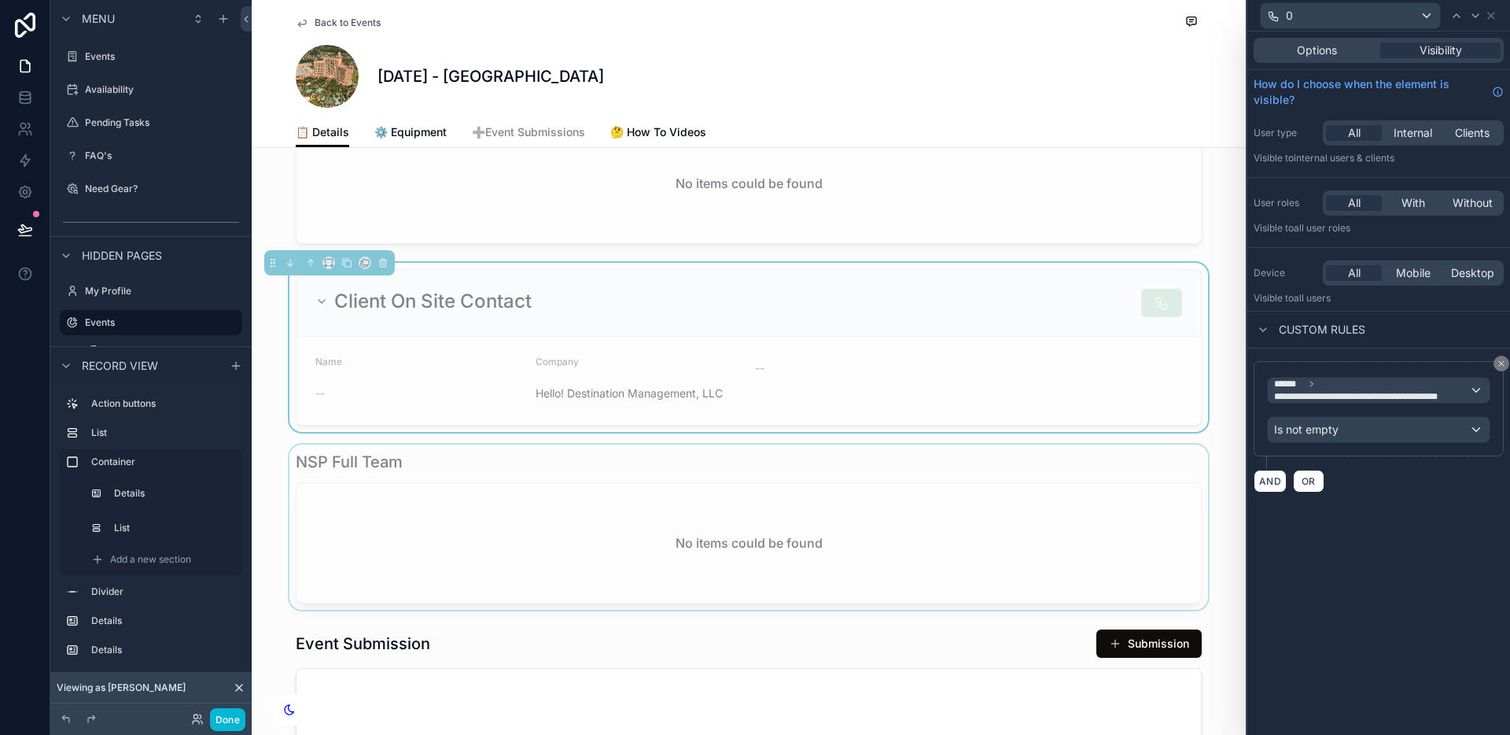
click at [1005, 540] on div "scrollable content" at bounding box center [749, 526] width 994 height 165
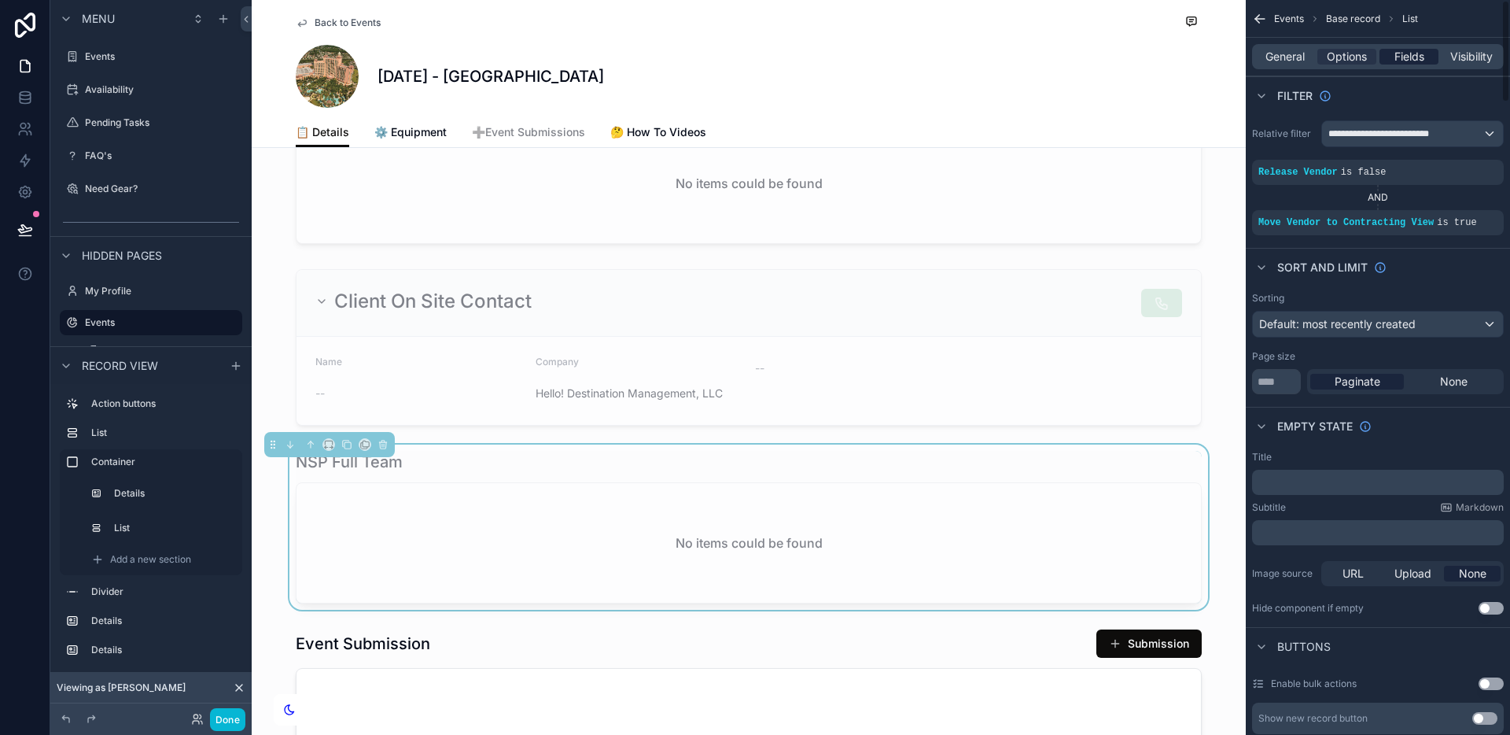
click at [1402, 59] on span "Fields" at bounding box center [1409, 57] width 30 height 16
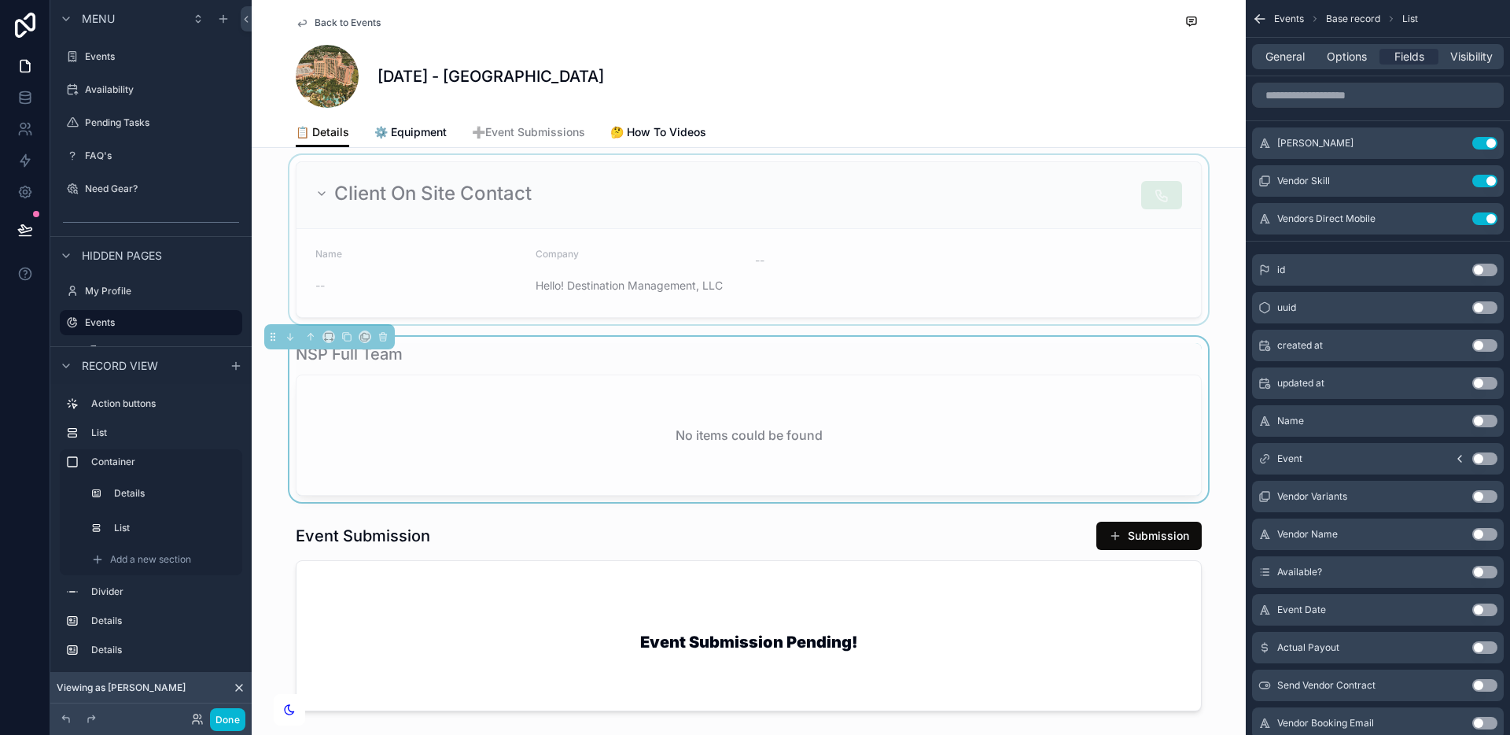
scroll to position [1269, 0]
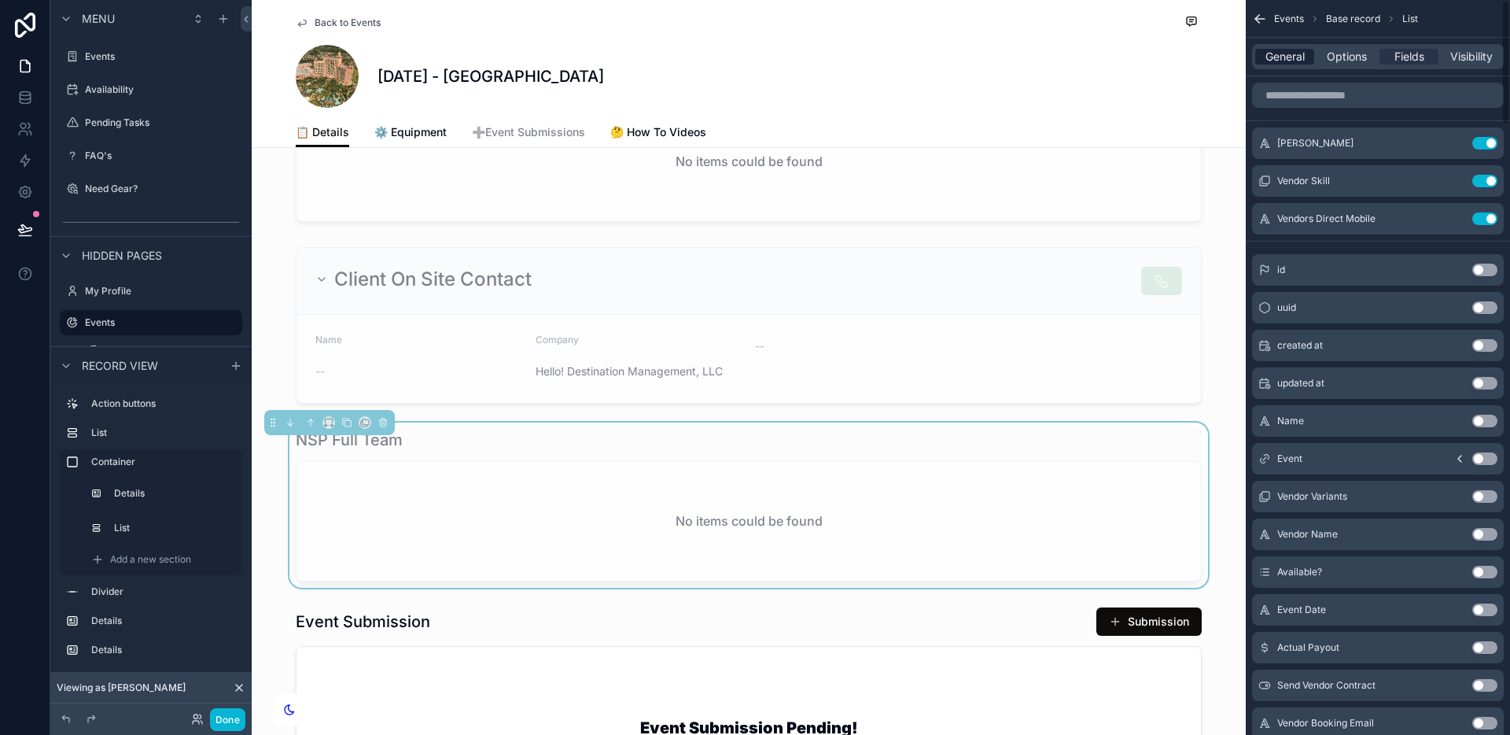
click at [1283, 56] on span "General" at bounding box center [1284, 57] width 39 height 16
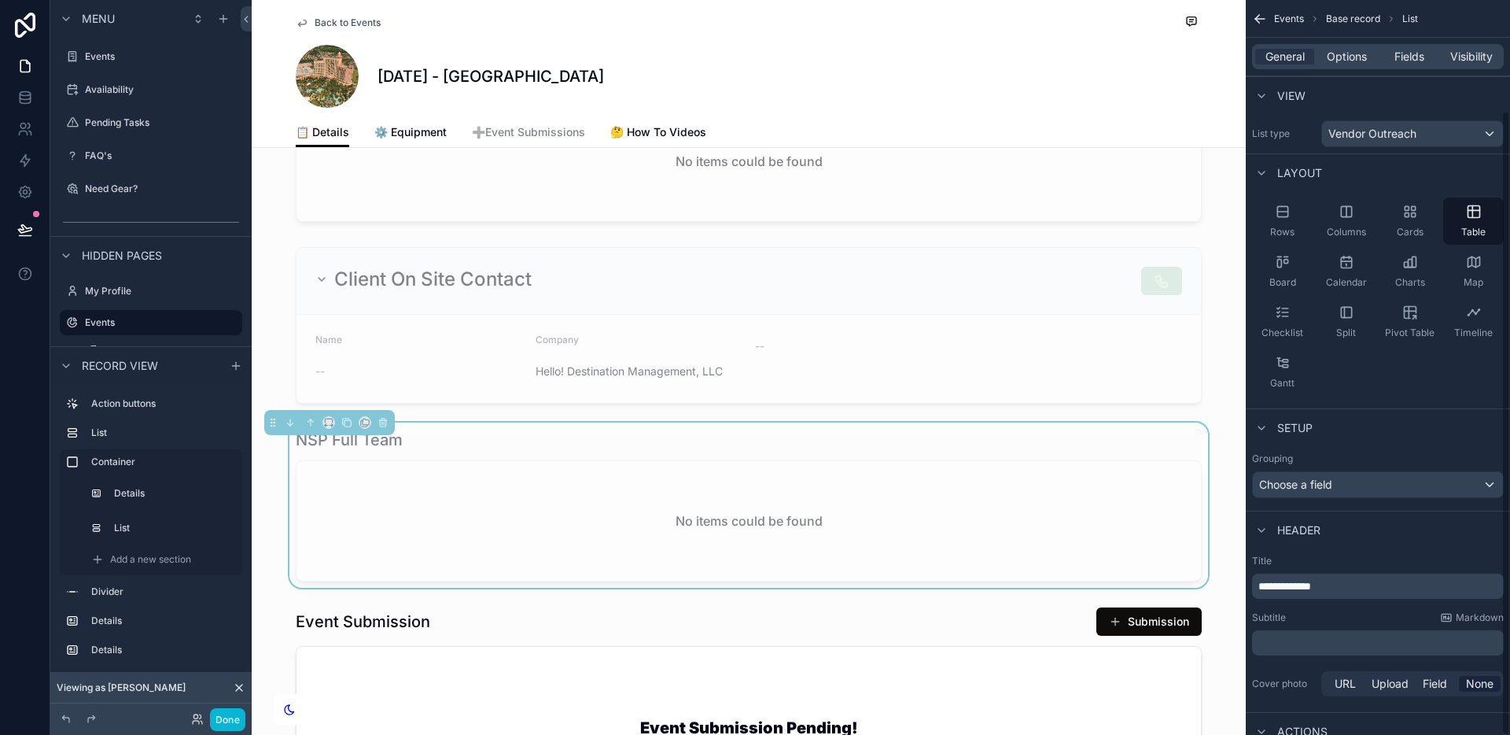
scroll to position [130, 0]
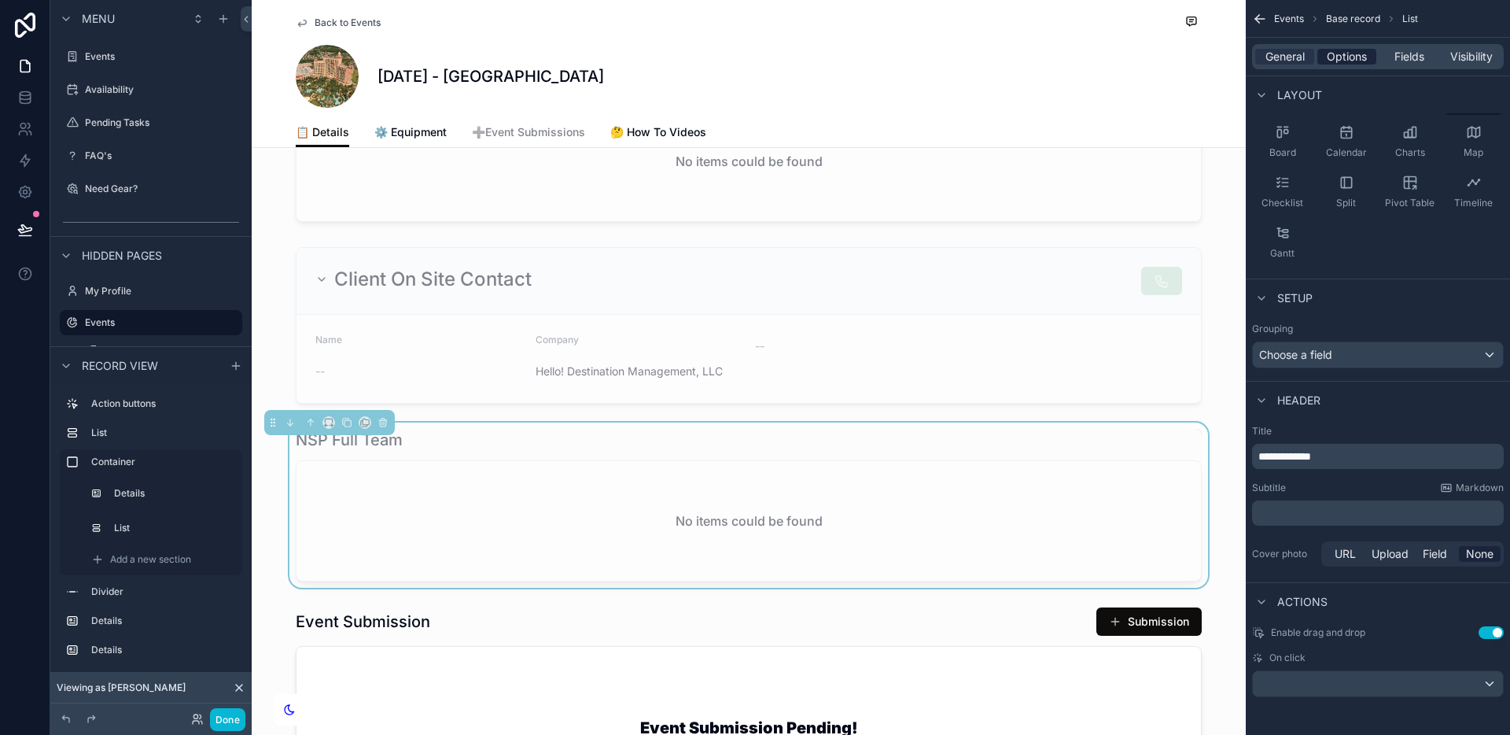
click at [1365, 53] on span "Options" at bounding box center [1347, 57] width 40 height 16
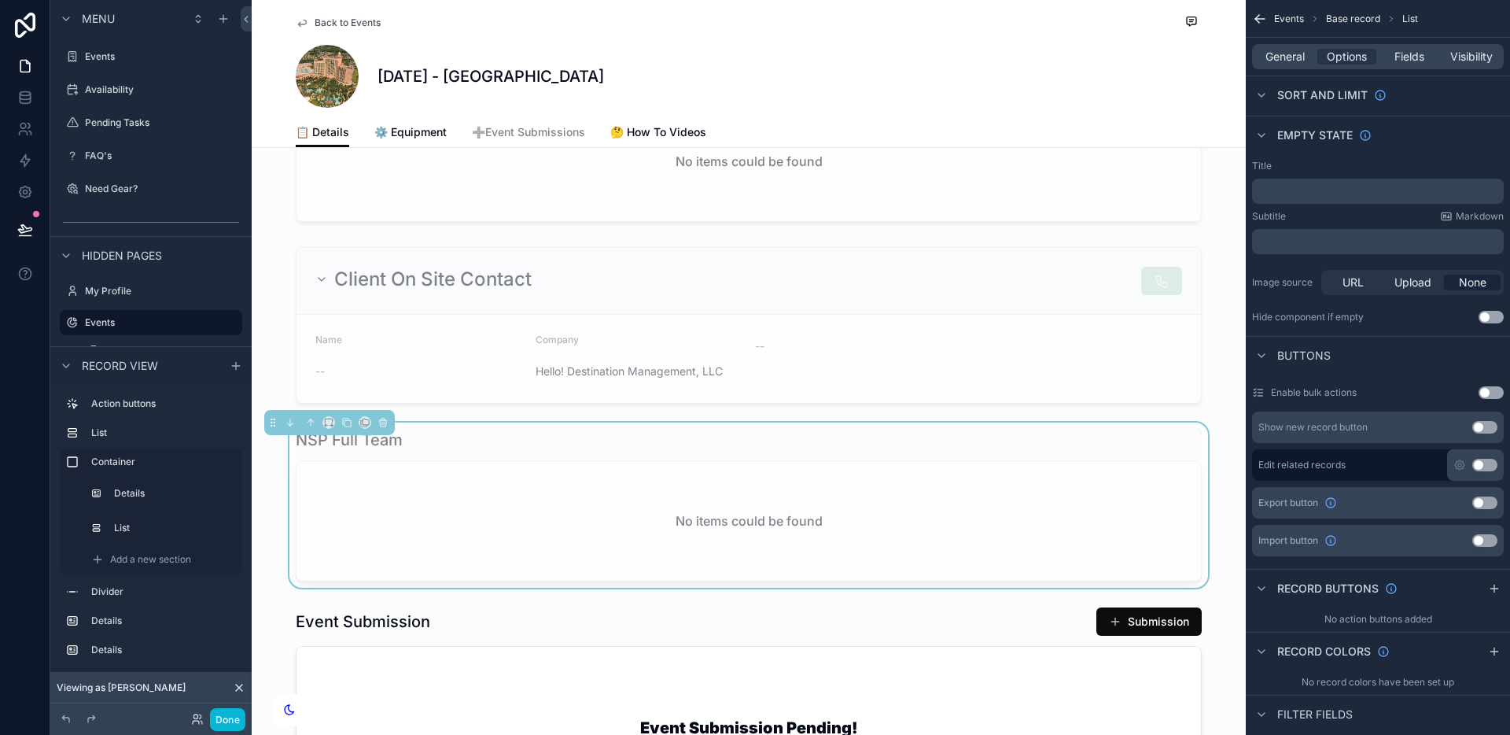
scroll to position [311, 0]
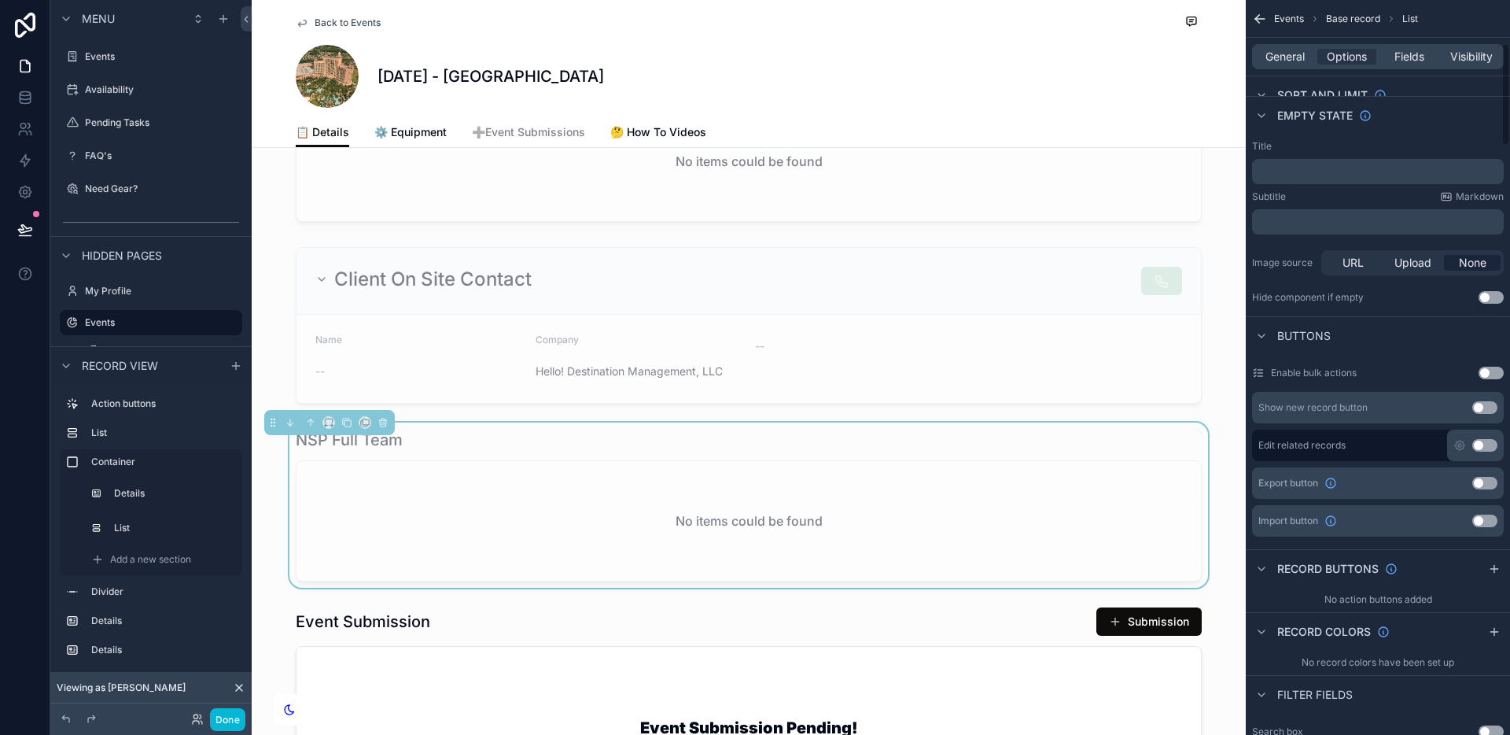
click at [1488, 570] on icon "scrollable content" at bounding box center [1494, 568] width 13 height 13
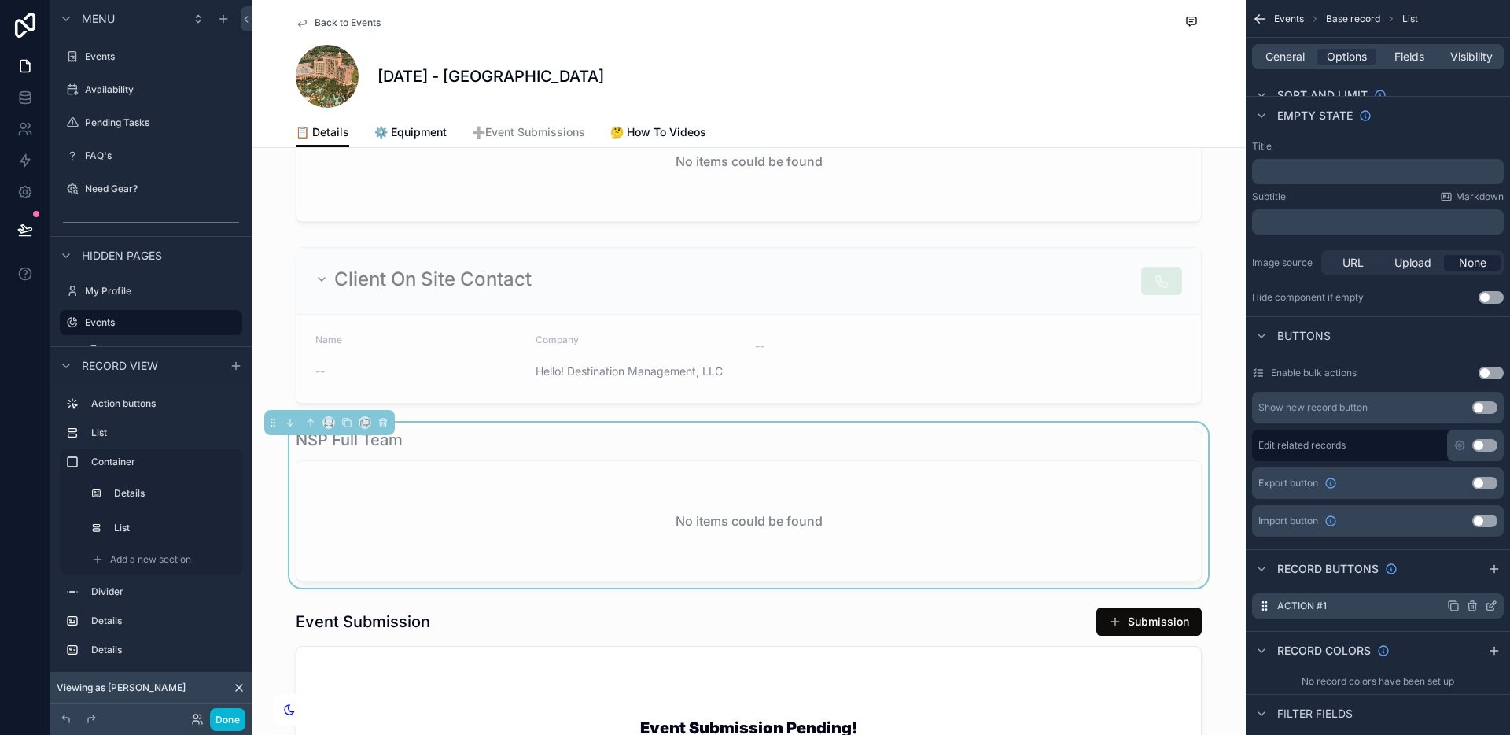
click at [1419, 603] on div "Action #1" at bounding box center [1378, 605] width 252 height 25
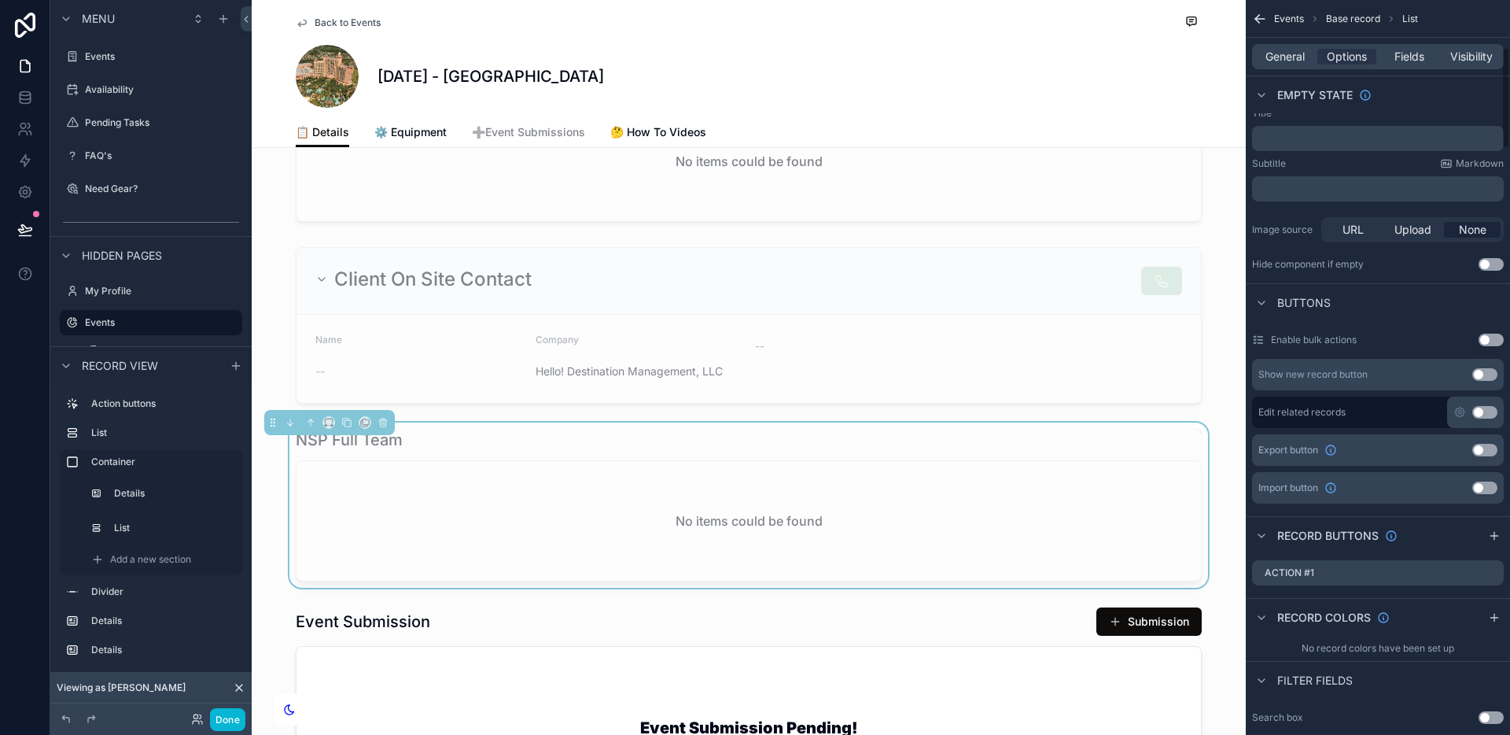
scroll to position [565, 0]
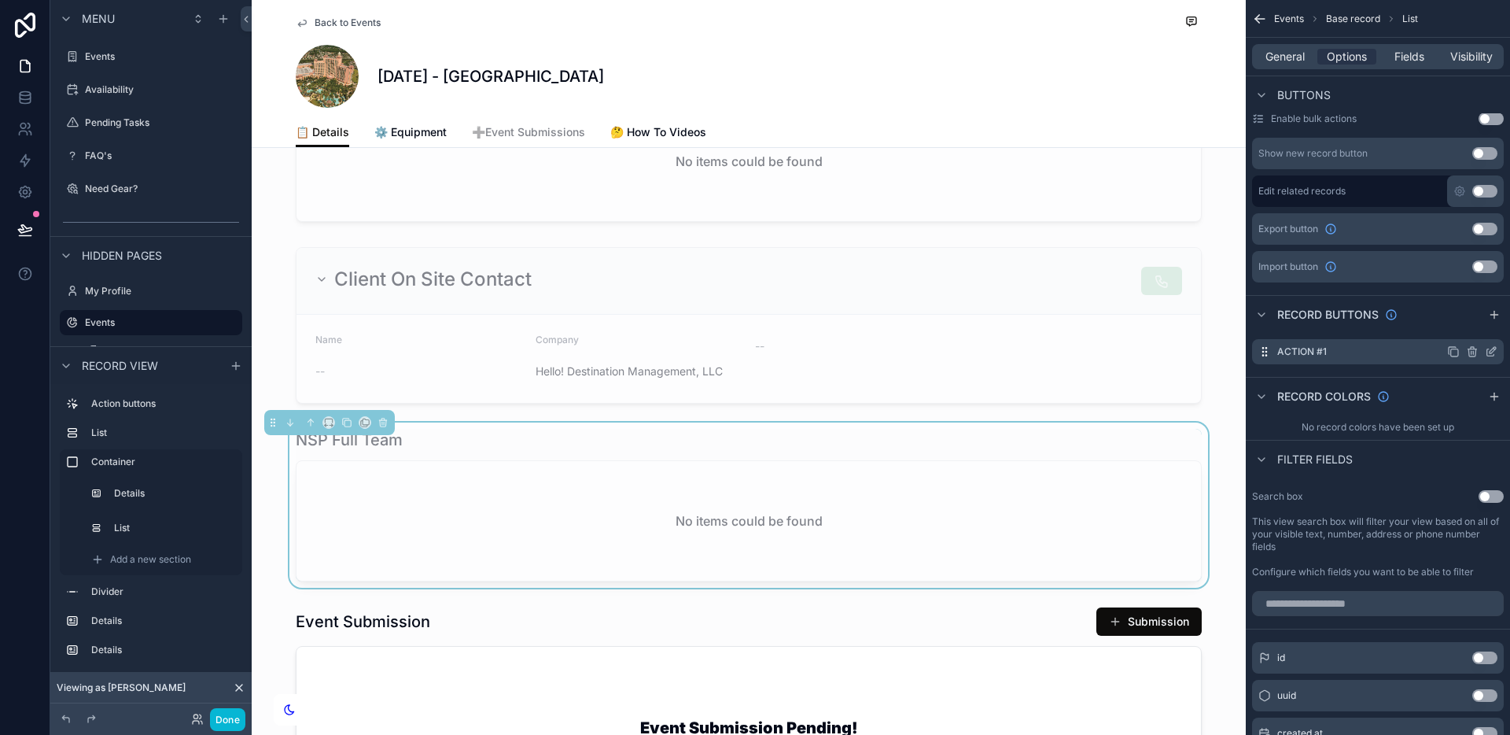
click at [1487, 352] on icon "scrollable content" at bounding box center [1491, 351] width 13 height 13
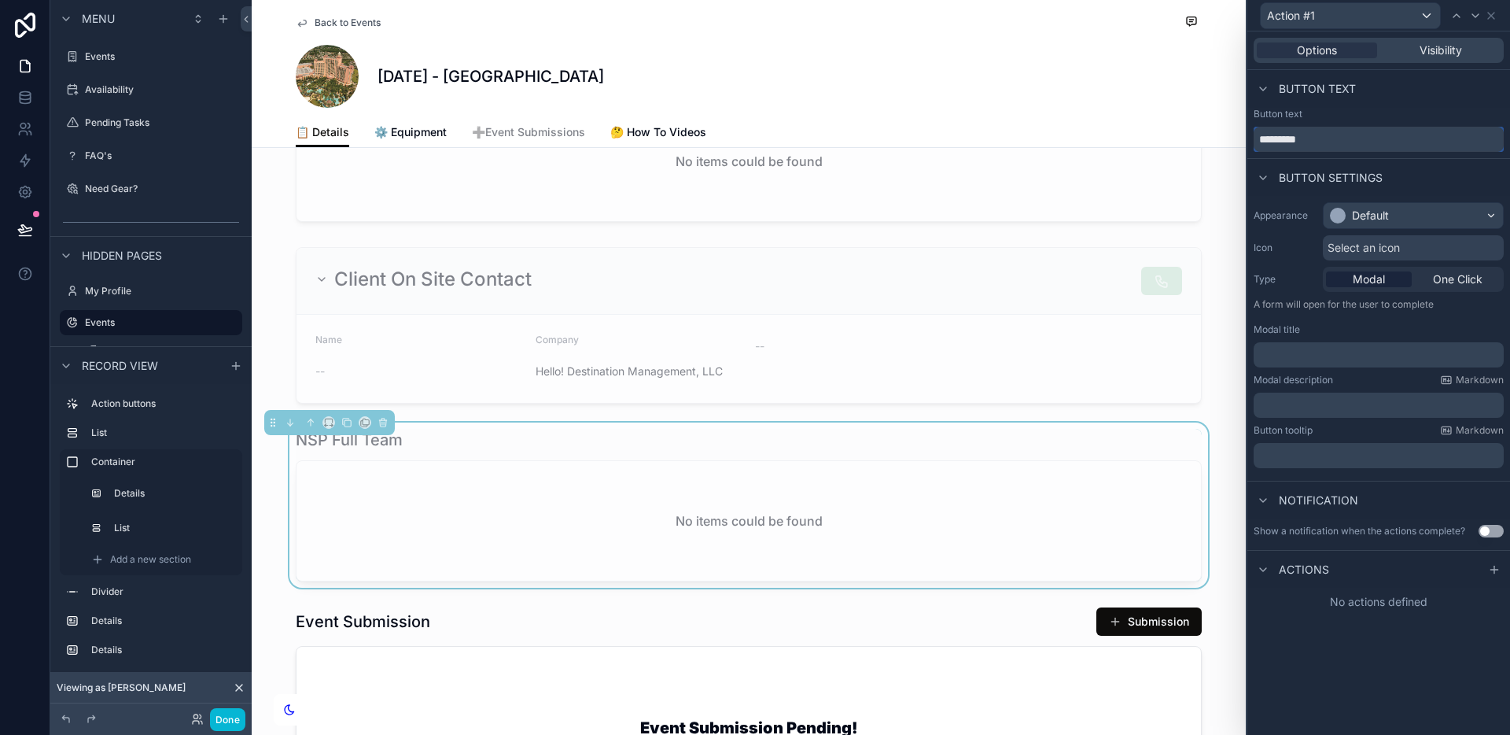
click at [1343, 136] on input "*********" at bounding box center [1379, 139] width 250 height 25
click at [1368, 218] on div "Default" at bounding box center [1370, 216] width 37 height 16
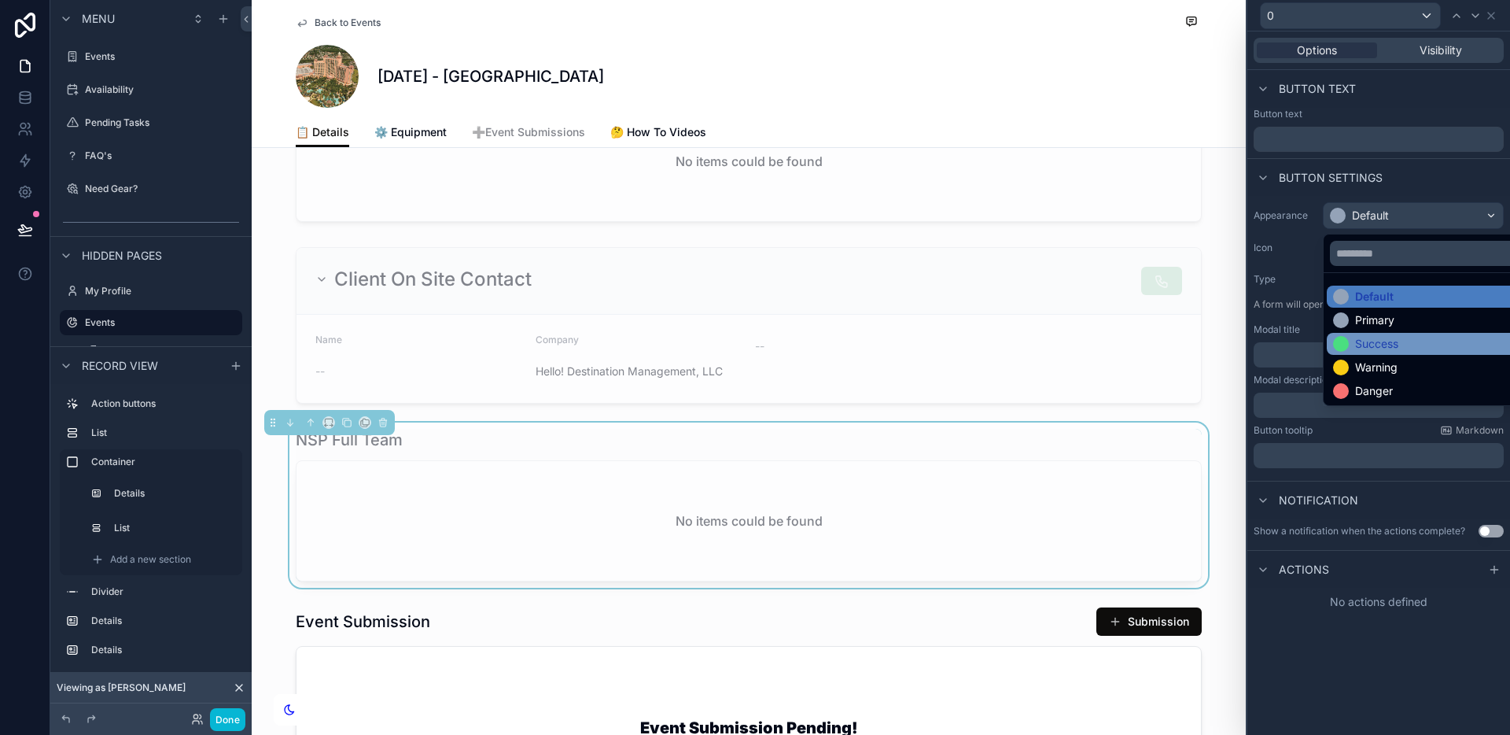
click at [1384, 347] on div "Success" at bounding box center [1376, 344] width 43 height 16
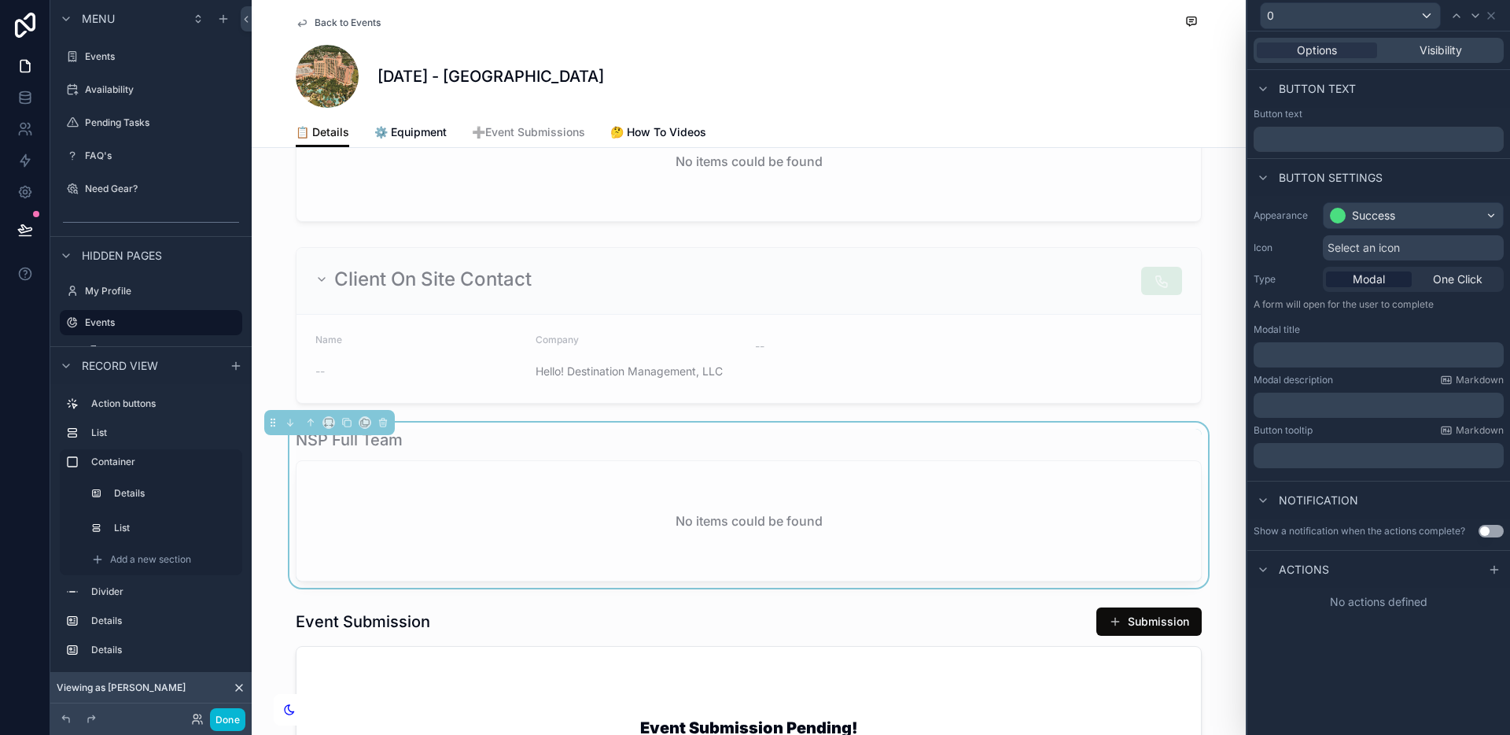
click at [1420, 250] on div "Select an icon" at bounding box center [1413, 247] width 181 height 25
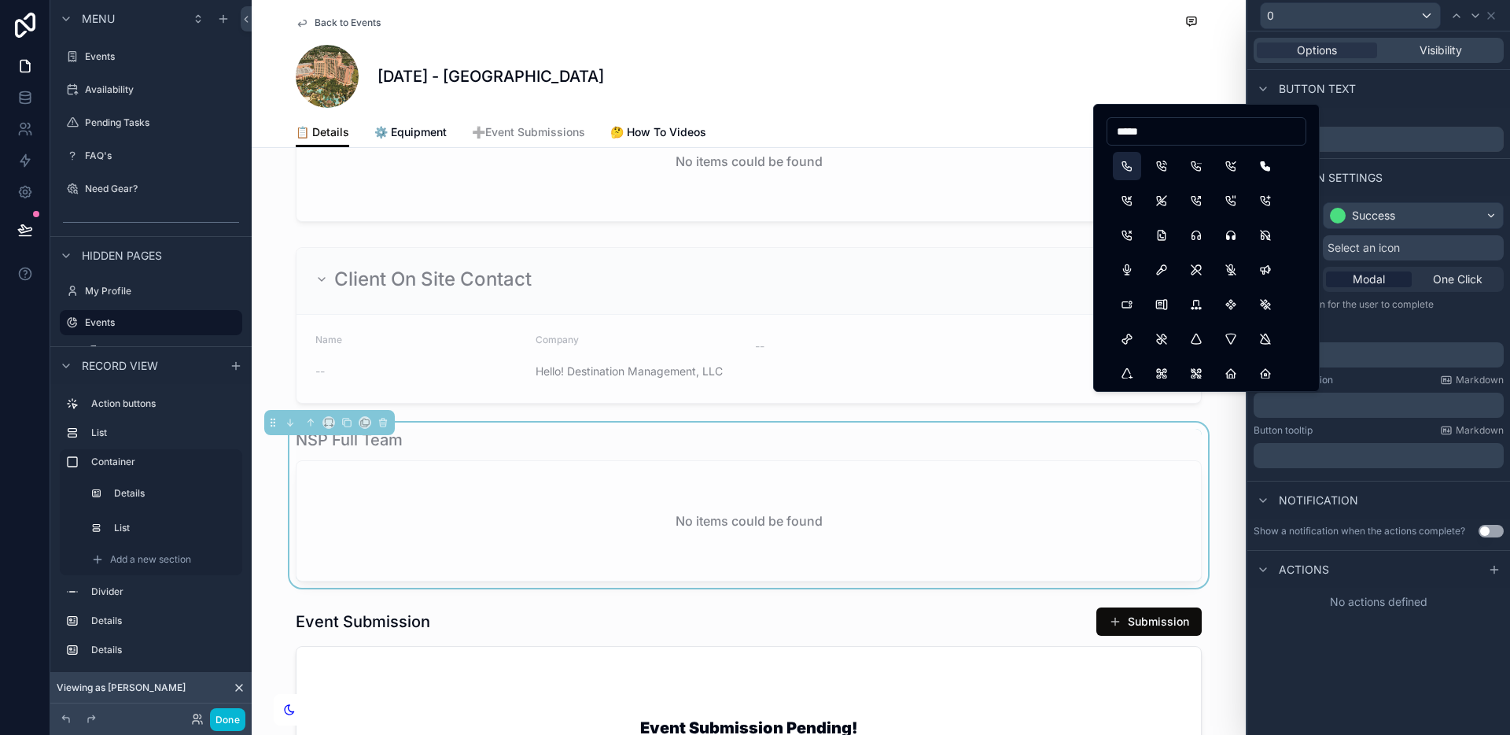
type input "*****"
click at [1126, 166] on button "Phone" at bounding box center [1127, 166] width 28 height 28
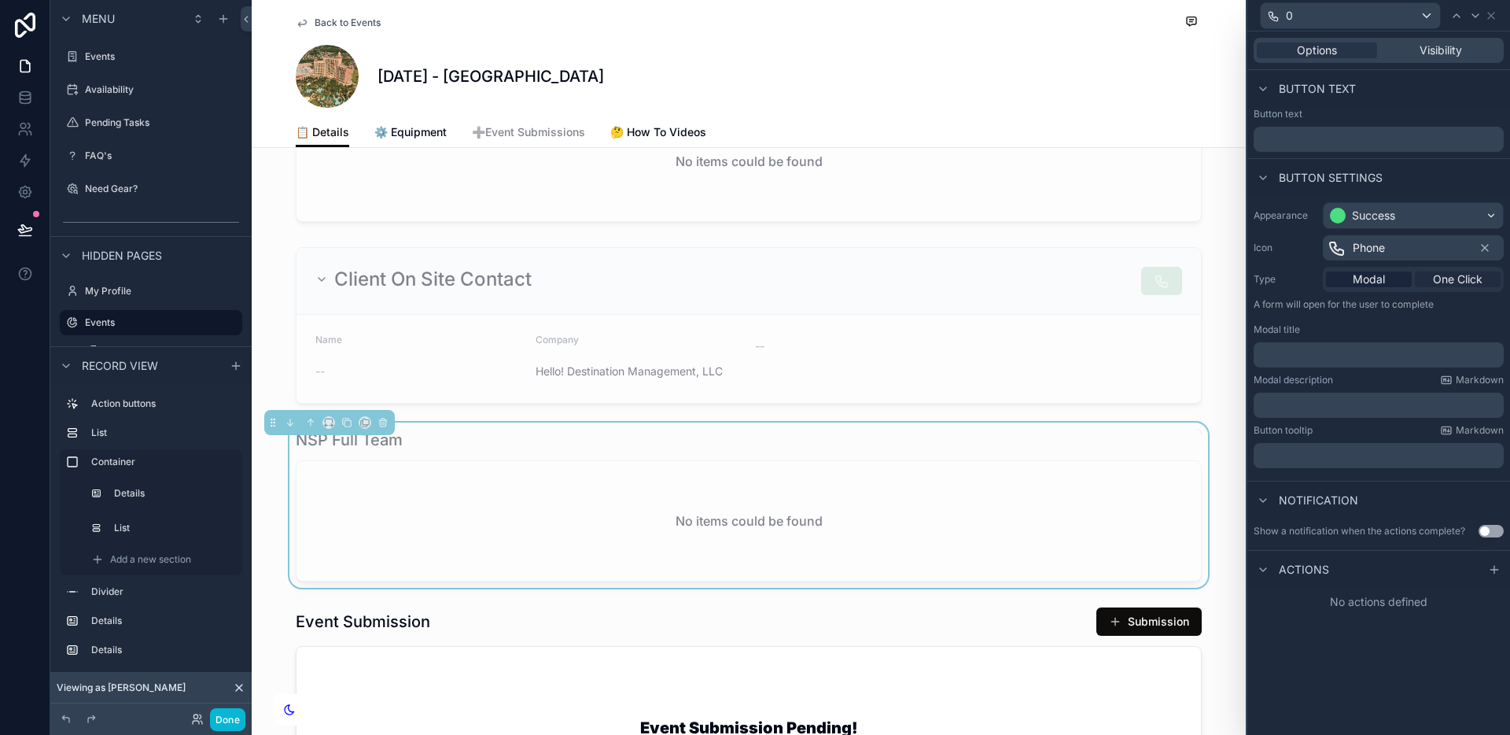
click at [1461, 282] on span "One Click" at bounding box center [1458, 279] width 50 height 16
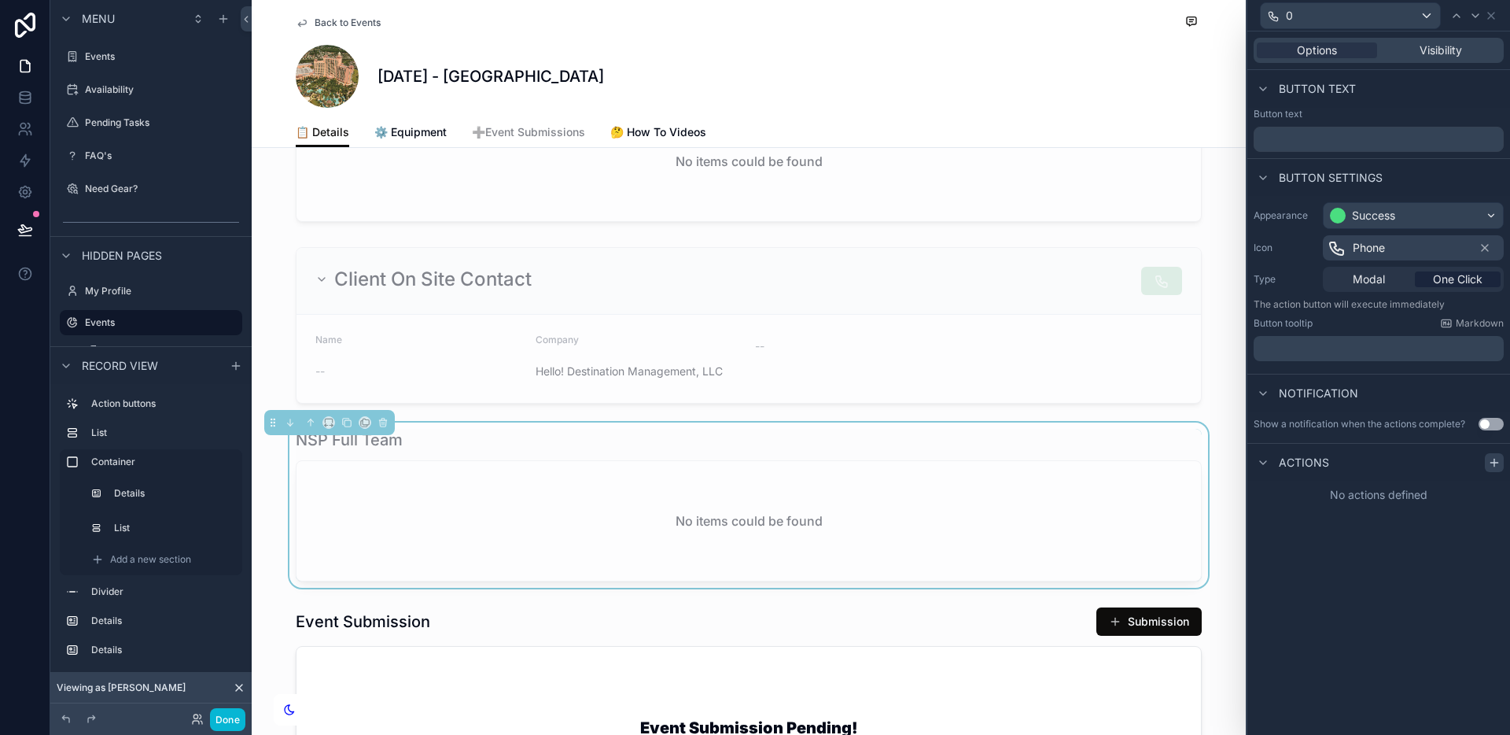
click at [1495, 460] on icon at bounding box center [1494, 462] width 13 height 13
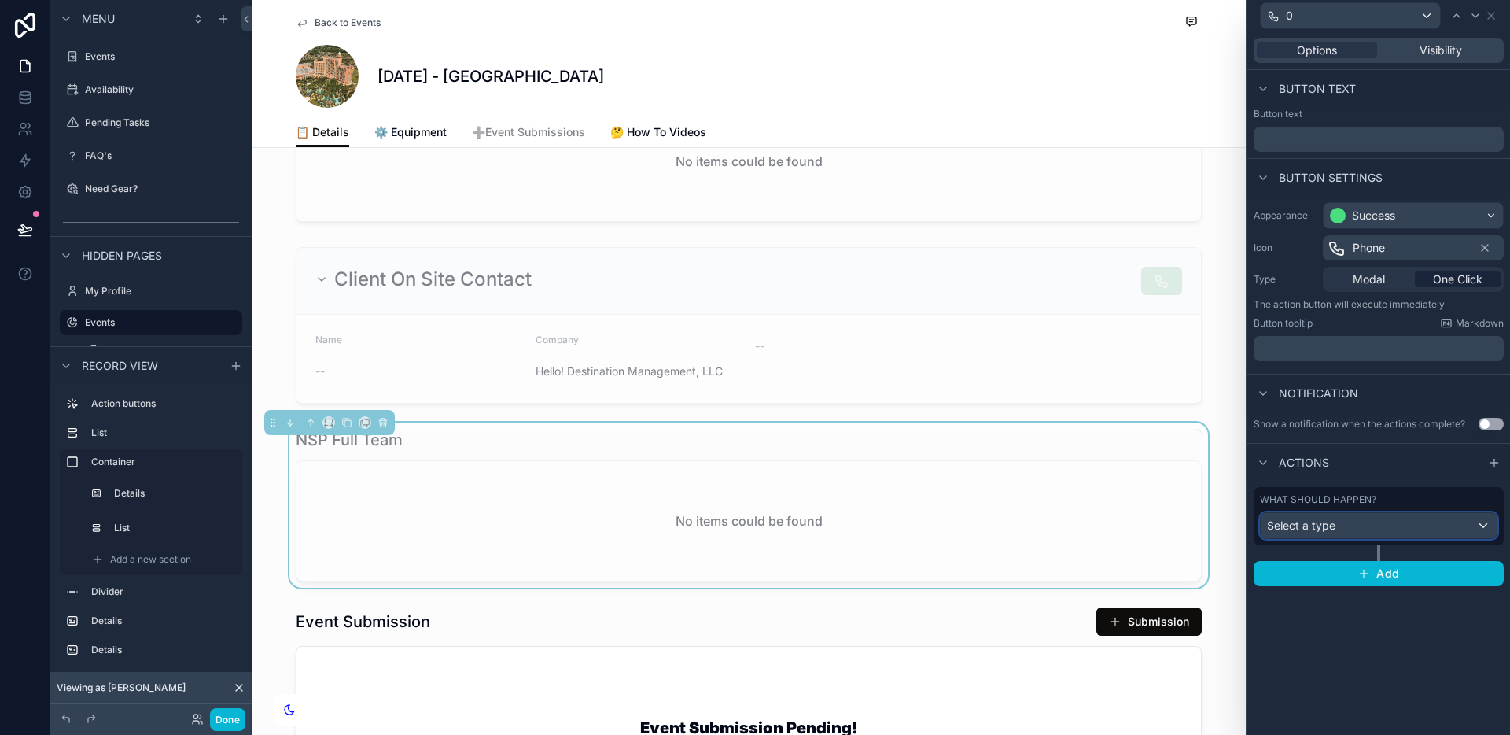
click at [1443, 521] on div "Select a type" at bounding box center [1379, 525] width 236 height 25
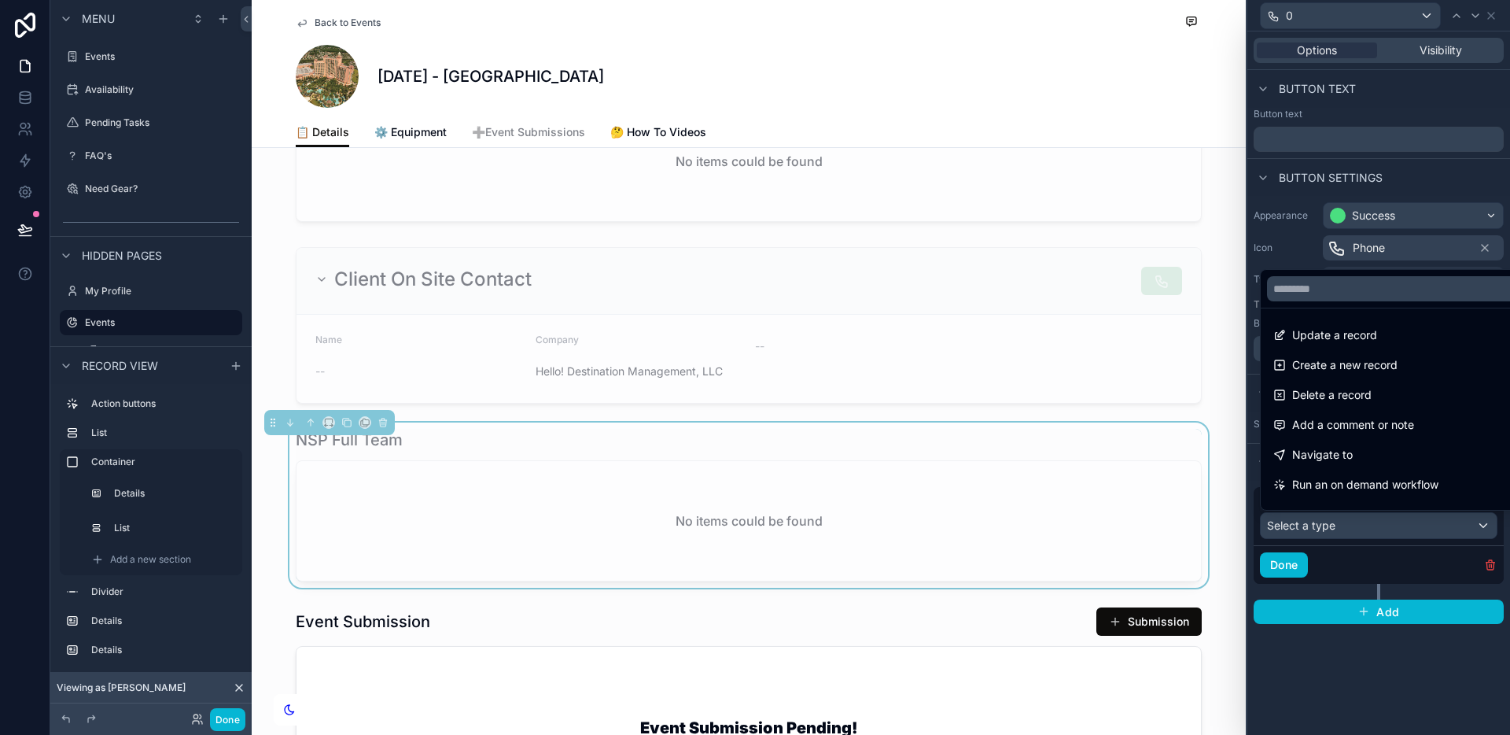
click at [1397, 463] on div "Navigate to" at bounding box center [1396, 454] width 247 height 19
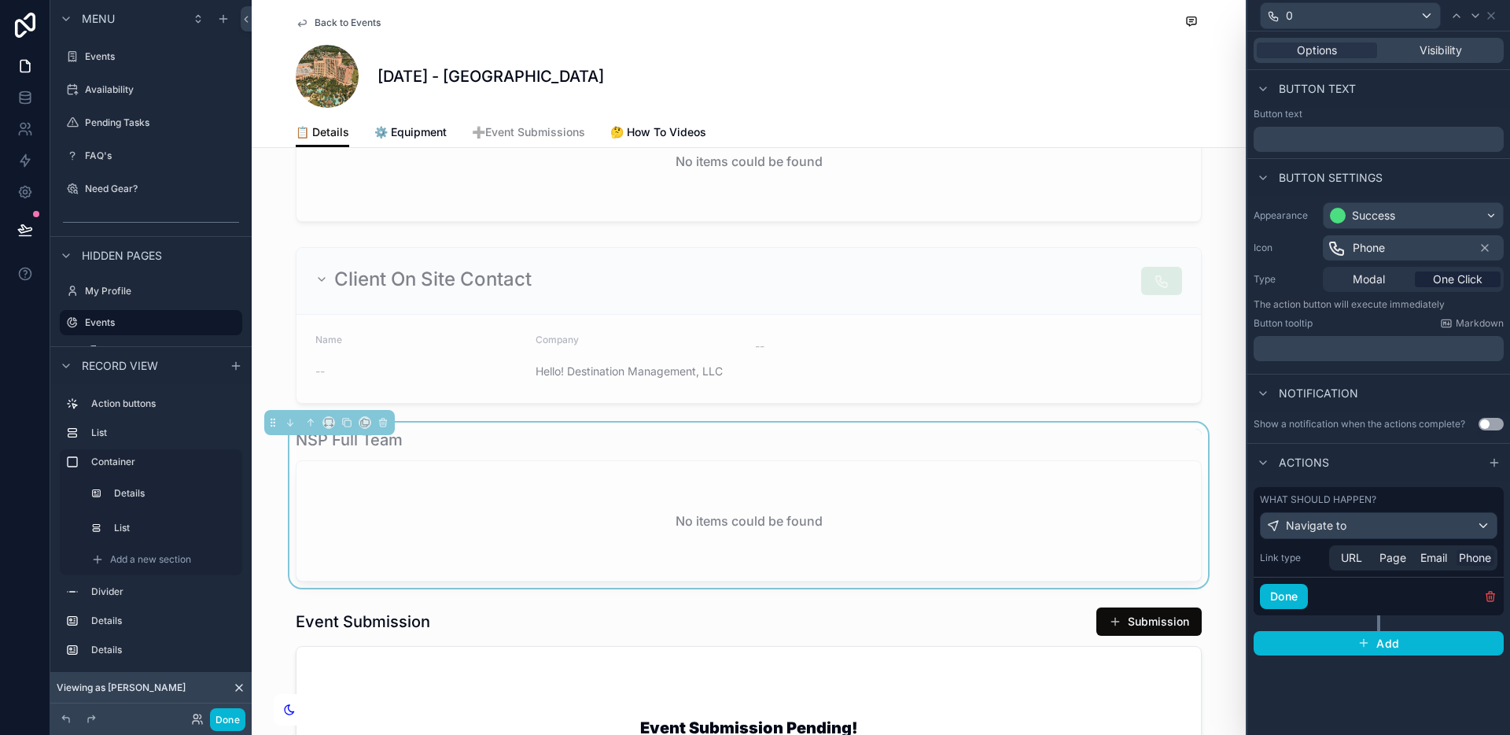
click at [1467, 555] on span "Phone" at bounding box center [1475, 558] width 32 height 16
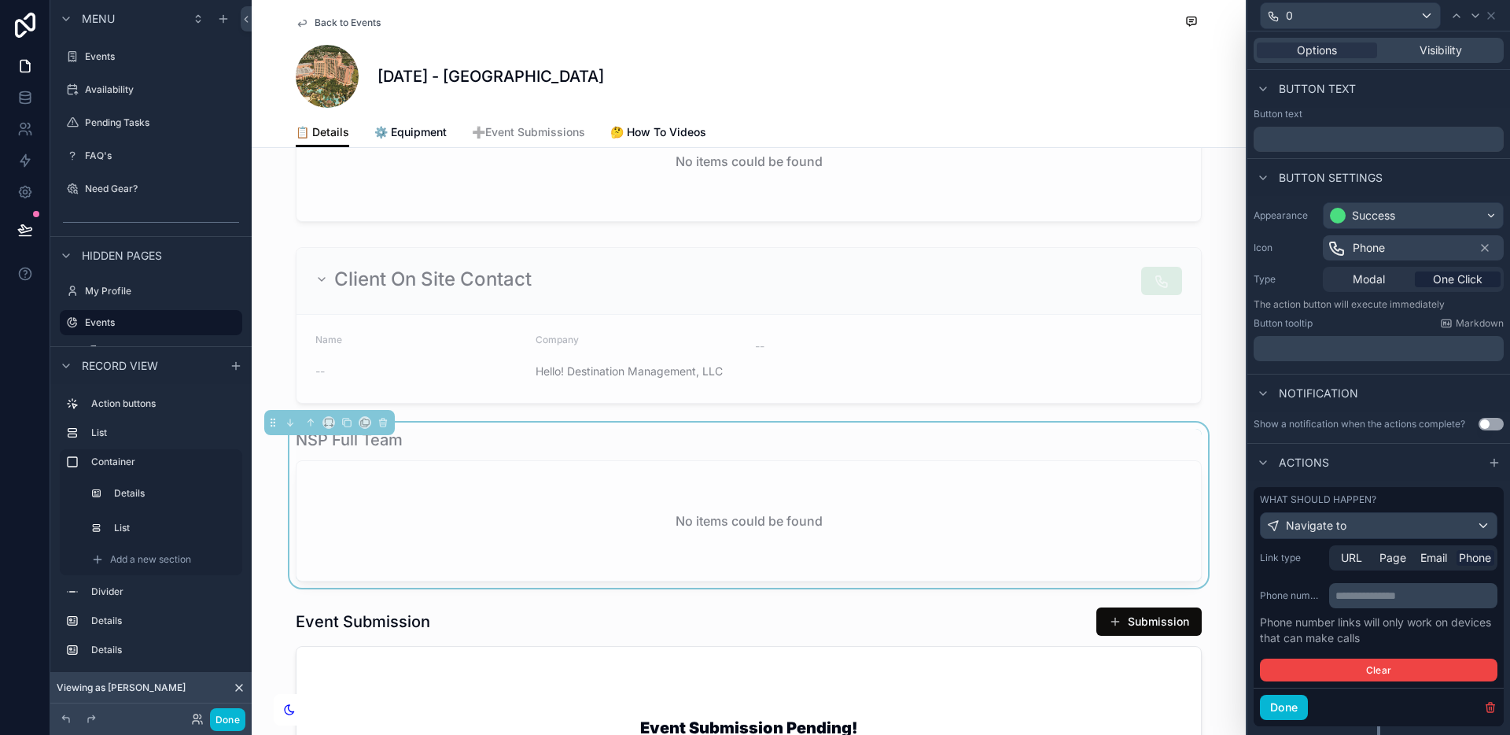
click at [1424, 593] on p "**********" at bounding box center [1414, 595] width 159 height 16
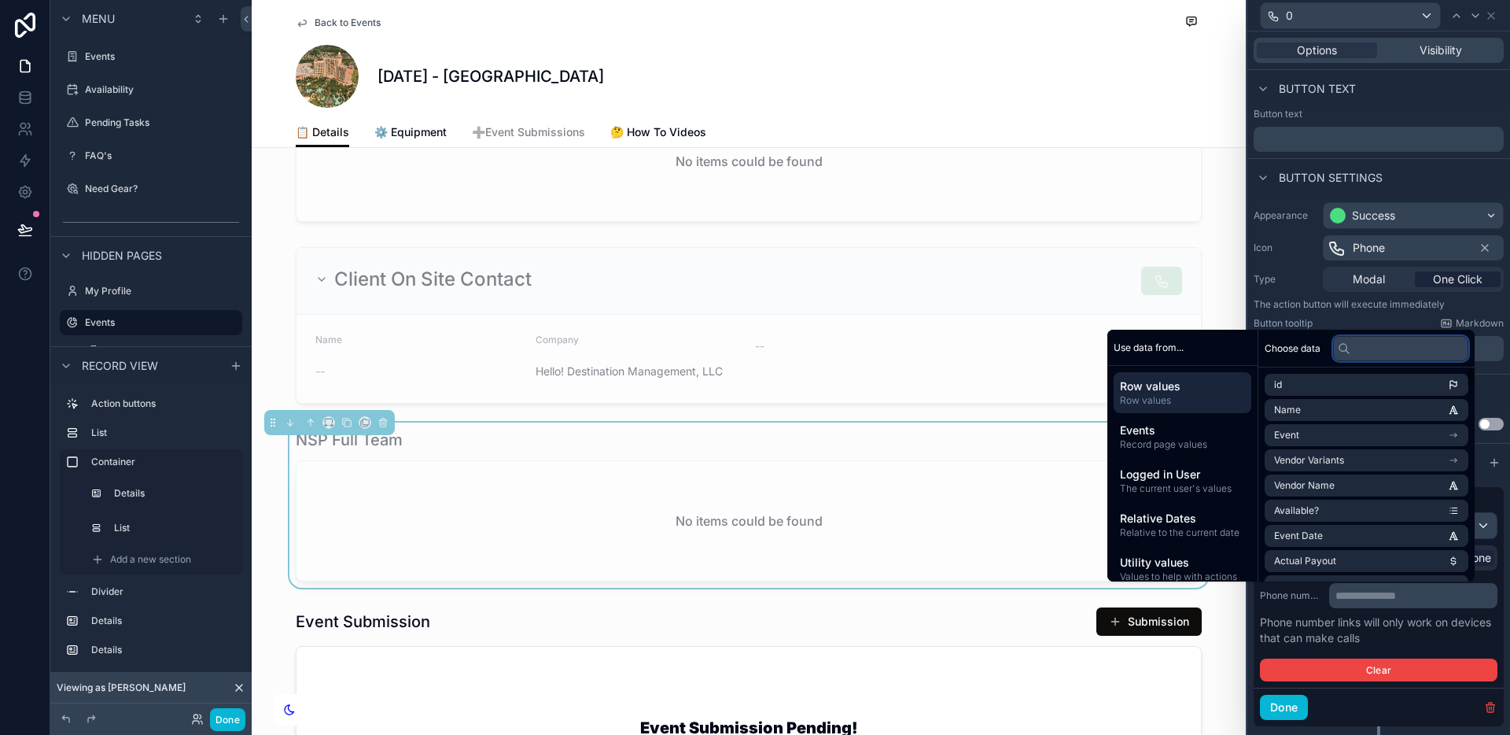
click at [1369, 354] on input "text" at bounding box center [1400, 348] width 135 height 25
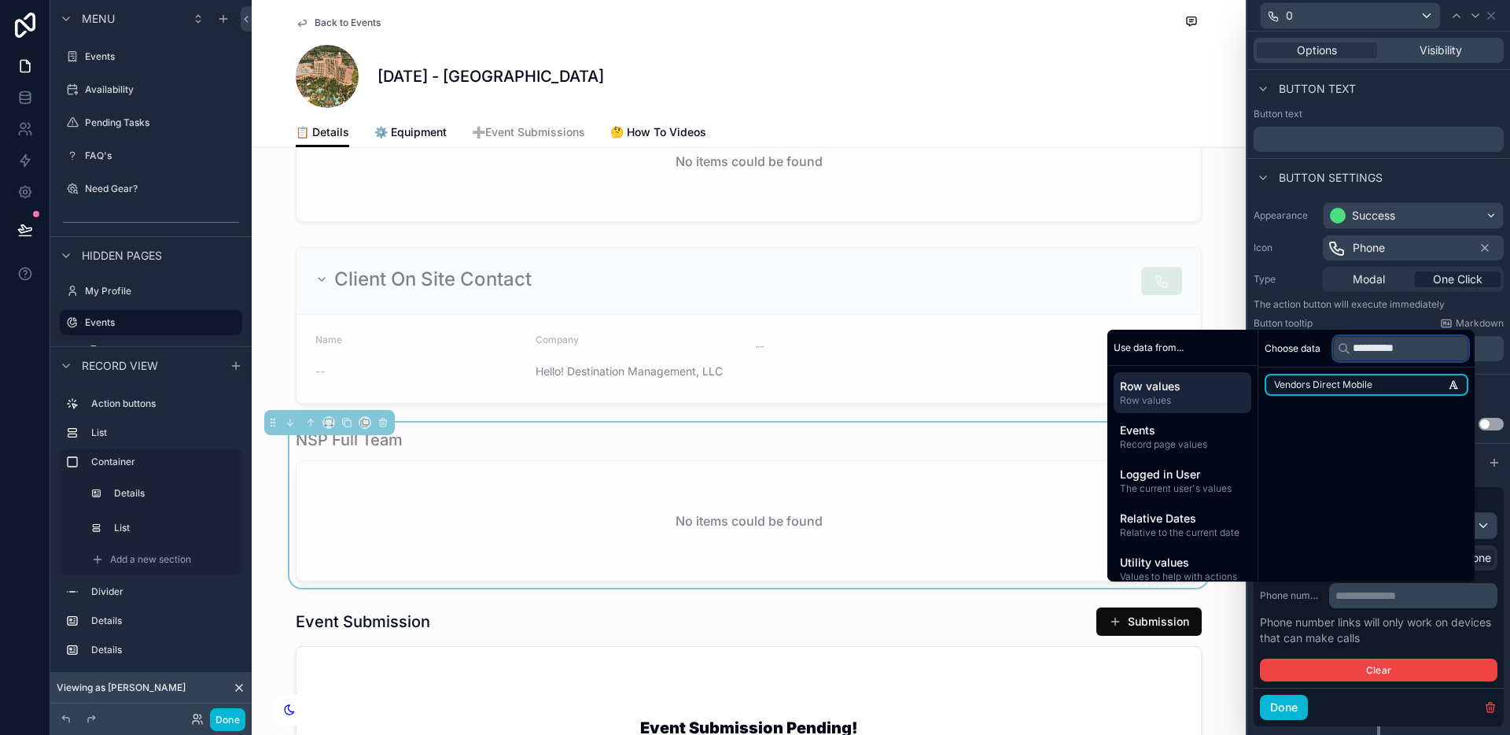
type input "**********"
click at [1365, 387] on li "Vendors Direct Mobile" at bounding box center [1367, 385] width 204 height 22
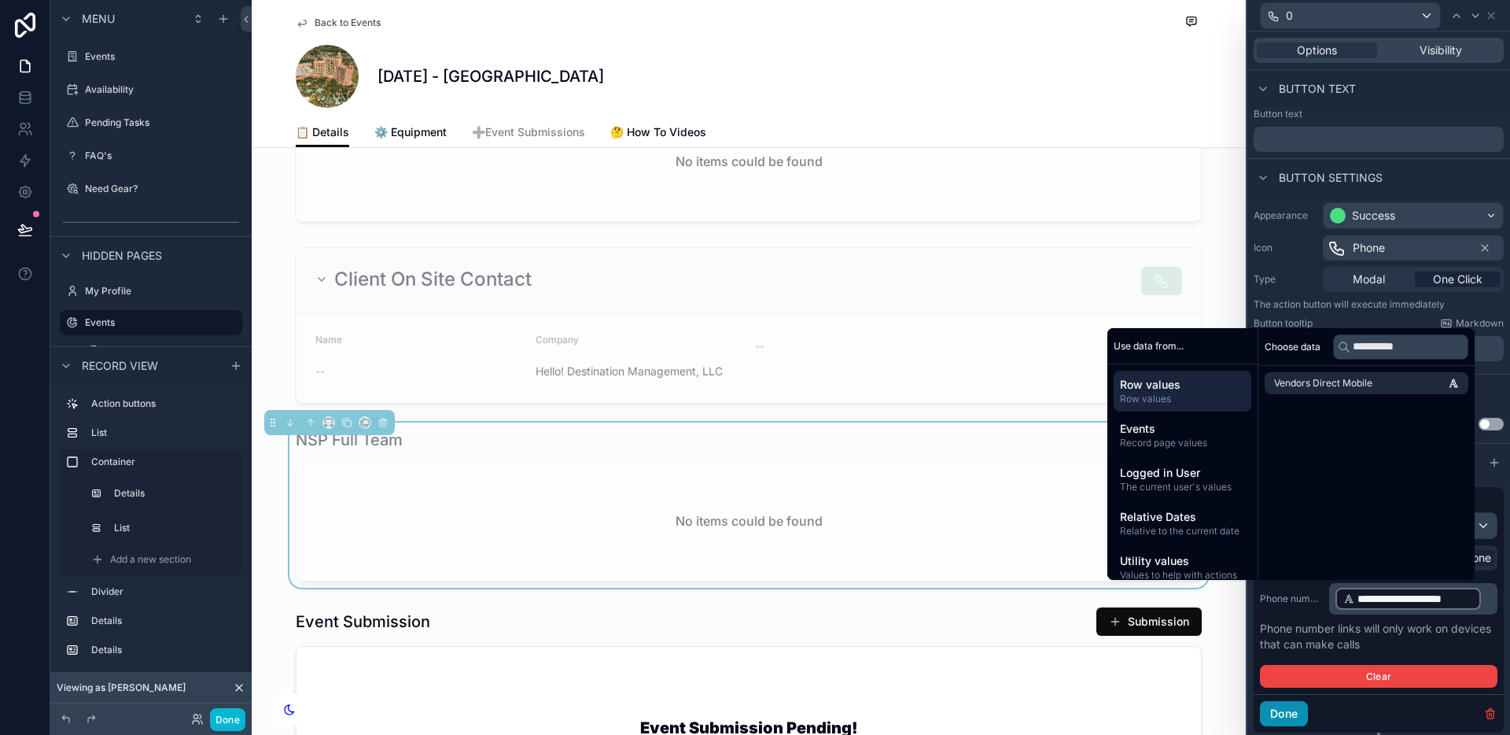
click at [1293, 715] on button "Done" at bounding box center [1284, 713] width 48 height 25
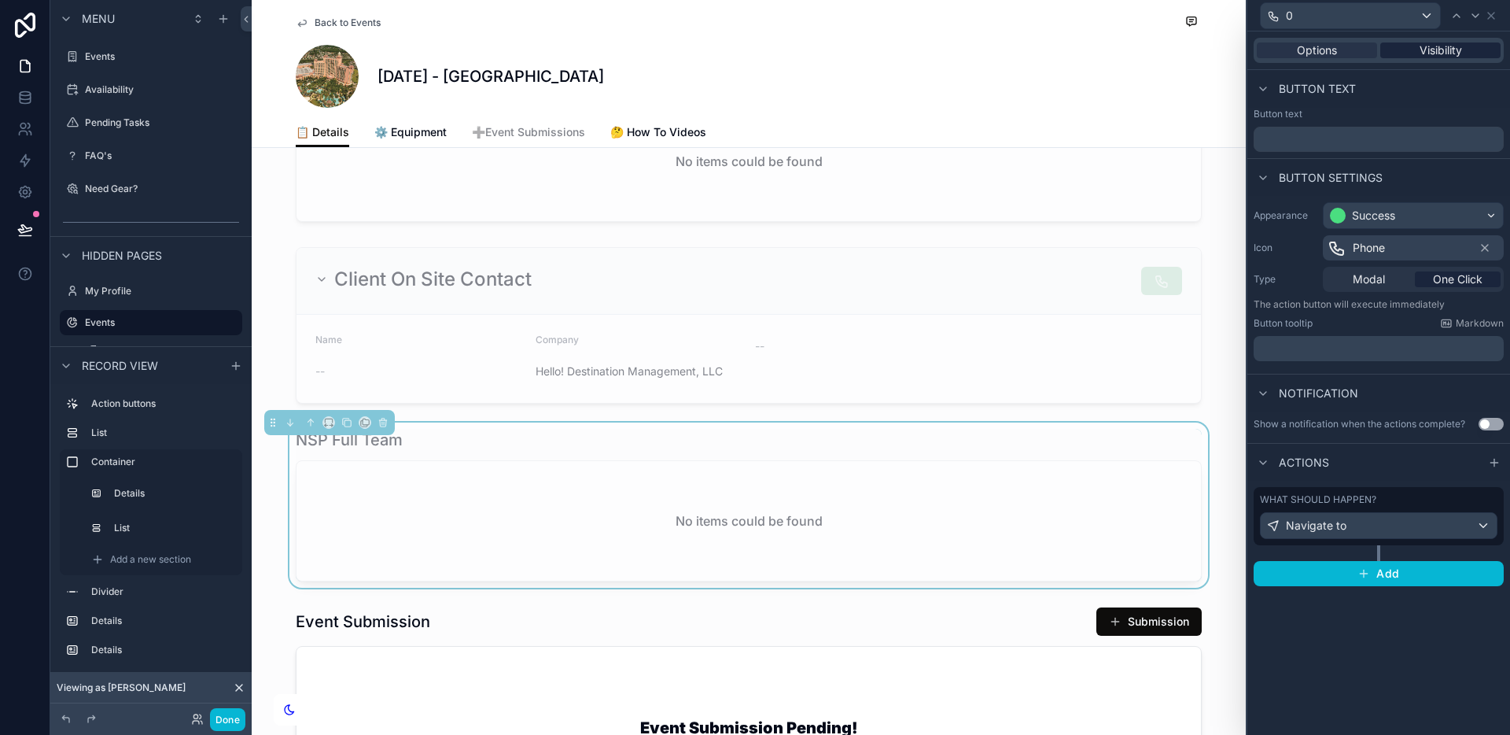
click at [1442, 52] on span "Visibility" at bounding box center [1441, 50] width 42 height 16
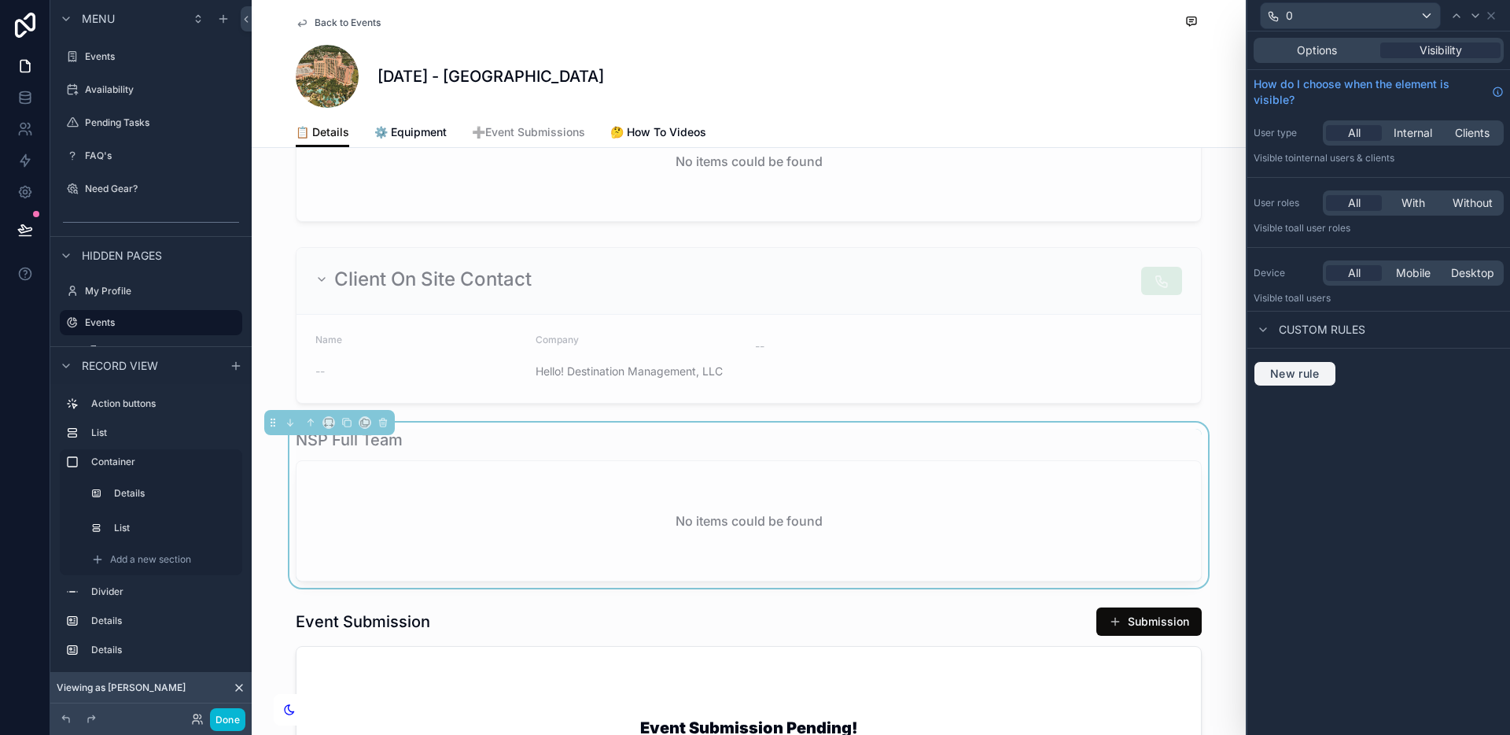
click at [1320, 374] on span "New rule" at bounding box center [1295, 373] width 62 height 14
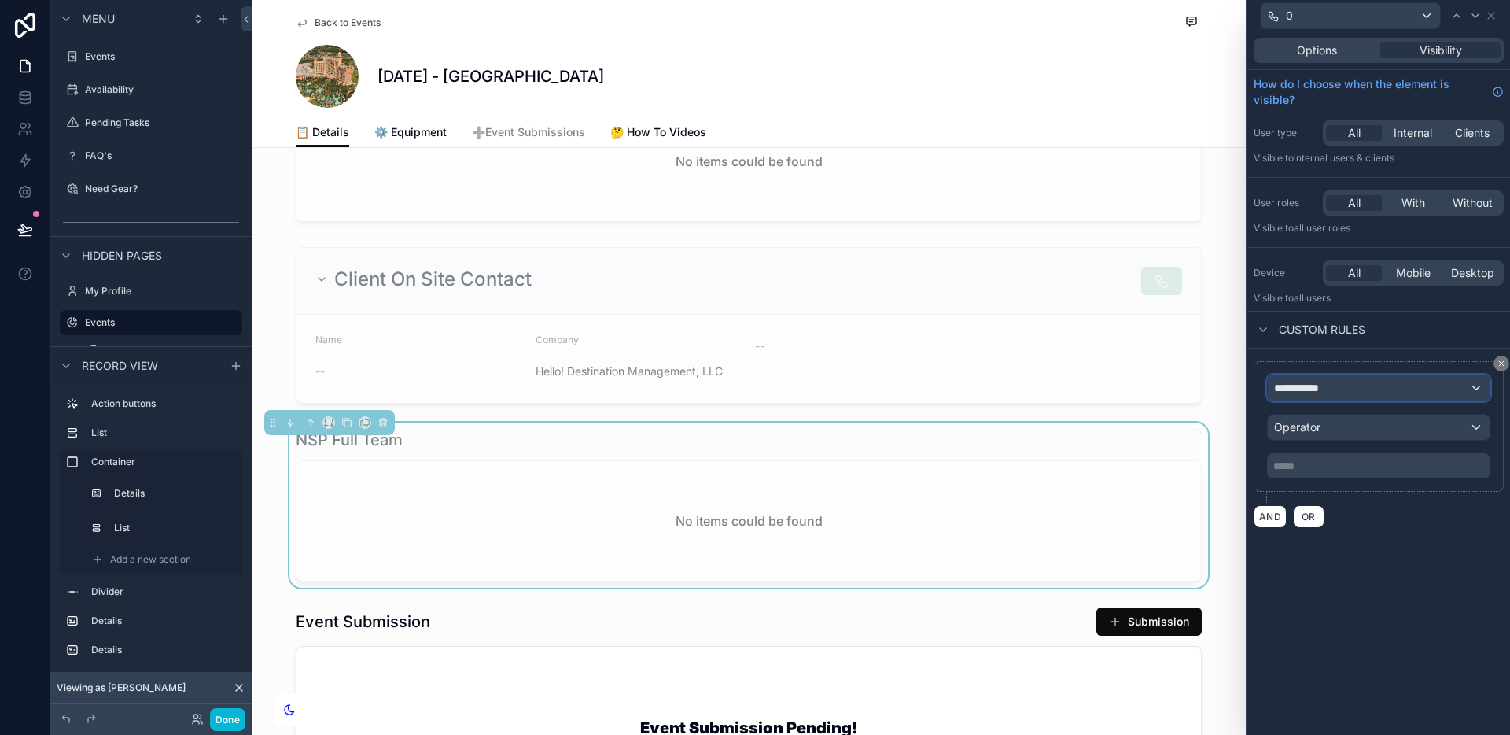
click at [1331, 393] on span "**********" at bounding box center [1303, 388] width 58 height 16
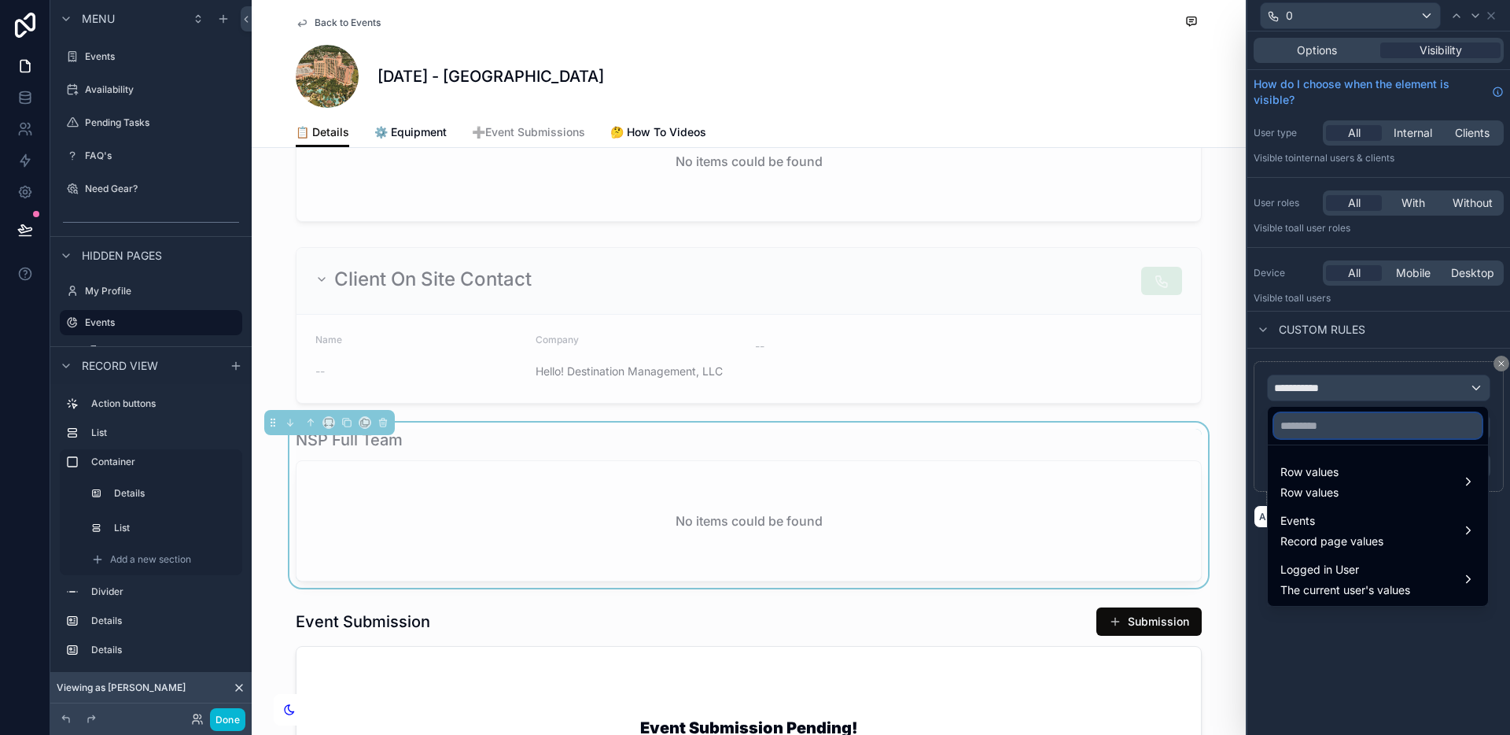
click at [1344, 433] on input "text" at bounding box center [1378, 425] width 208 height 25
type input "******"
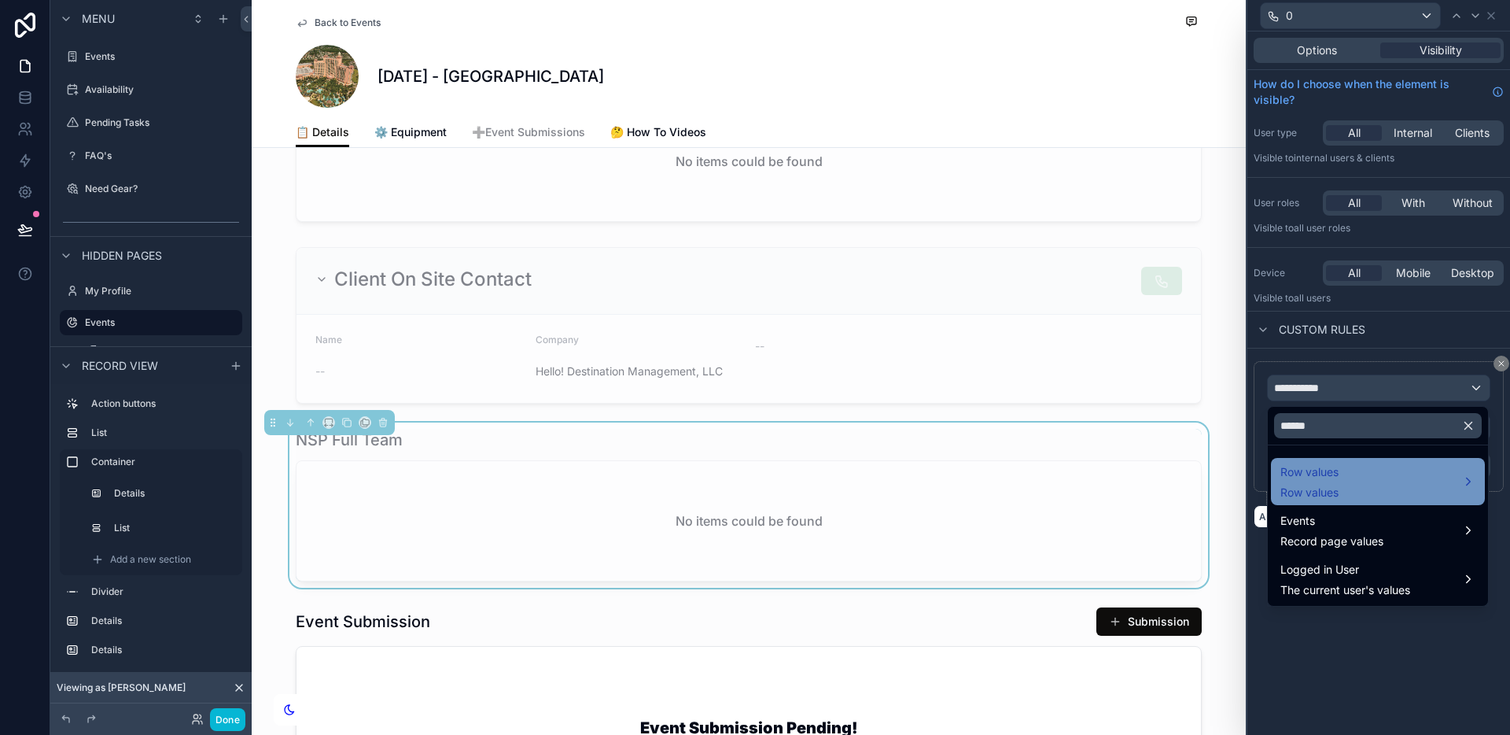
click at [1347, 471] on div "Row values Row values" at bounding box center [1377, 481] width 195 height 38
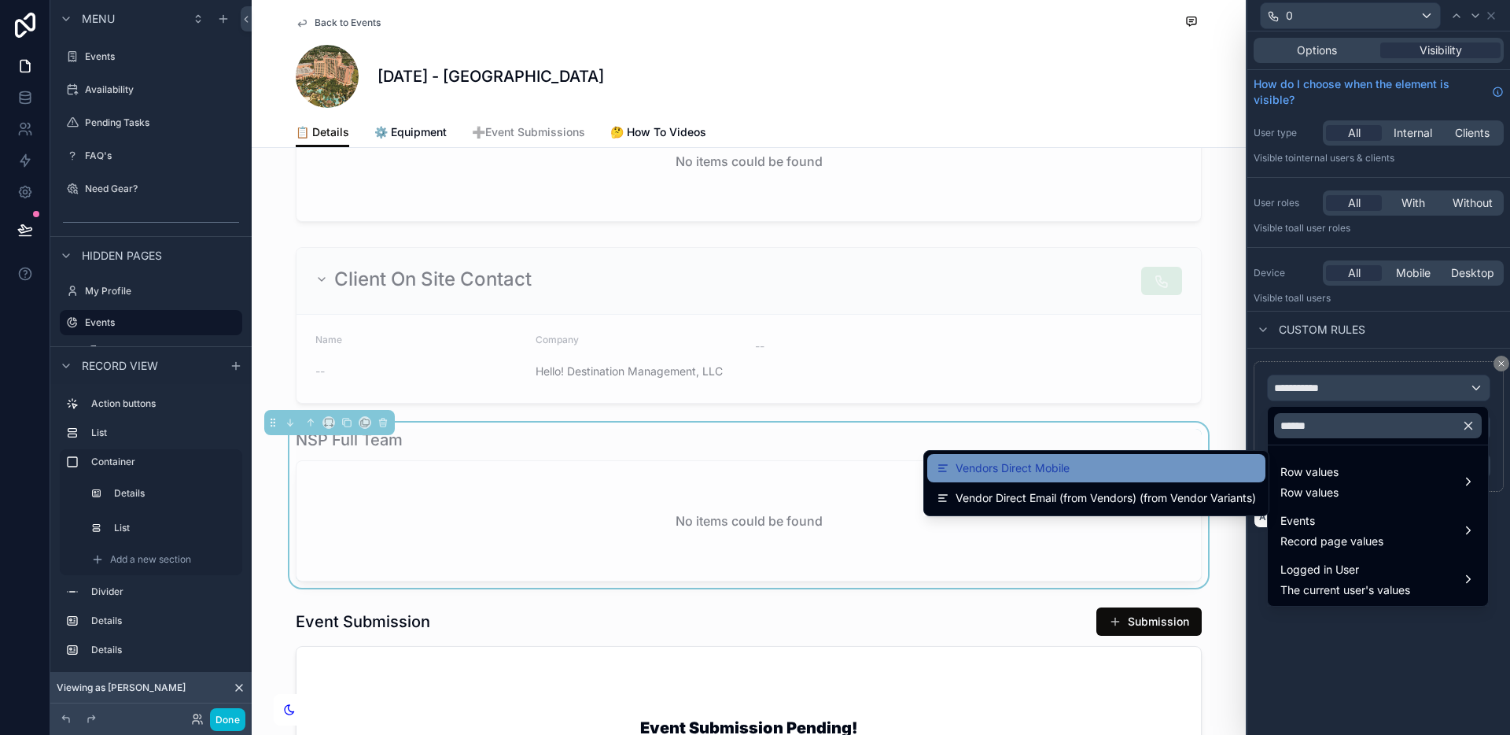
click at [1127, 461] on div "Vendors Direct Mobile" at bounding box center [1096, 468] width 319 height 19
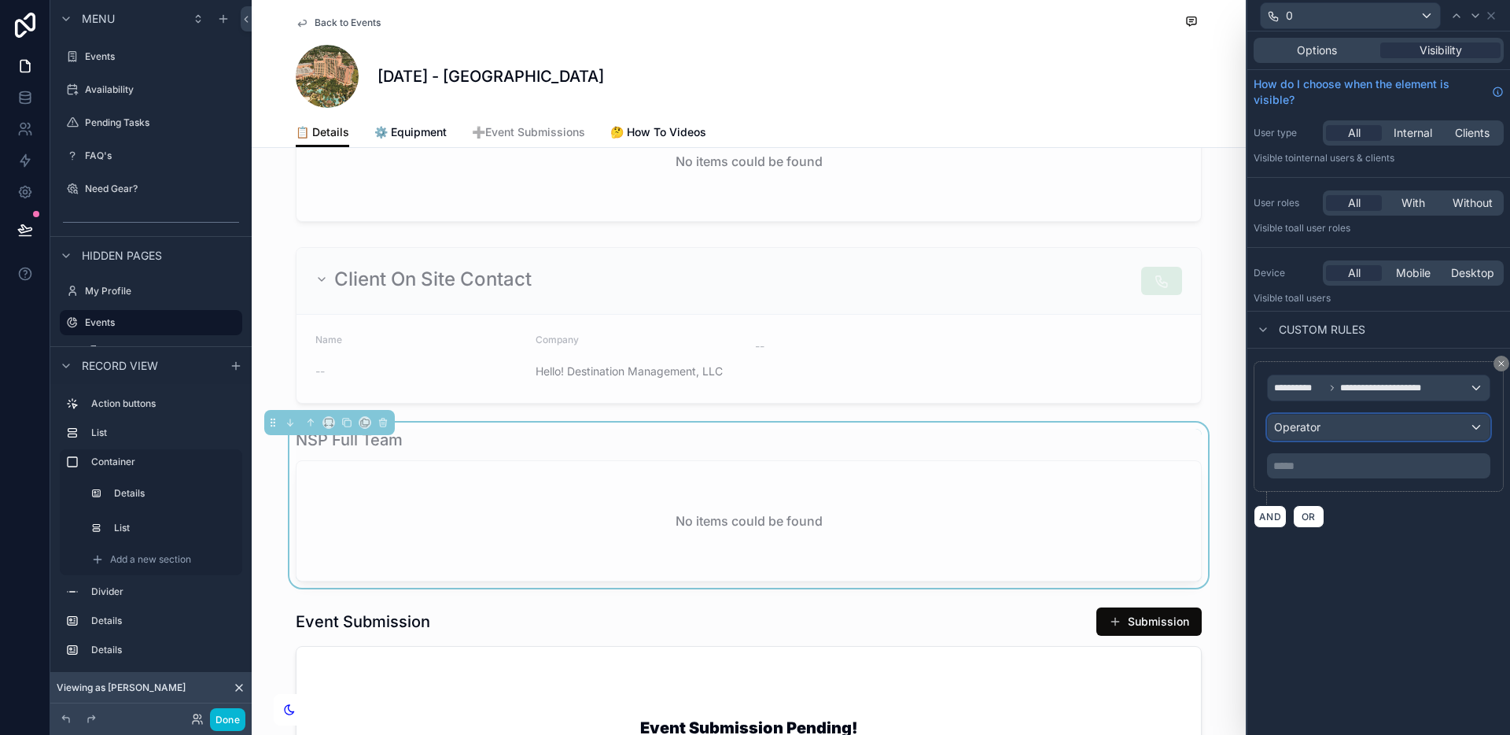
click at [1392, 422] on div "Operator" at bounding box center [1379, 426] width 222 height 25
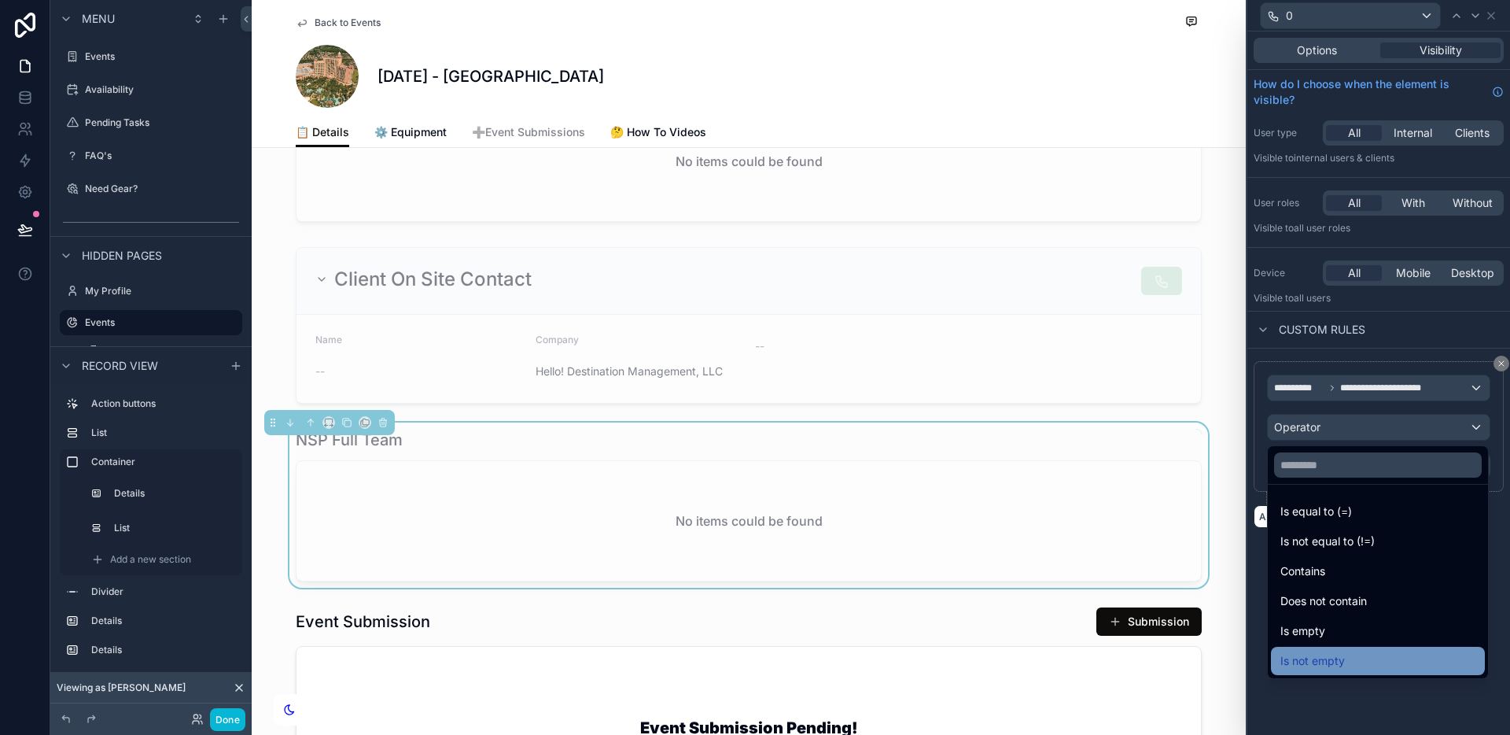
click at [1362, 652] on div "Is not empty" at bounding box center [1377, 660] width 195 height 19
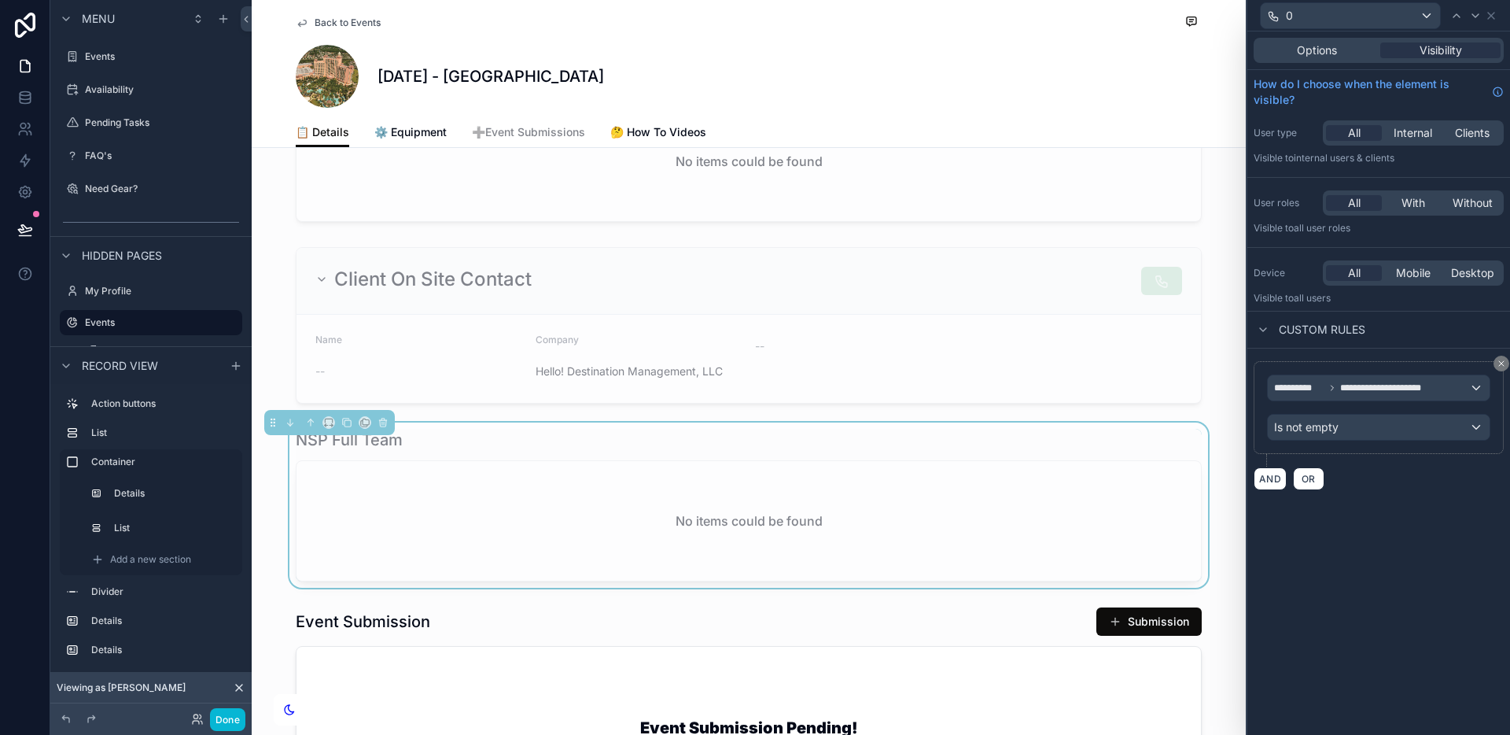
click at [1099, 497] on div "No items could be found" at bounding box center [748, 521] width 904 height 120
click at [234, 717] on button "Done" at bounding box center [227, 719] width 35 height 23
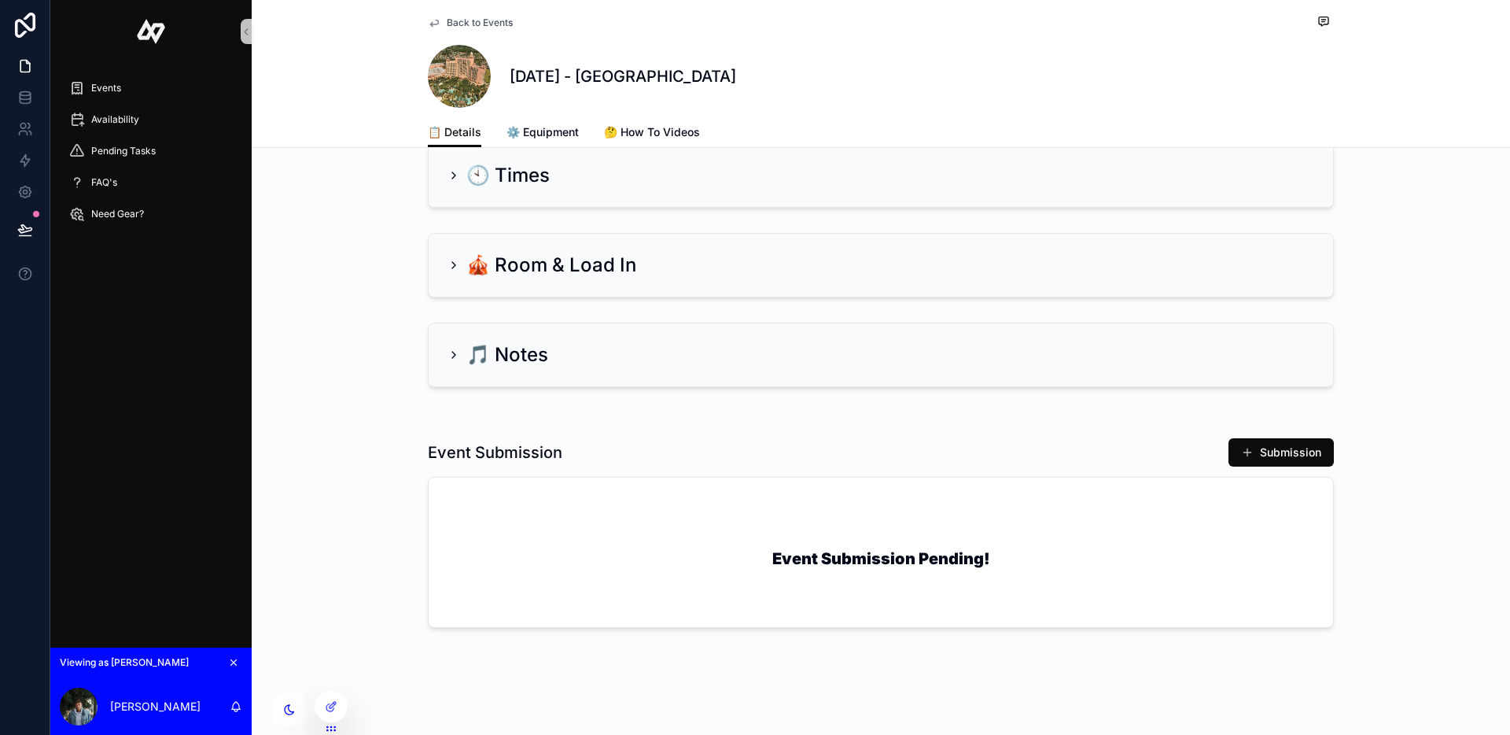
scroll to position [827, 0]
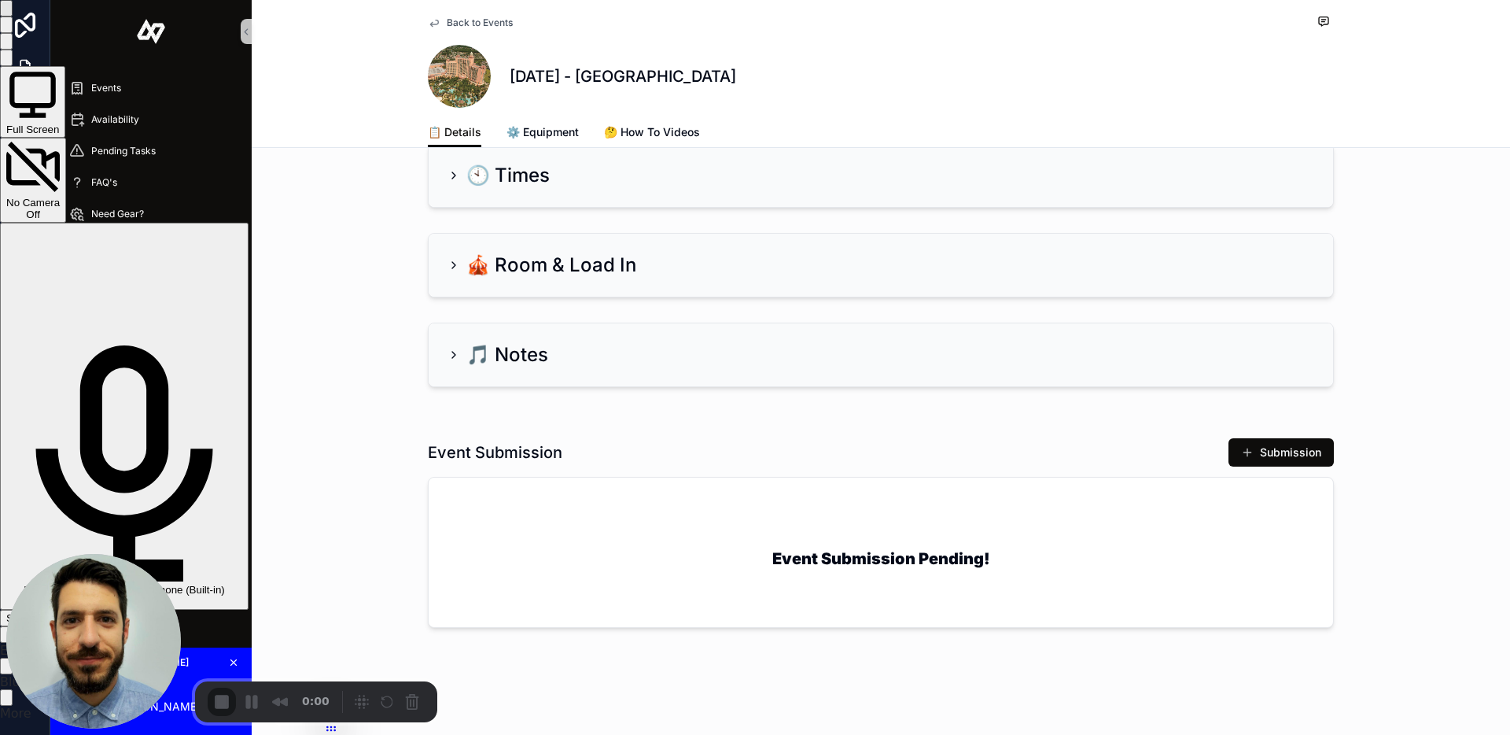
click at [79, 612] on span "Start Recording" at bounding box center [42, 618] width 73 height 12
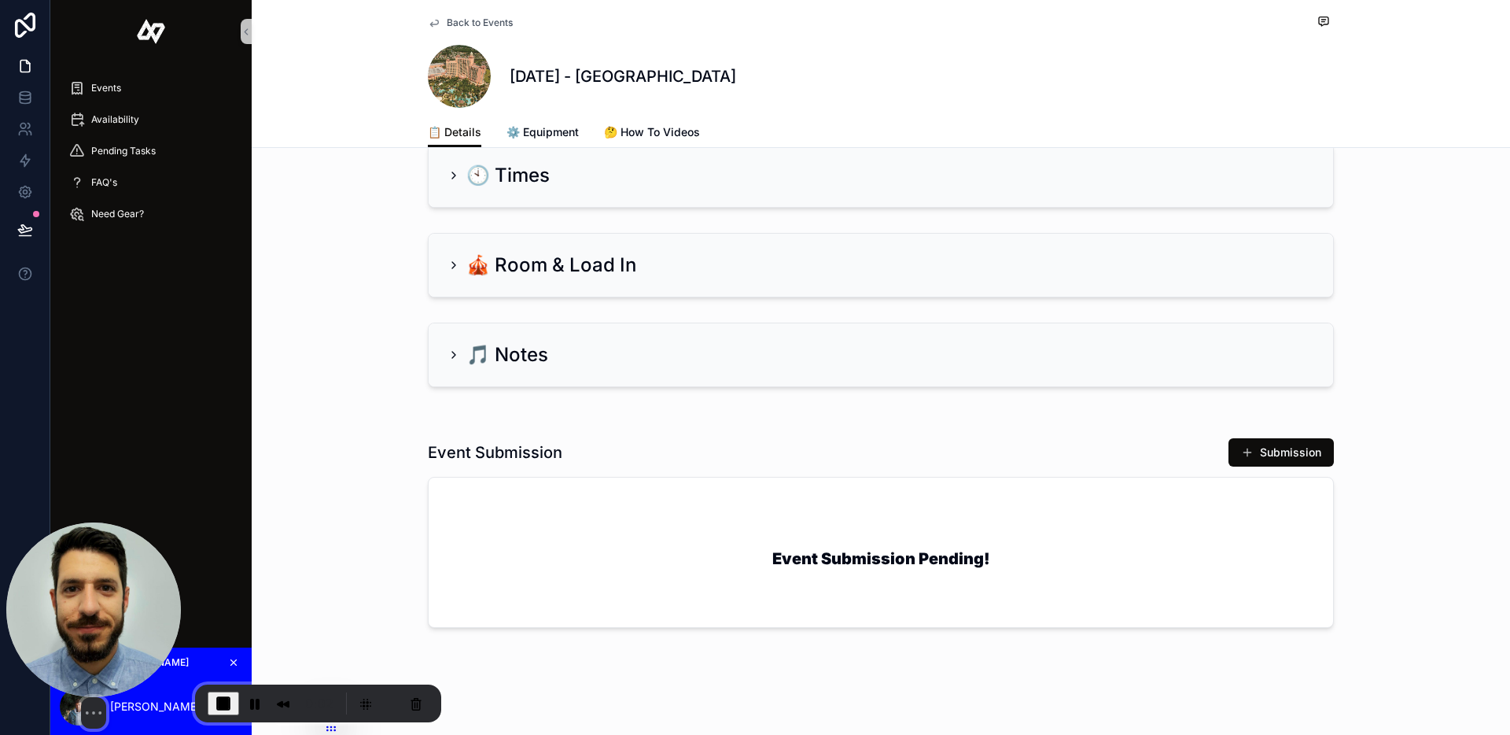
drag, startPoint x: 119, startPoint y: 606, endPoint x: 114, endPoint y: 425, distance: 181.7
click at [114, 522] on img at bounding box center [93, 609] width 175 height 175
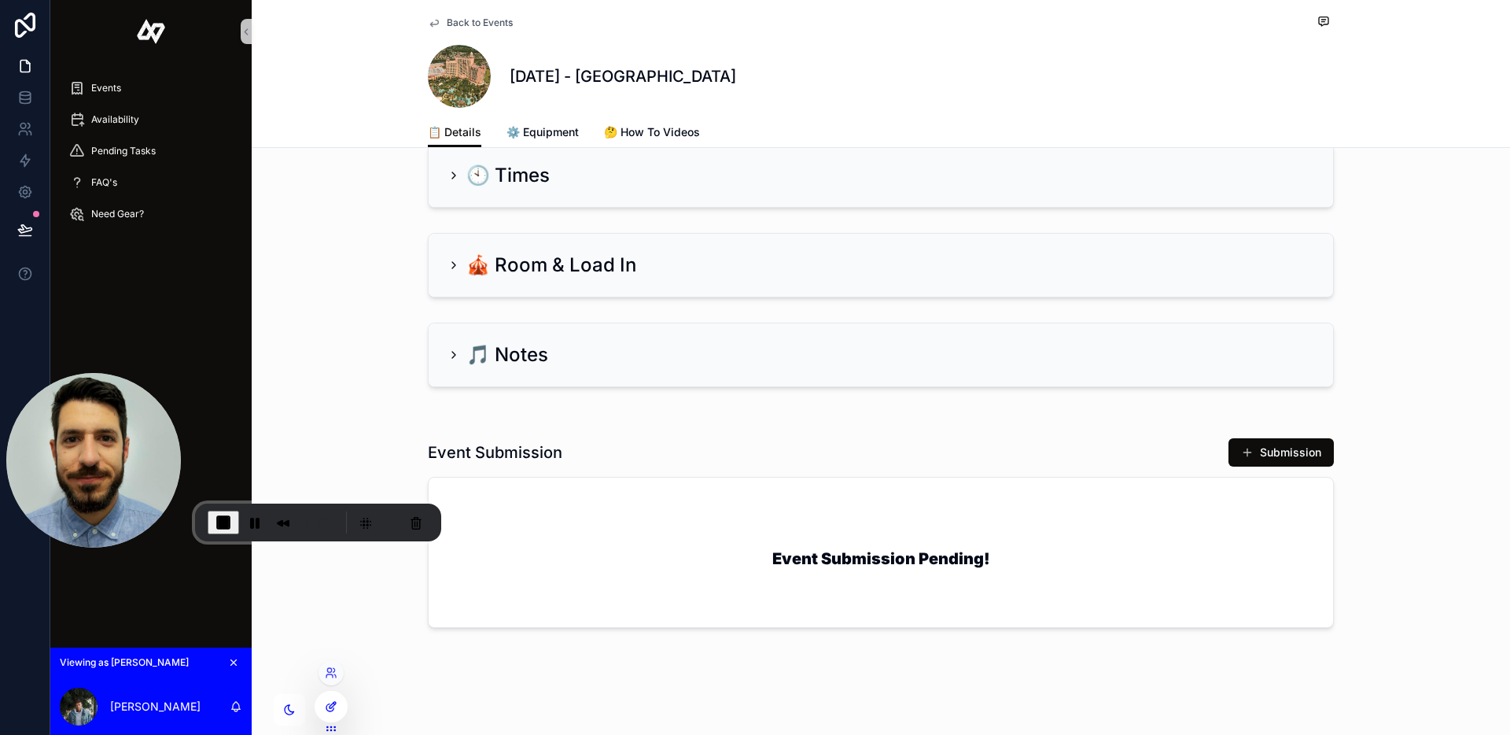
click at [327, 700] on icon at bounding box center [331, 706] width 13 height 13
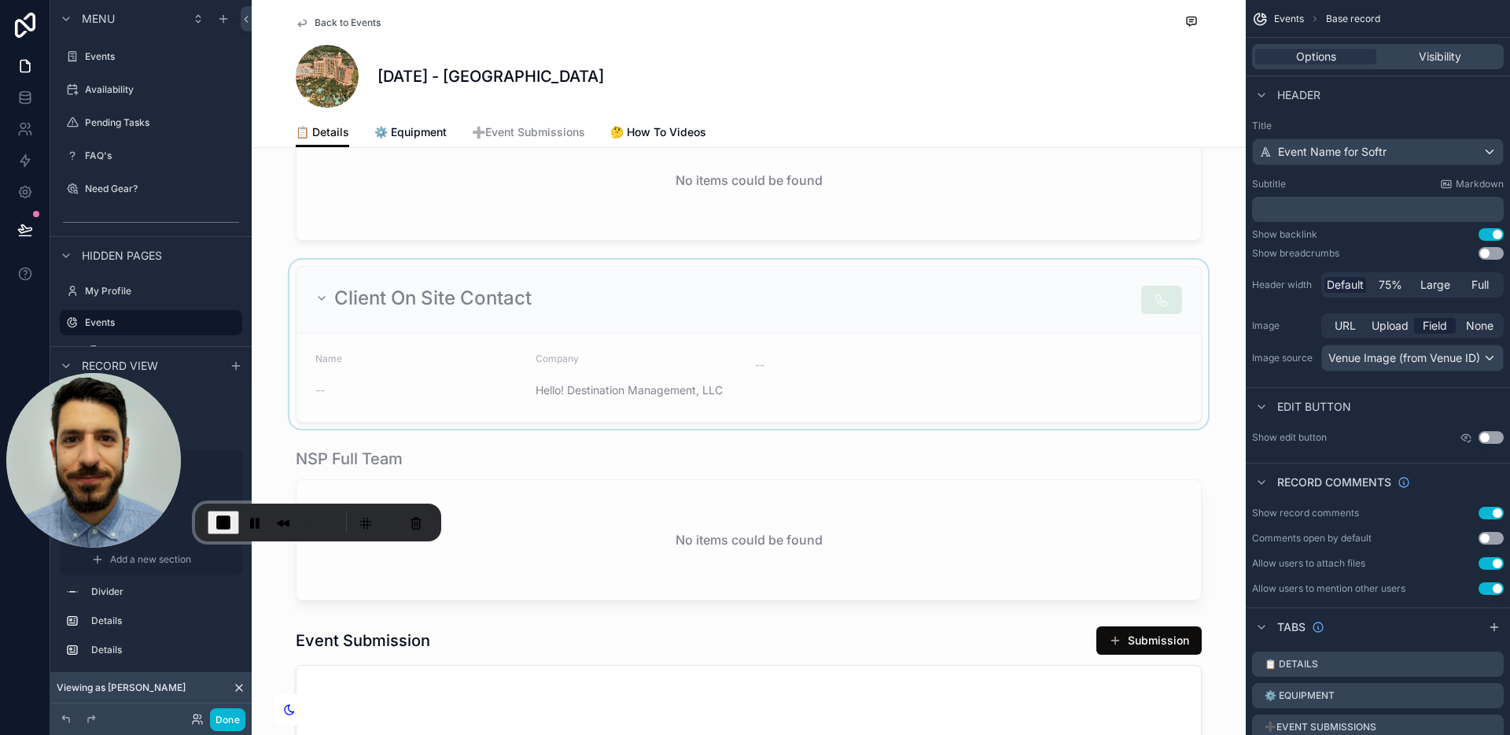
scroll to position [1030, 0]
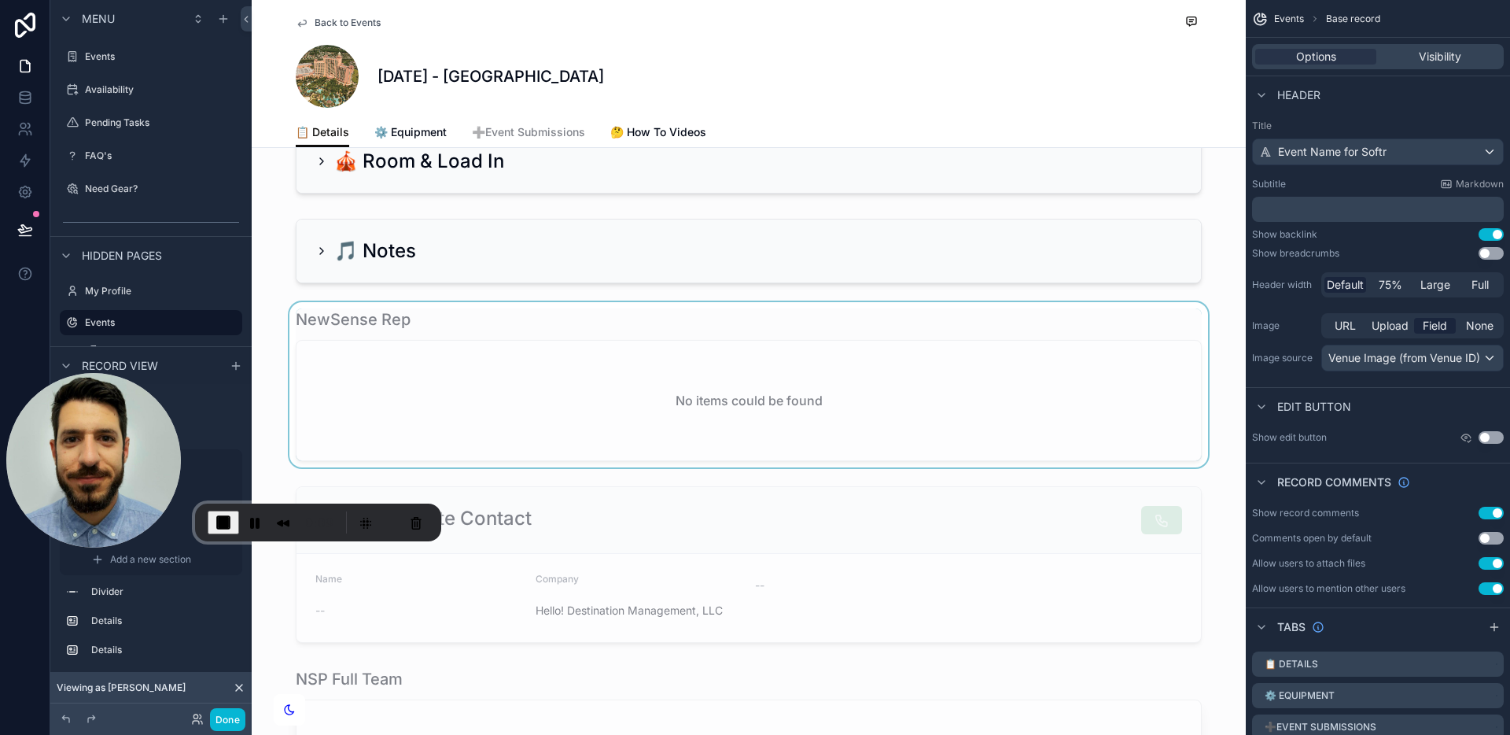
click at [988, 407] on div "scrollable content" at bounding box center [749, 384] width 994 height 165
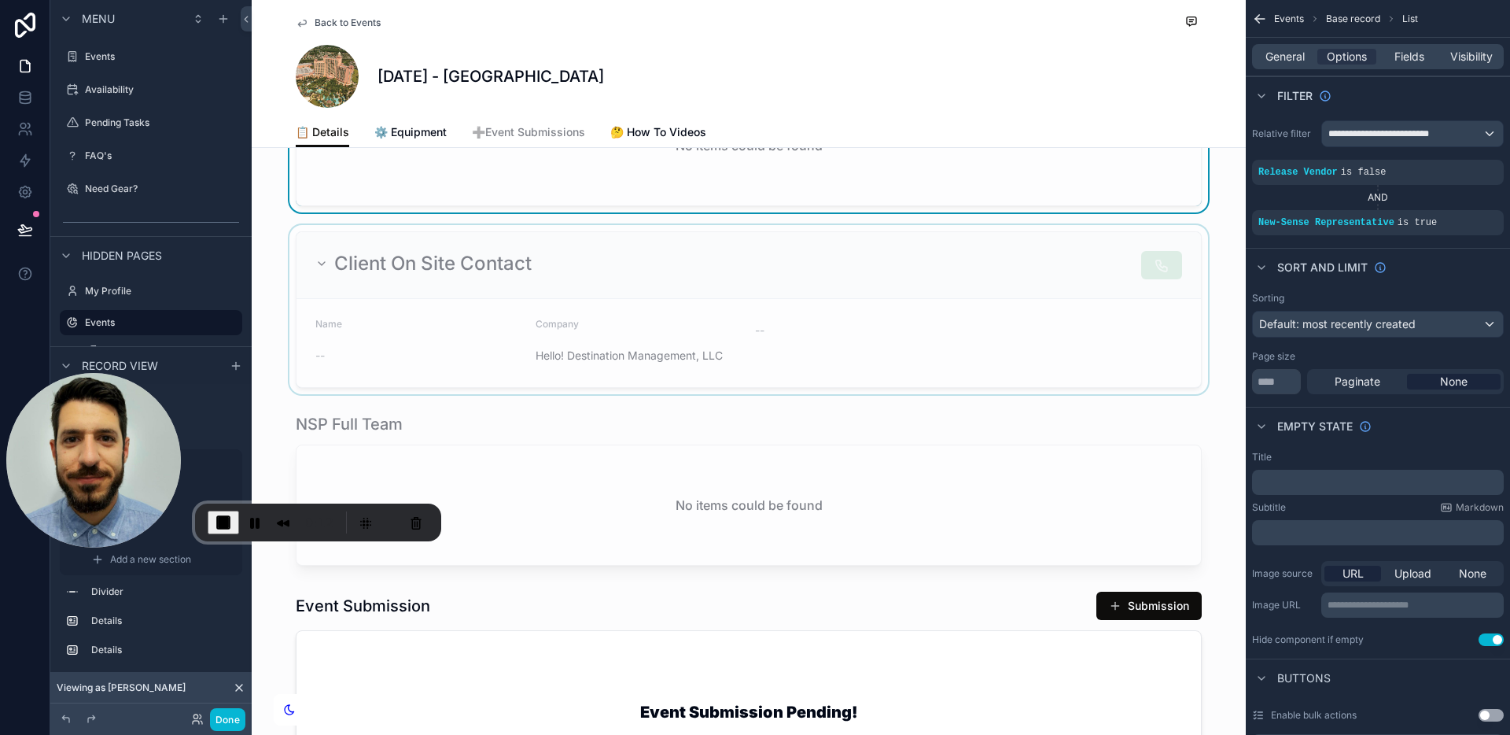
scroll to position [1295, 0]
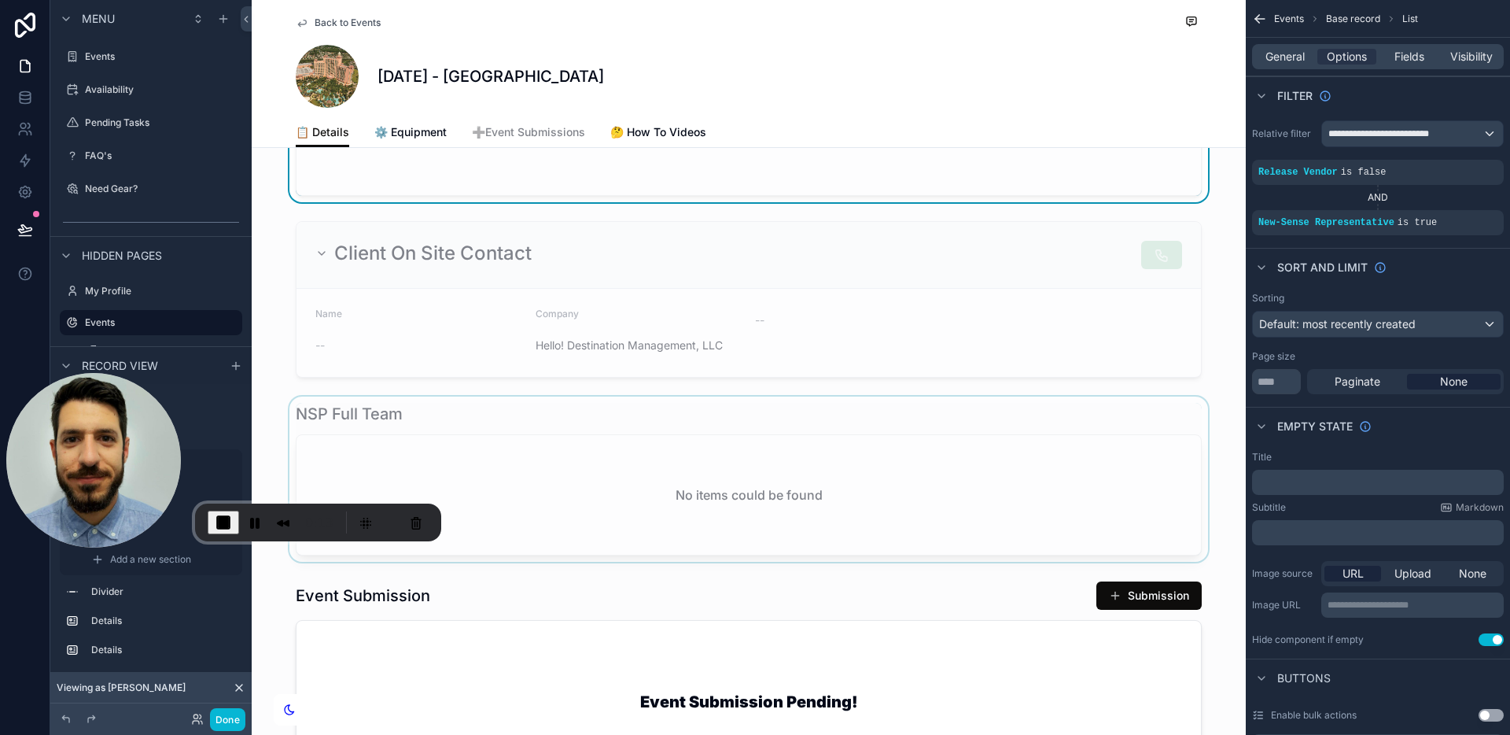
click at [687, 429] on div "scrollable content" at bounding box center [749, 478] width 994 height 165
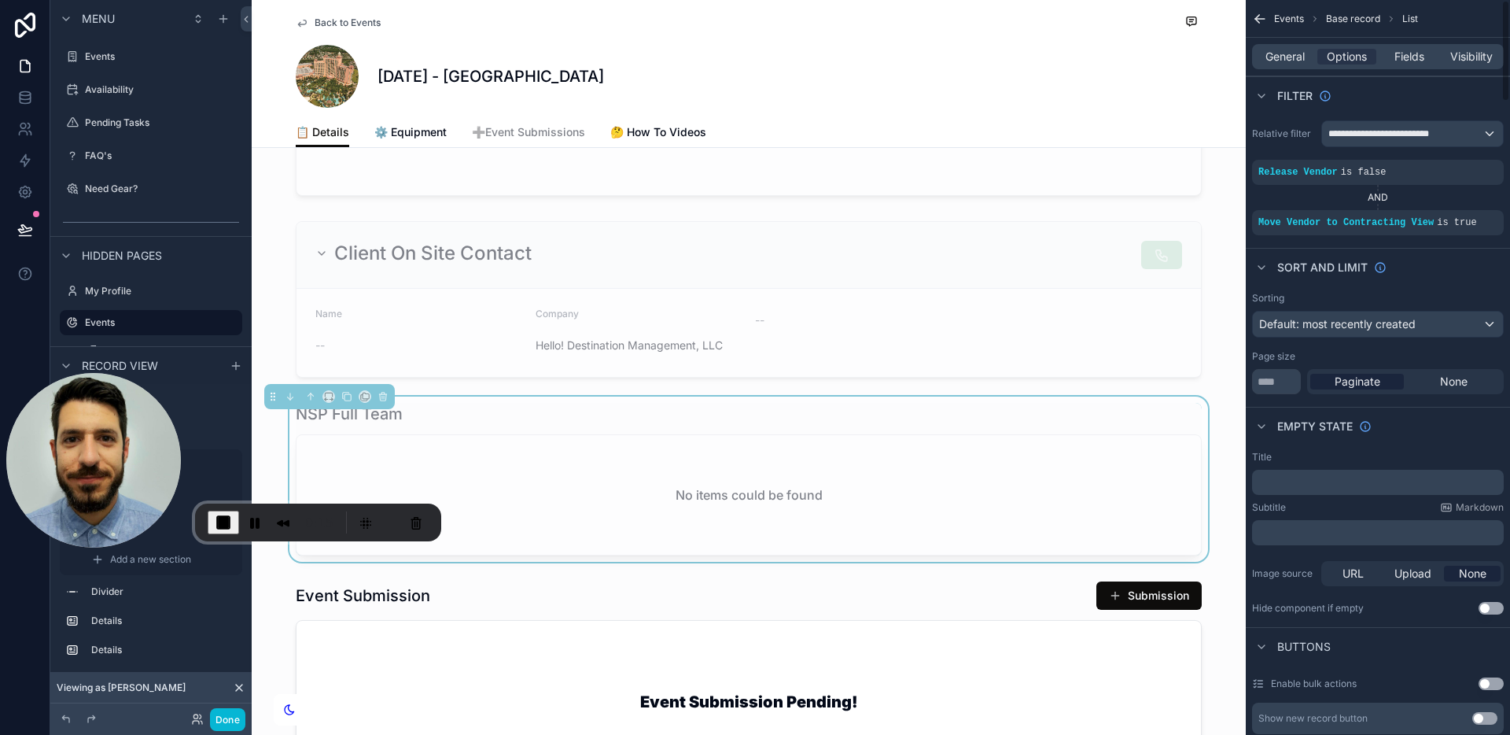
click at [1402, 64] on div "General Options Fields Visibility" at bounding box center [1378, 56] width 252 height 25
click at [1415, 59] on span "Fields" at bounding box center [1409, 57] width 30 height 16
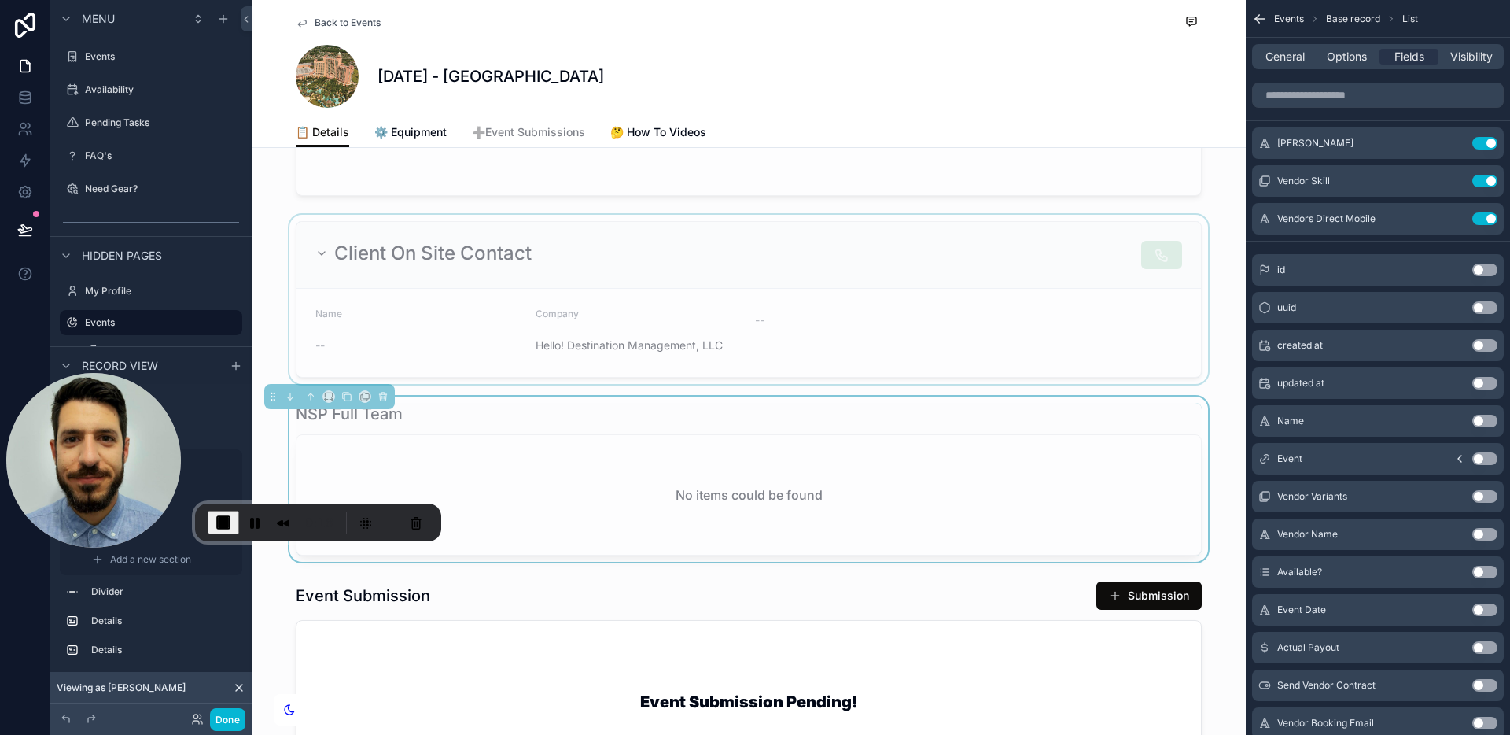
click at [1118, 331] on div "scrollable content" at bounding box center [749, 299] width 994 height 169
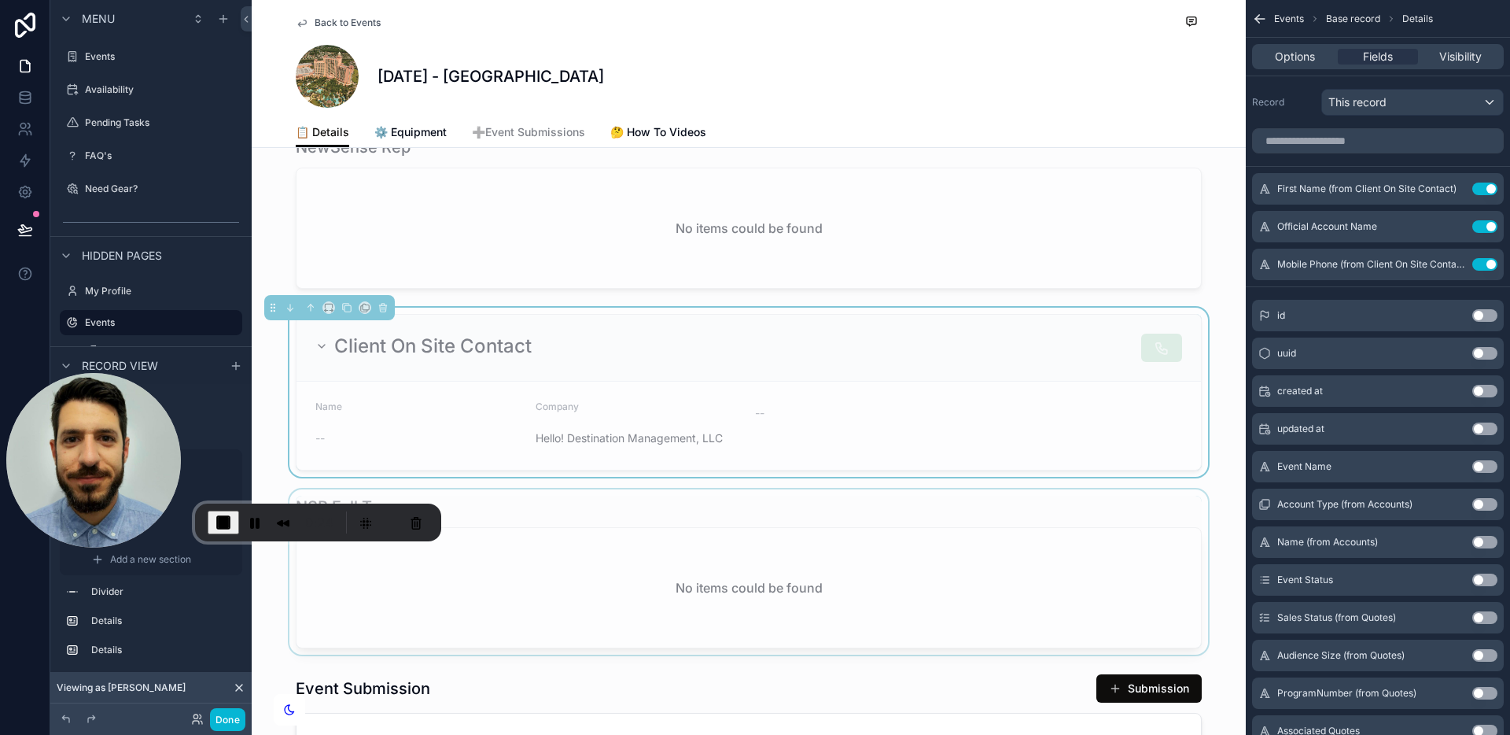
scroll to position [1212, 0]
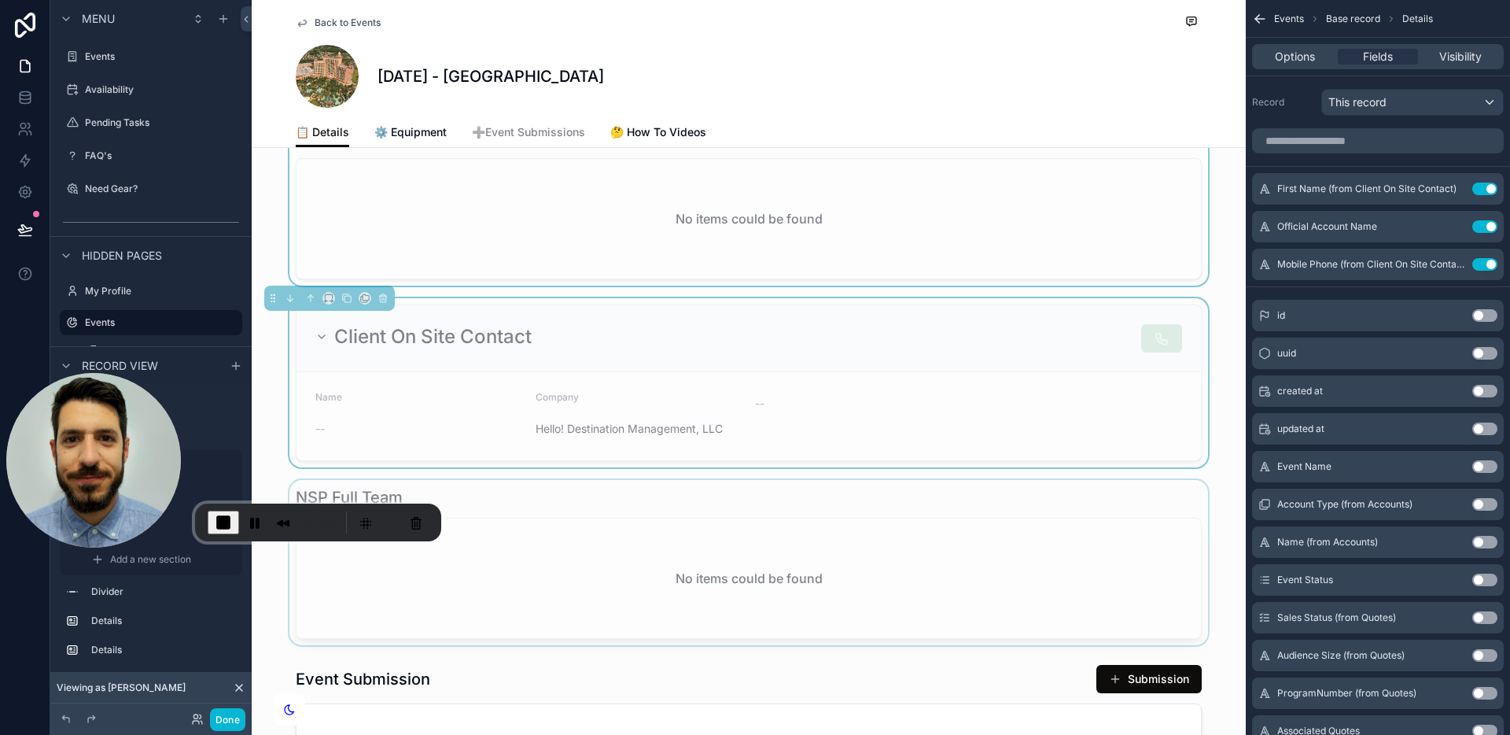
click at [1039, 249] on div "scrollable content" at bounding box center [749, 202] width 994 height 165
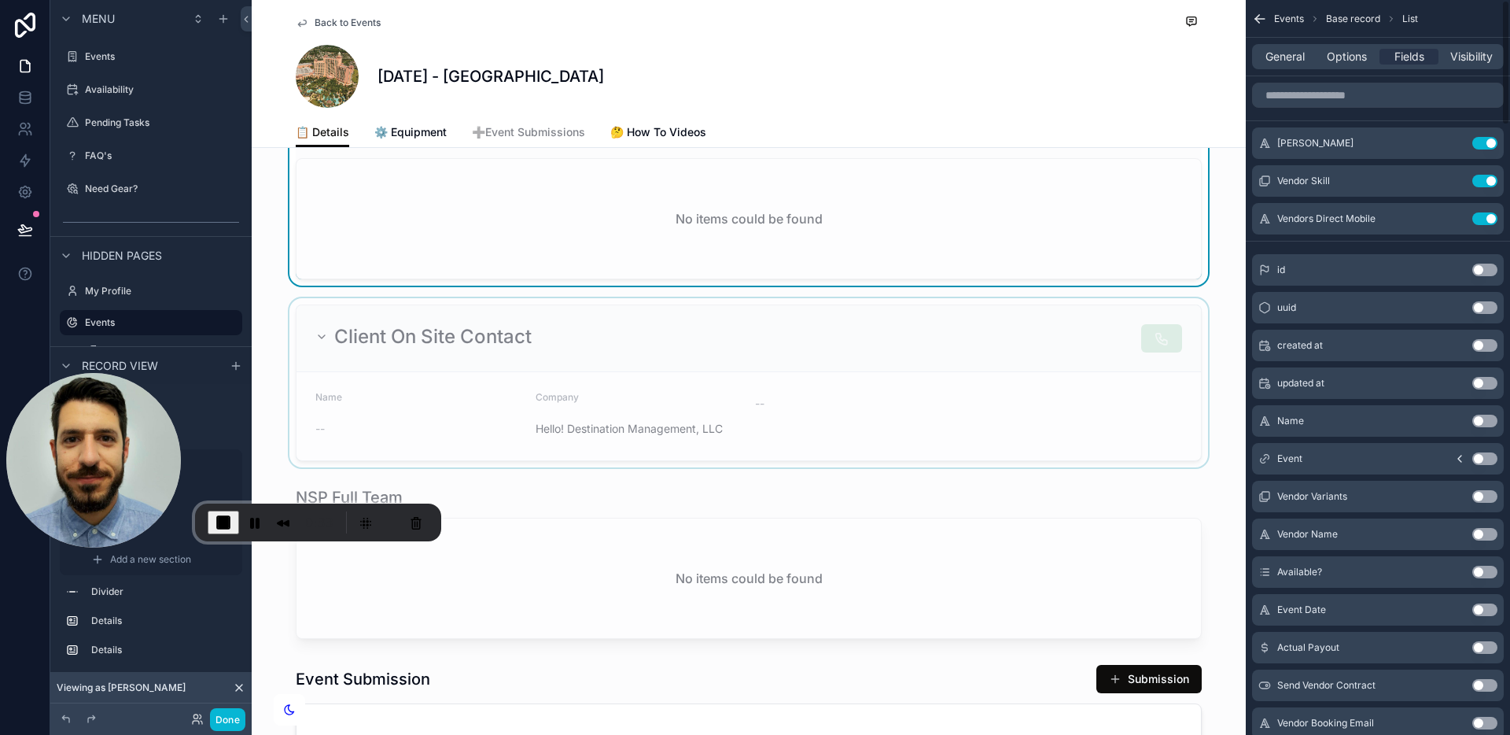
click at [1077, 385] on div "scrollable content" at bounding box center [749, 382] width 994 height 169
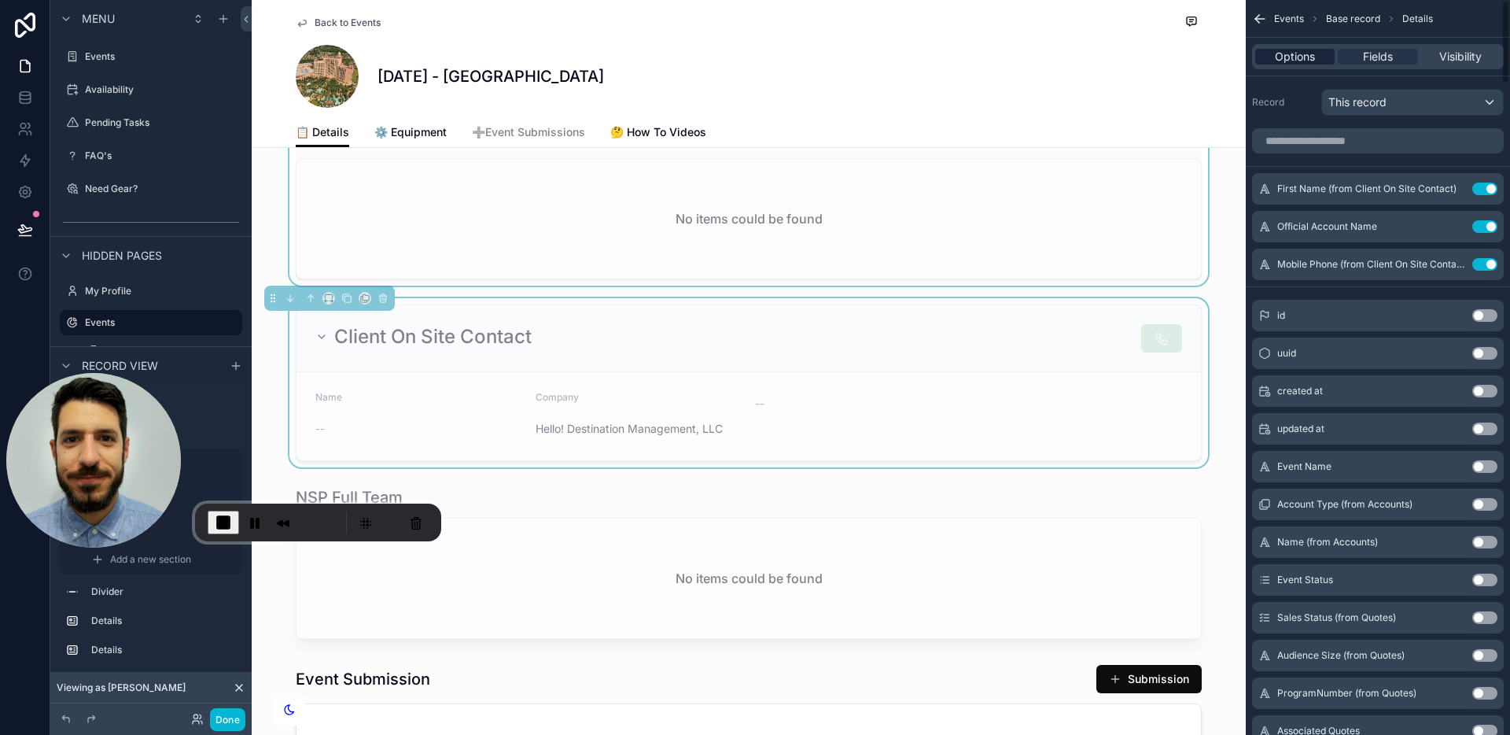
drag, startPoint x: 1301, startPoint y: 53, endPoint x: 1309, endPoint y: 58, distance: 10.3
click at [1301, 53] on span "Options" at bounding box center [1295, 57] width 40 height 16
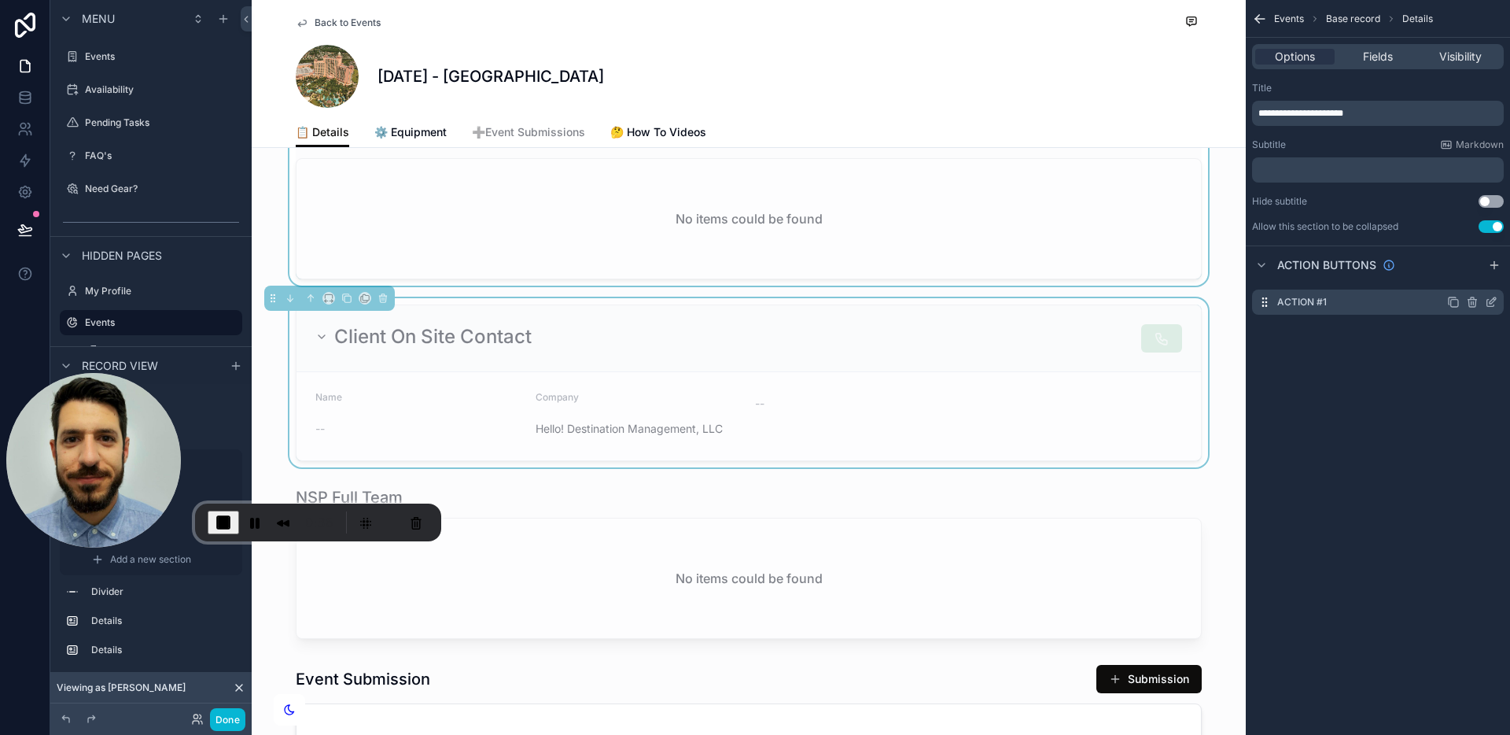
click at [1497, 300] on icon "scrollable content" at bounding box center [1491, 302] width 13 height 13
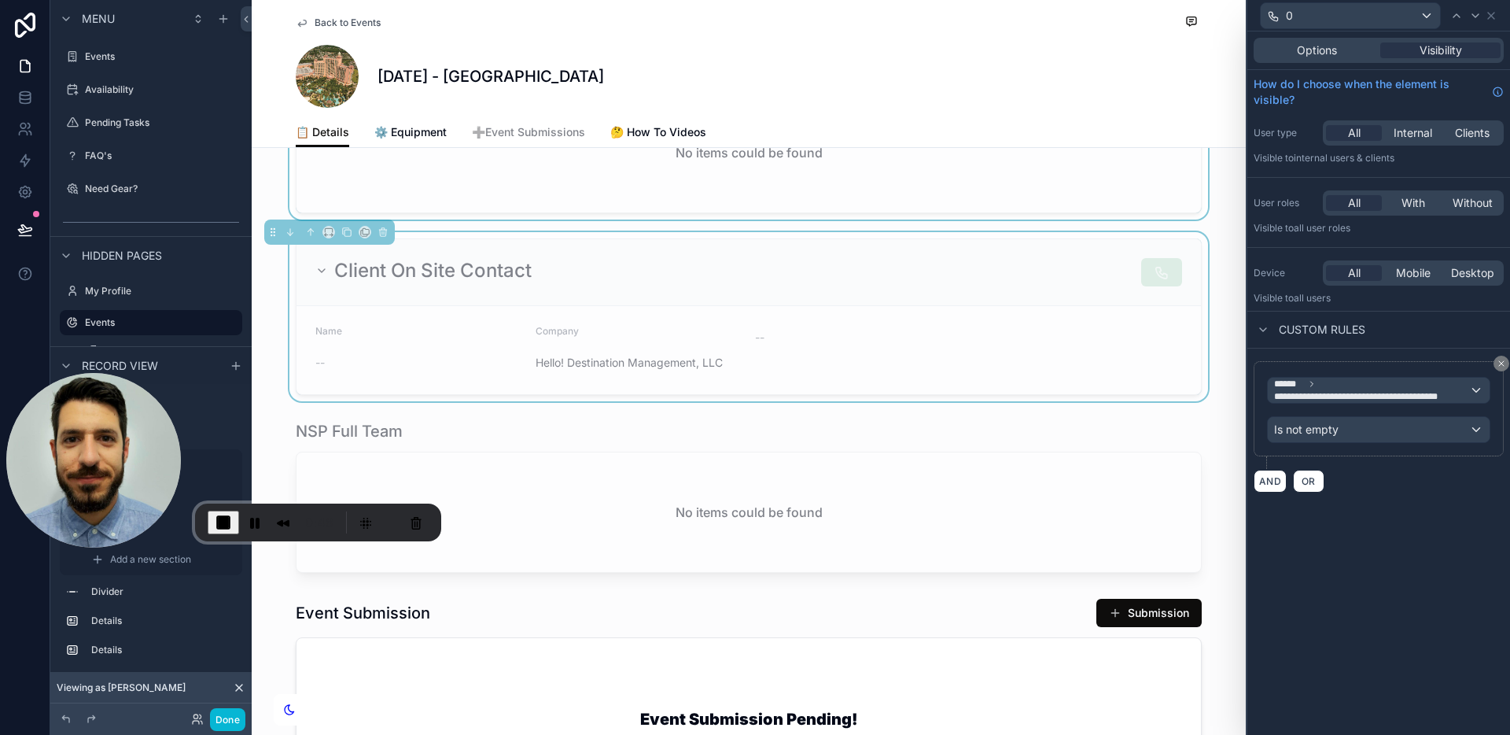
scroll to position [1268, 0]
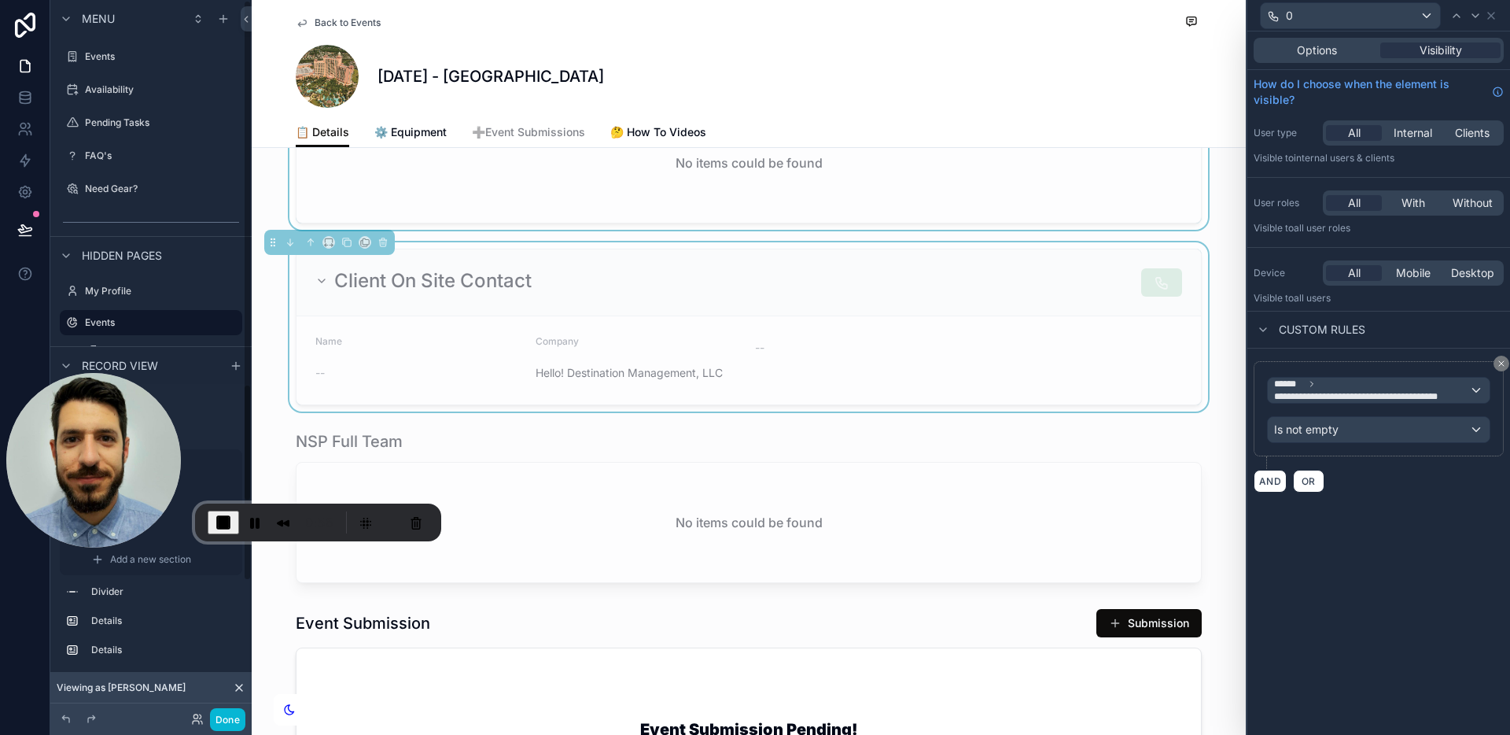
click at [223, 522] on span "End Recording" at bounding box center [223, 522] width 19 height 19
